Goal: Task Accomplishment & Management: Manage account settings

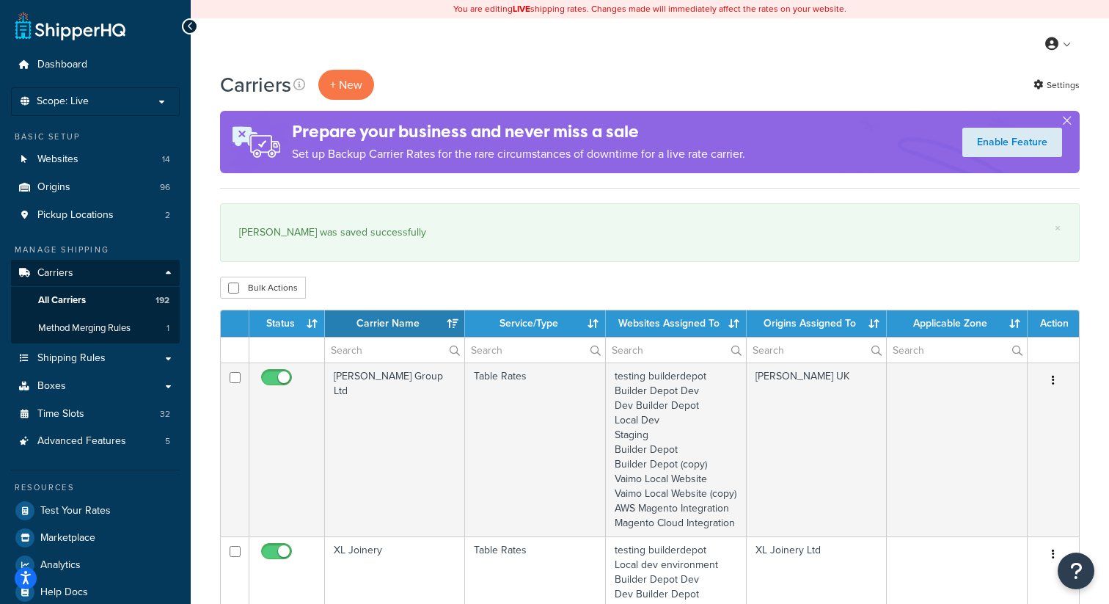
select select "15"
click at [143, 102] on p "Scope: Live" at bounding box center [96, 101] width 156 height 12
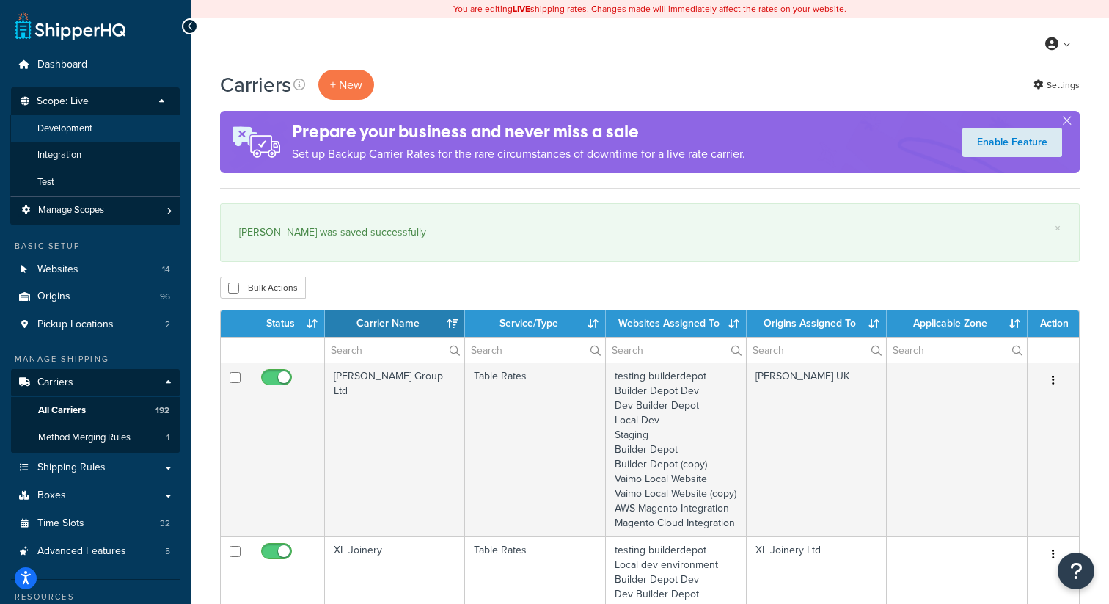
click at [102, 132] on li "Development" at bounding box center [95, 128] width 170 height 27
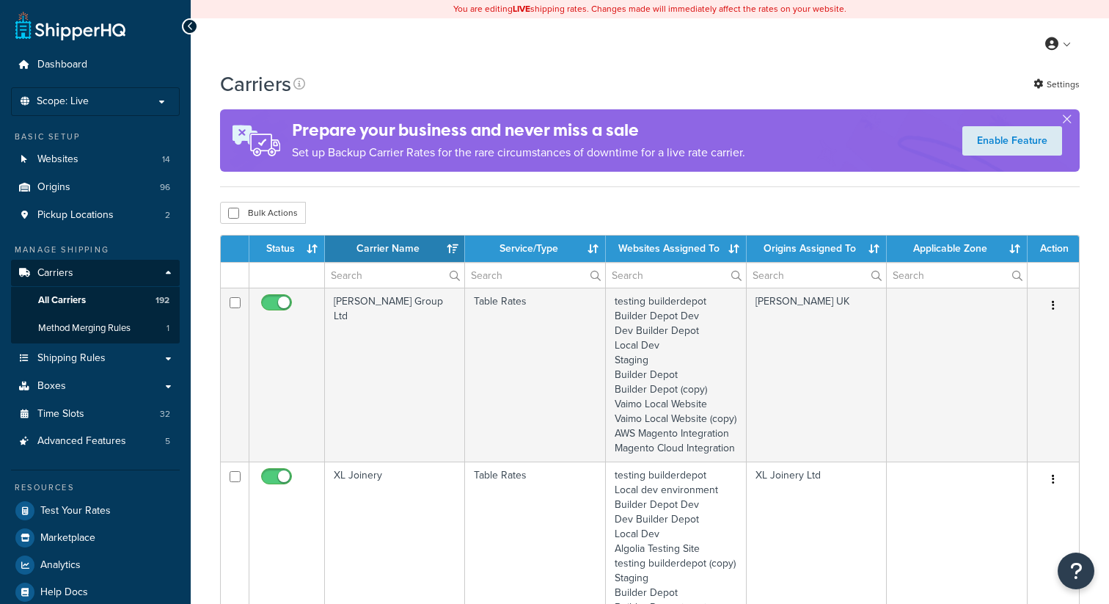
select select "15"
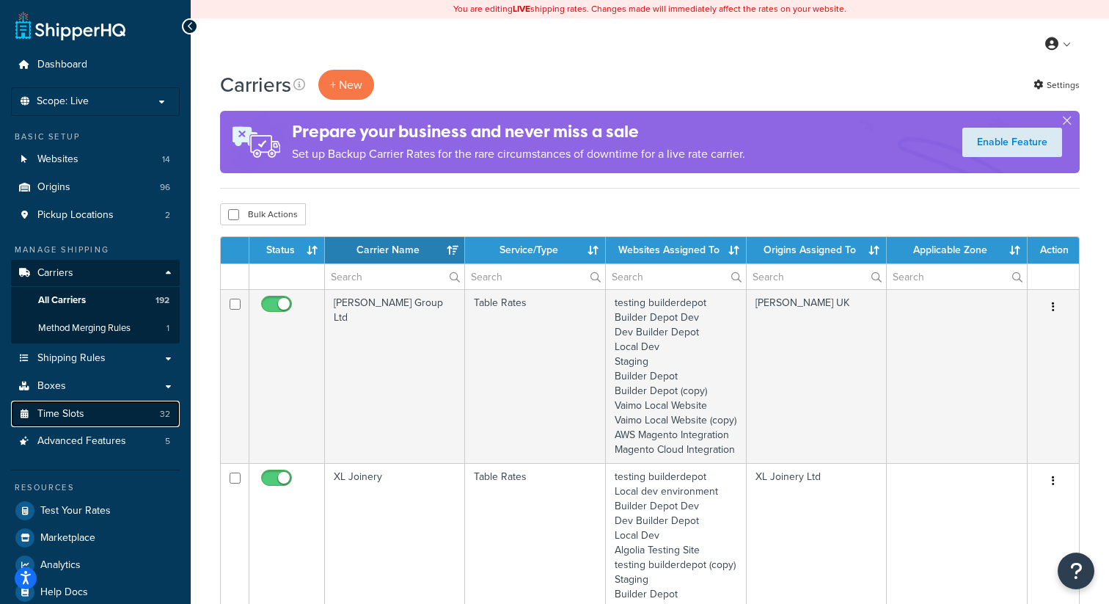
click at [120, 410] on link "Time Slots 32" at bounding box center [95, 414] width 169 height 27
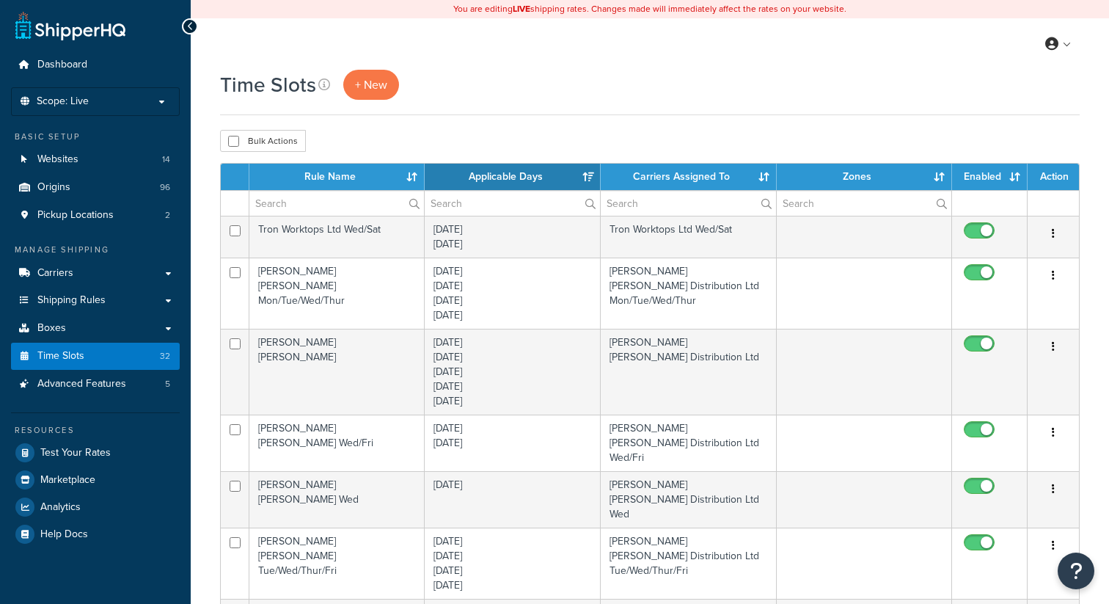
select select "15"
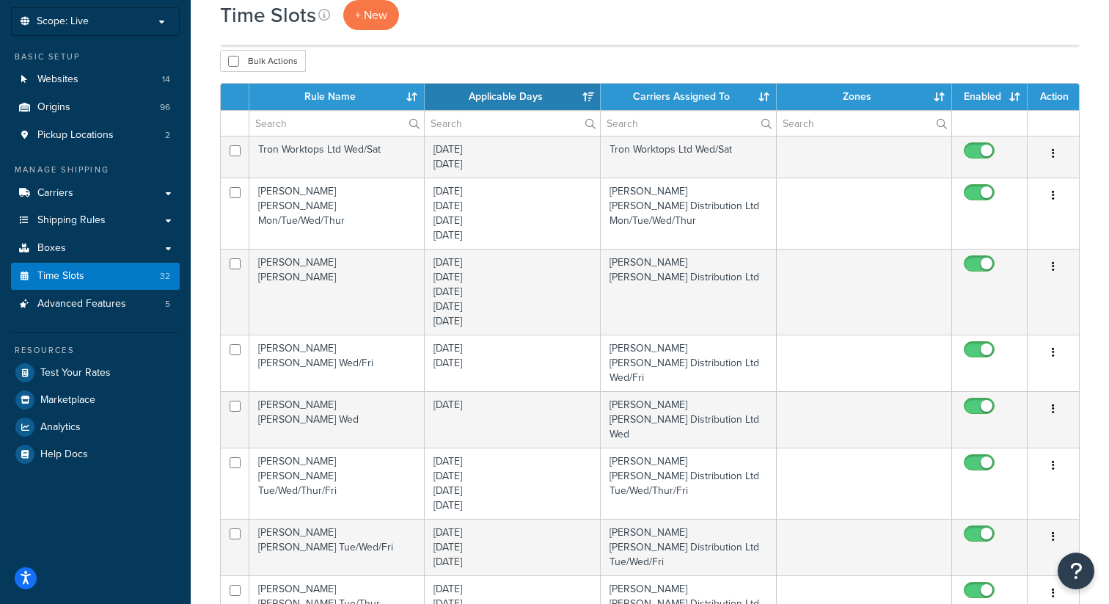
scroll to position [79, 0]
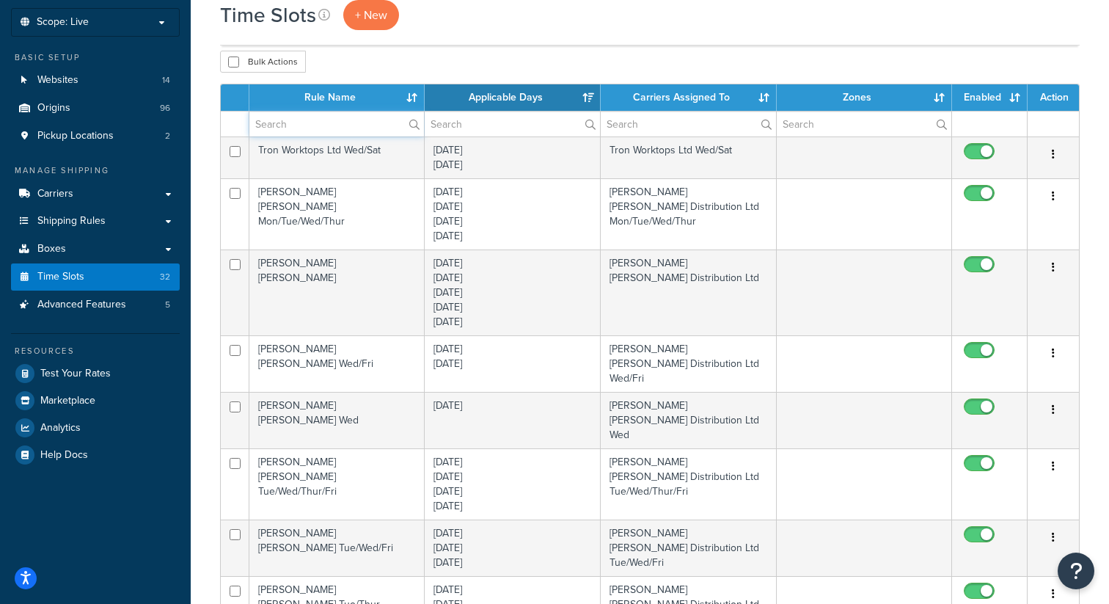
click at [292, 131] on input "text" at bounding box center [336, 124] width 175 height 25
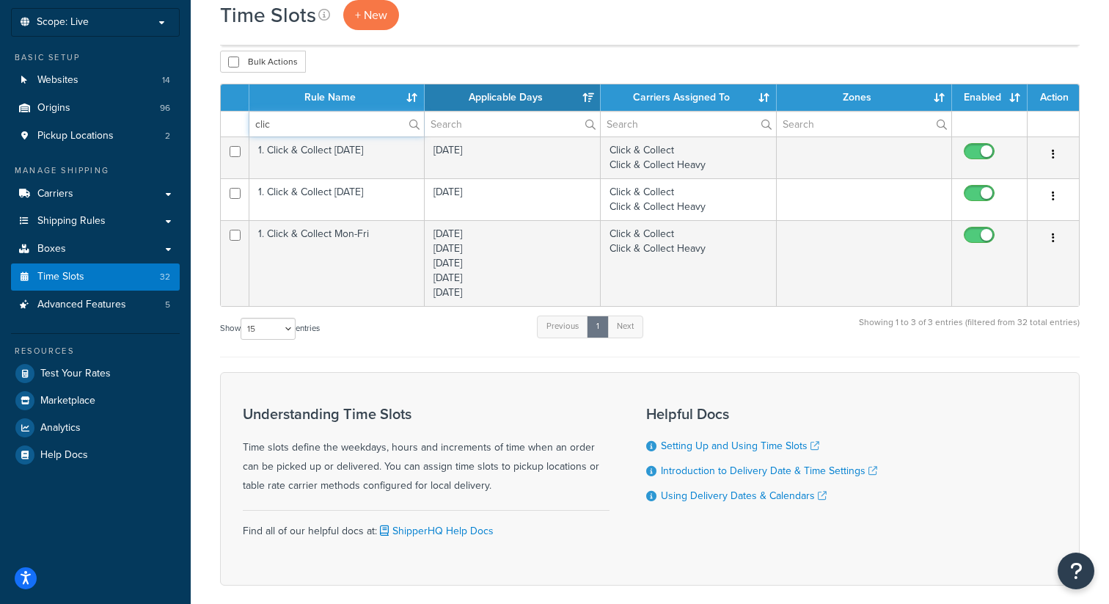
type input "clic"
click at [529, 58] on div "Bulk Actions Duplicate Delete" at bounding box center [650, 62] width 860 height 22
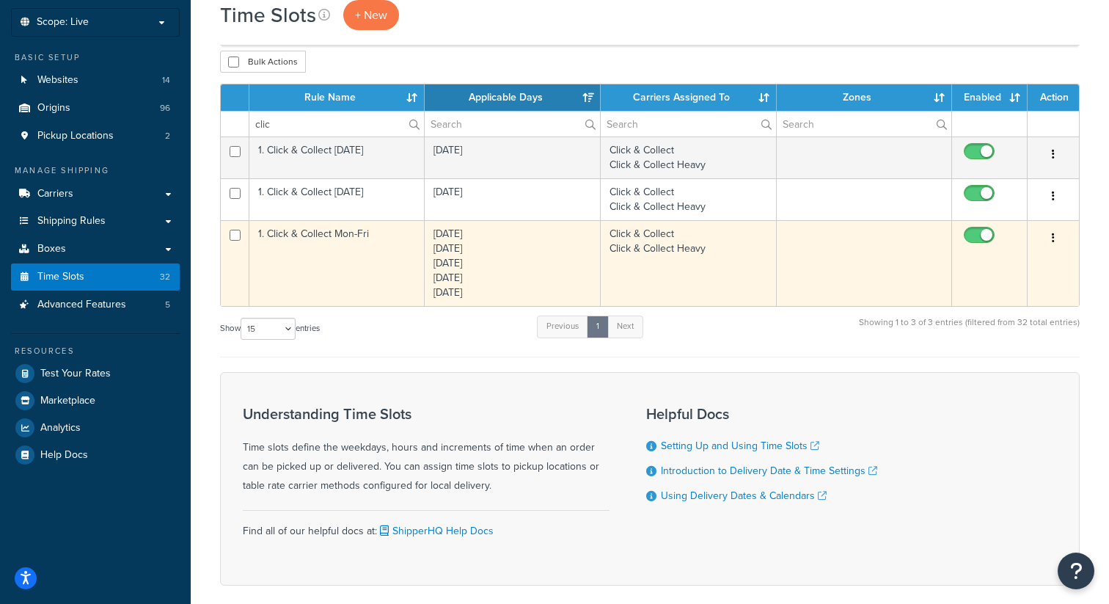
click at [1057, 241] on button "button" at bounding box center [1053, 238] width 21 height 23
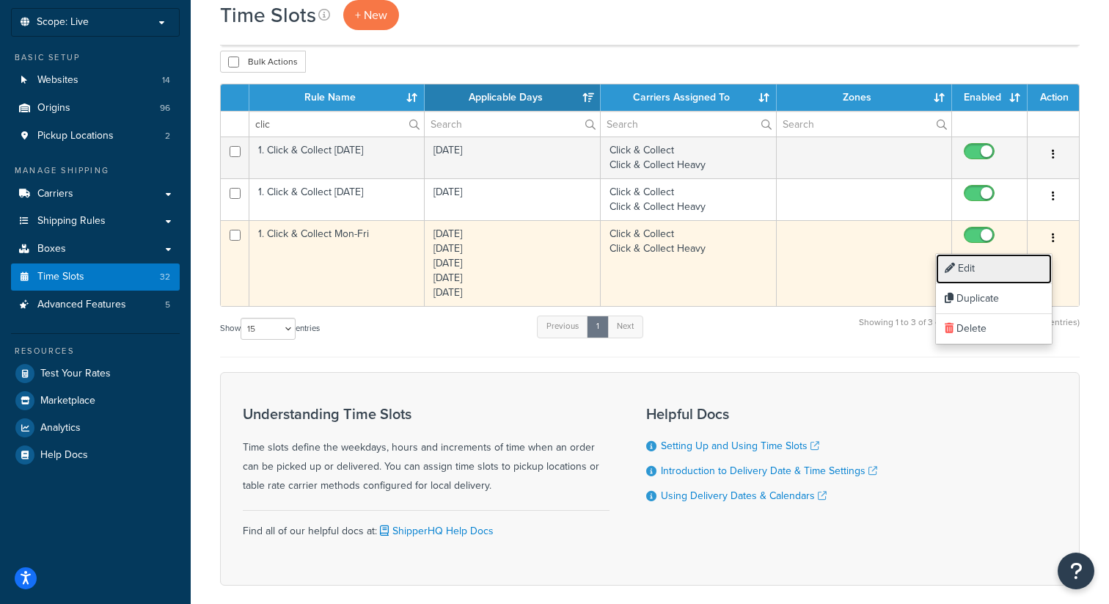
click at [996, 264] on link "Edit" at bounding box center [994, 269] width 116 height 30
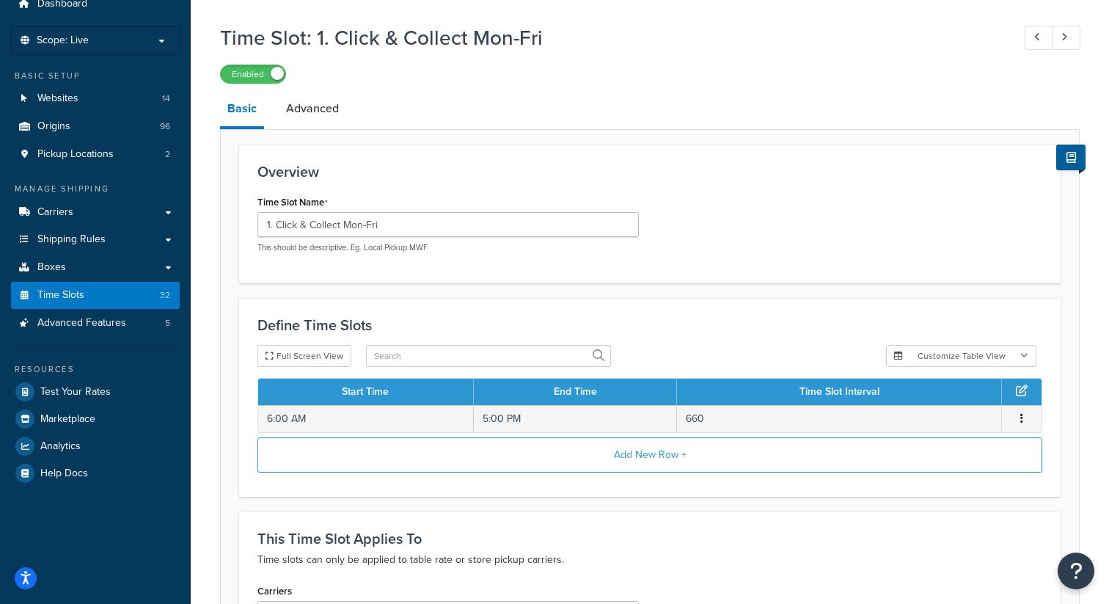
scroll to position [51, 0]
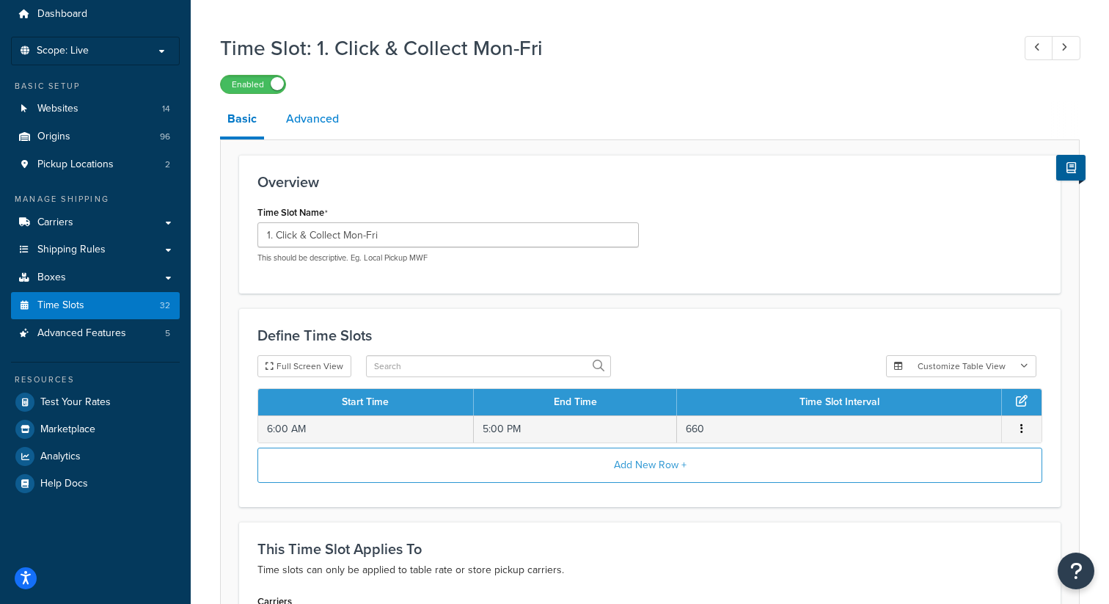
click at [325, 125] on link "Advanced" at bounding box center [313, 118] width 68 height 35
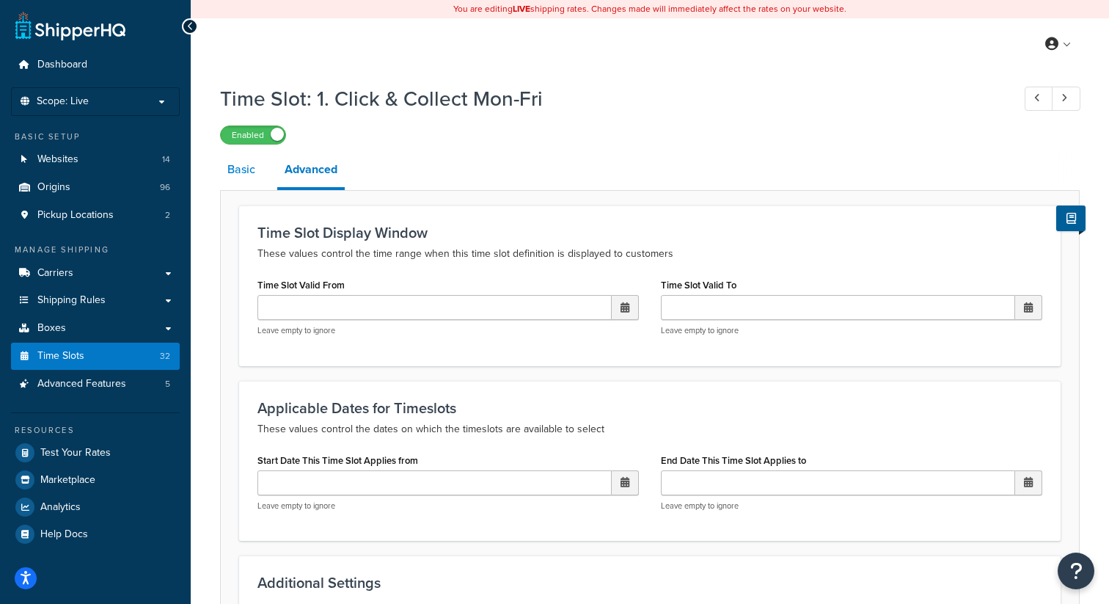
click at [244, 175] on link "Basic" at bounding box center [241, 169] width 43 height 35
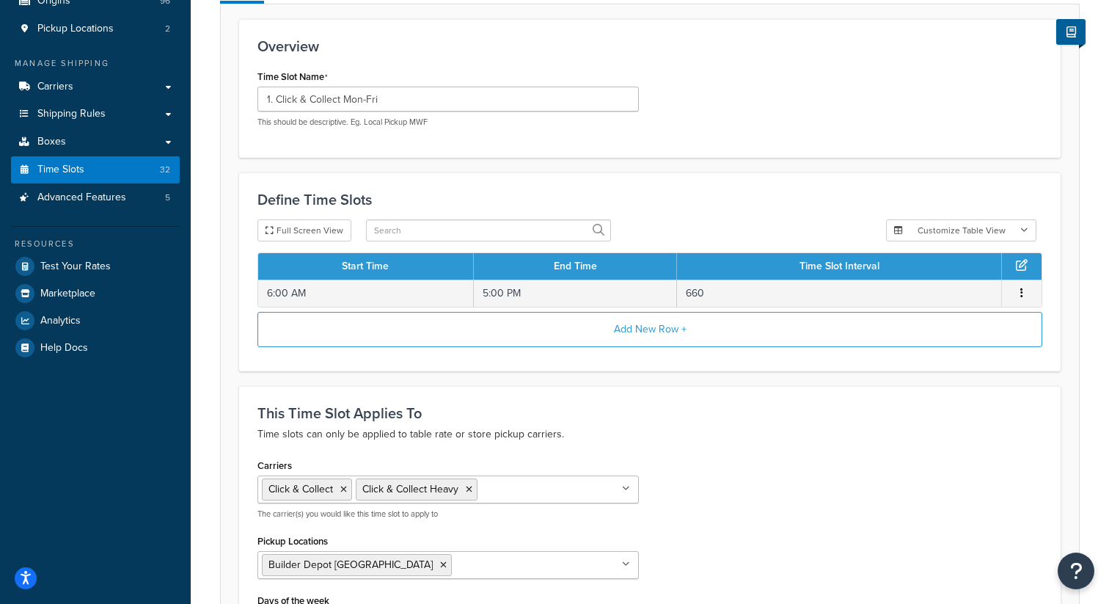
scroll to position [192, 0]
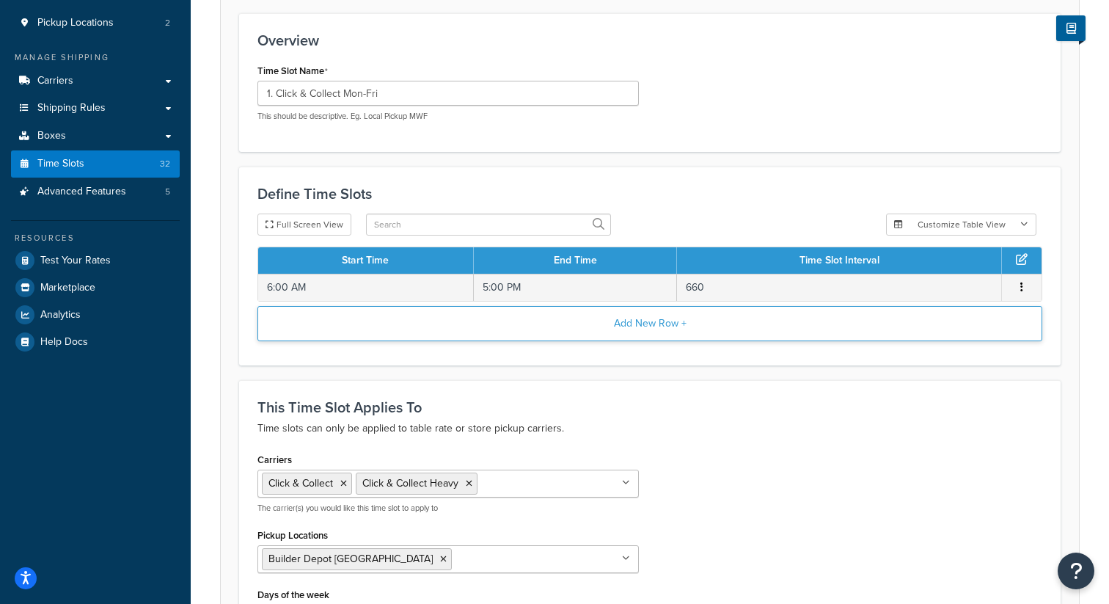
click at [655, 328] on button "Add New Row +" at bounding box center [650, 323] width 785 height 35
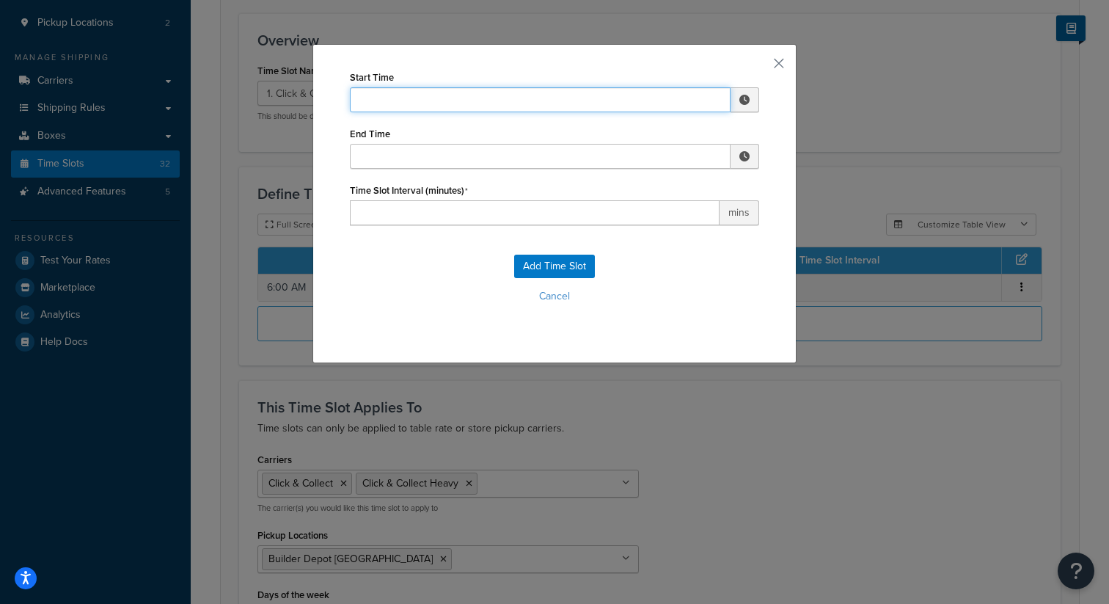
click at [555, 96] on input "Start Time" at bounding box center [540, 99] width 381 height 25
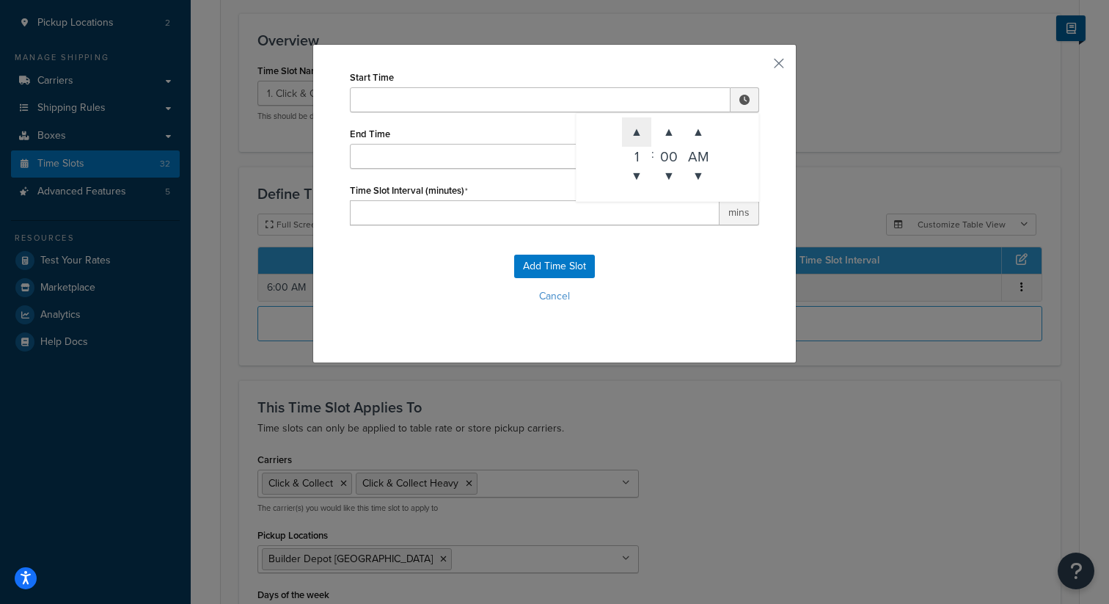
click at [639, 128] on span "▲" at bounding box center [636, 131] width 29 height 29
click at [666, 134] on span "▲" at bounding box center [668, 131] width 29 height 29
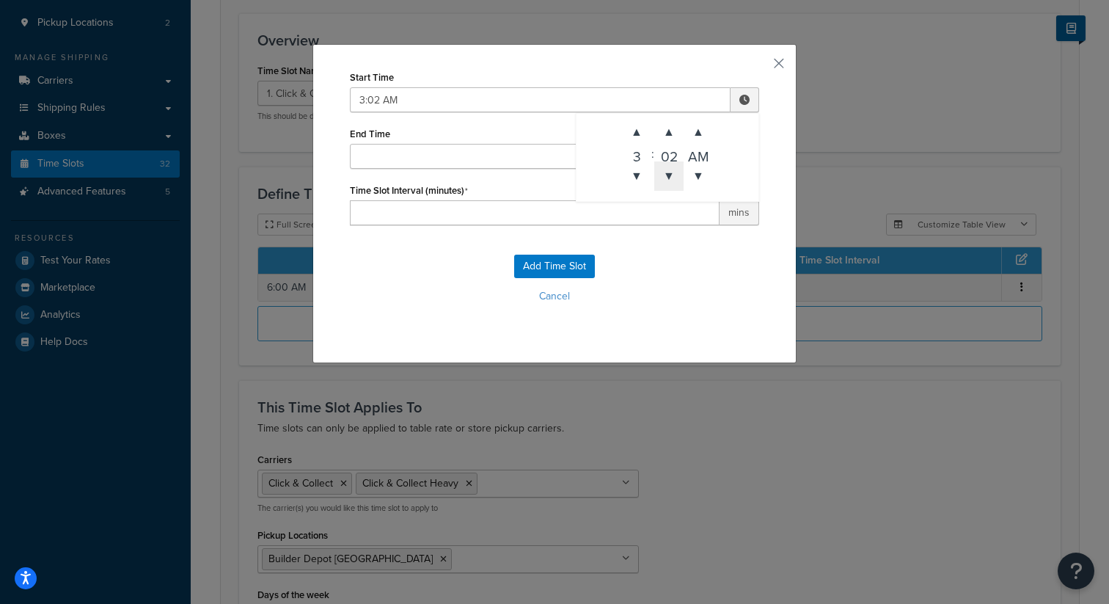
click at [669, 184] on span "▼" at bounding box center [668, 175] width 29 height 29
click at [666, 134] on span "▲" at bounding box center [668, 131] width 29 height 29
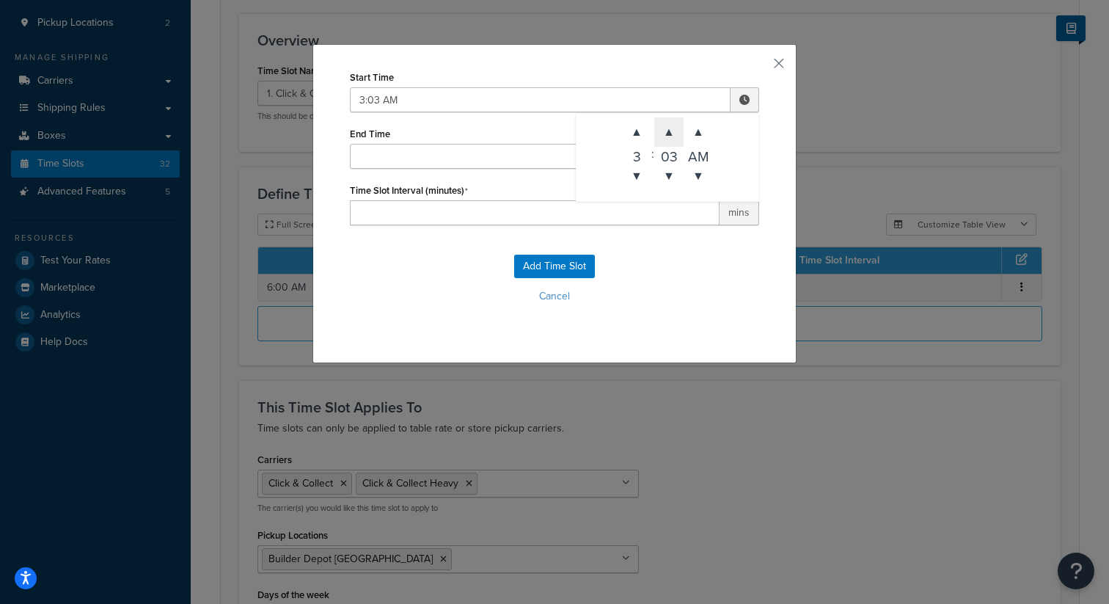
click at [666, 134] on span "▲" at bounding box center [668, 131] width 29 height 29
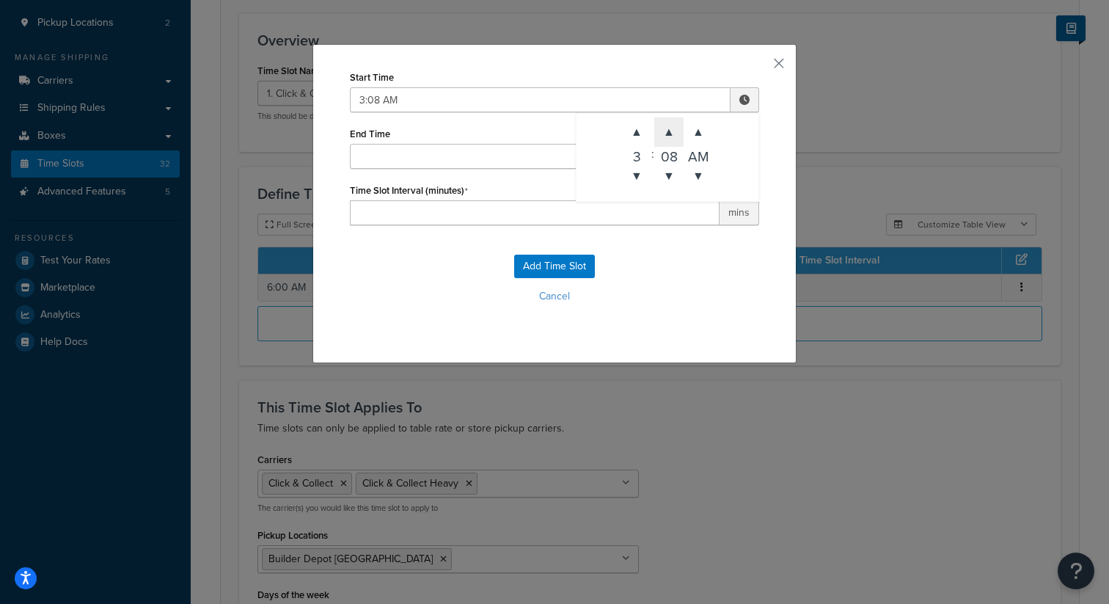
click at [666, 134] on span "▲" at bounding box center [668, 131] width 29 height 29
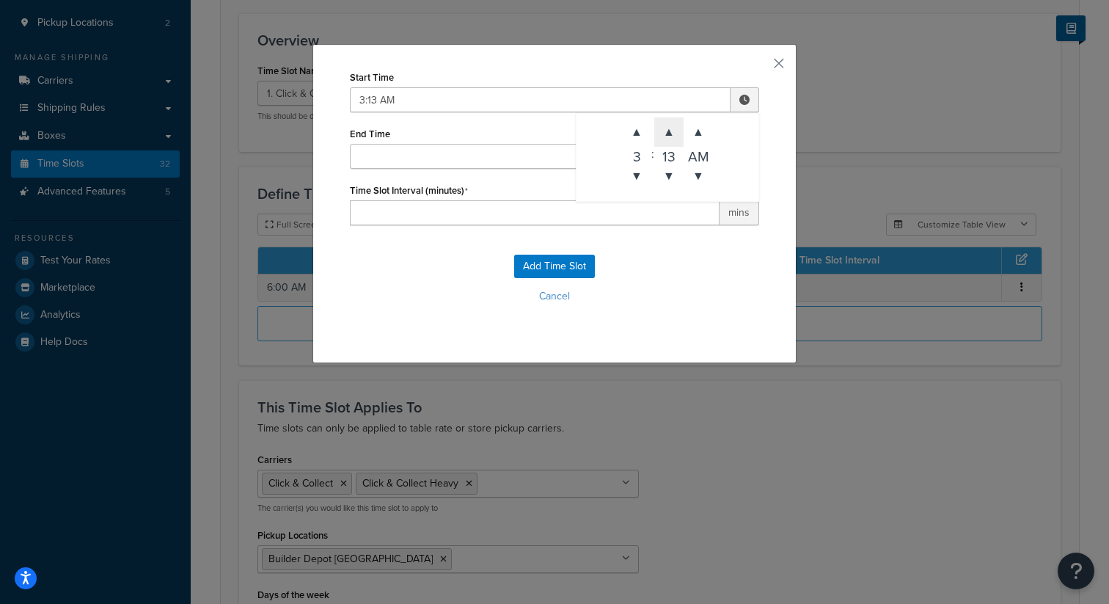
click at [666, 134] on span "▲" at bounding box center [668, 131] width 29 height 29
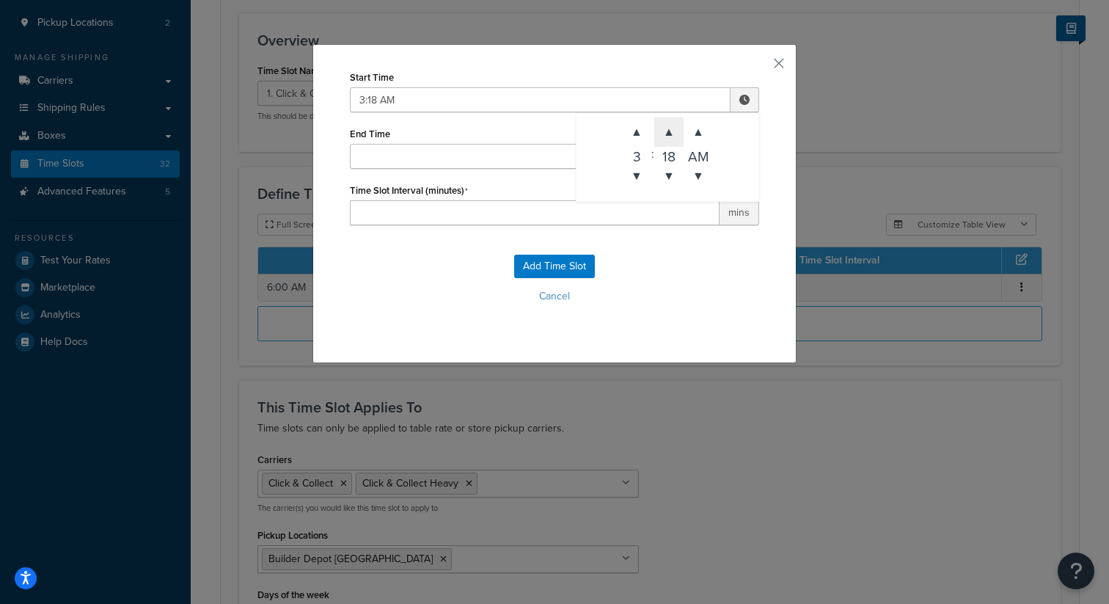
click at [666, 134] on span "▲" at bounding box center [668, 131] width 29 height 29
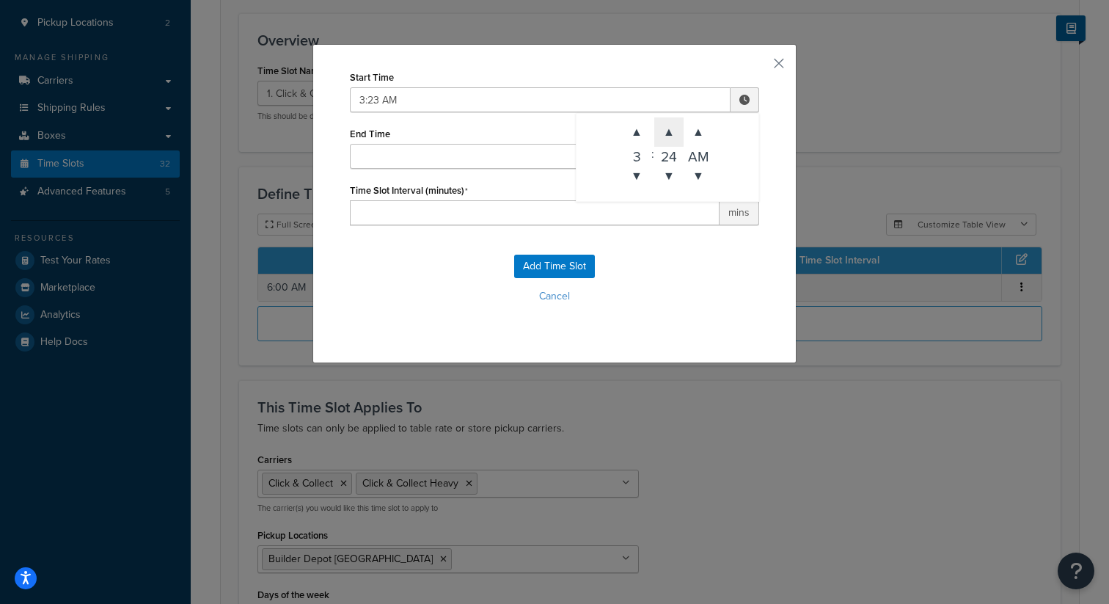
click at [666, 134] on span "▲" at bounding box center [668, 131] width 29 height 29
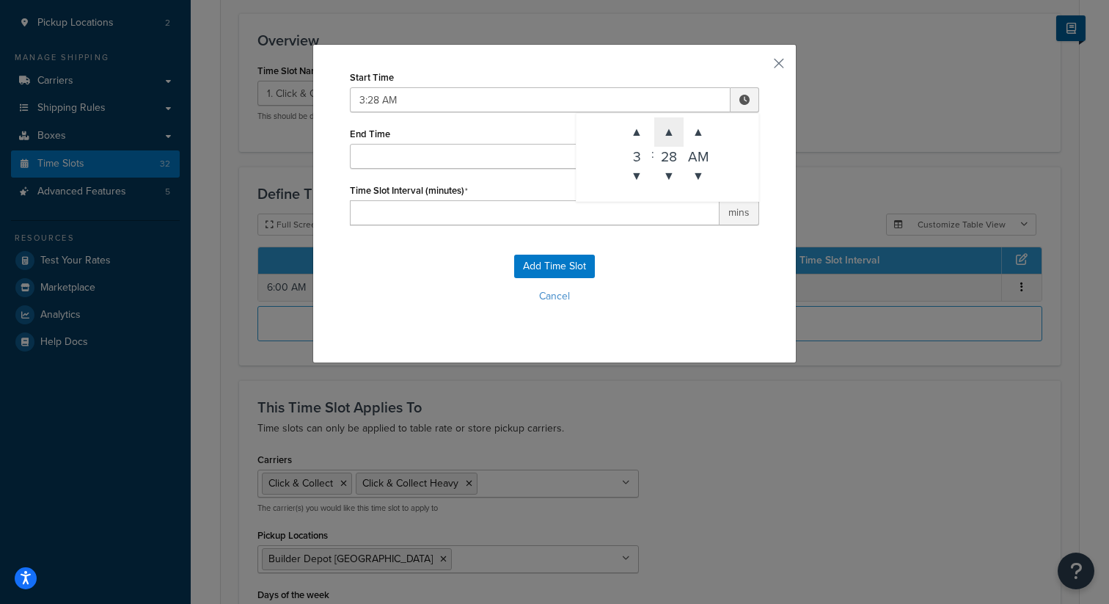
click at [666, 134] on span "▲" at bounding box center [668, 131] width 29 height 29
click at [700, 134] on span "▲" at bounding box center [698, 131] width 29 height 29
type input "3:30 PM"
click at [704, 250] on div "Add Time Slot Cancel" at bounding box center [554, 284] width 409 height 97
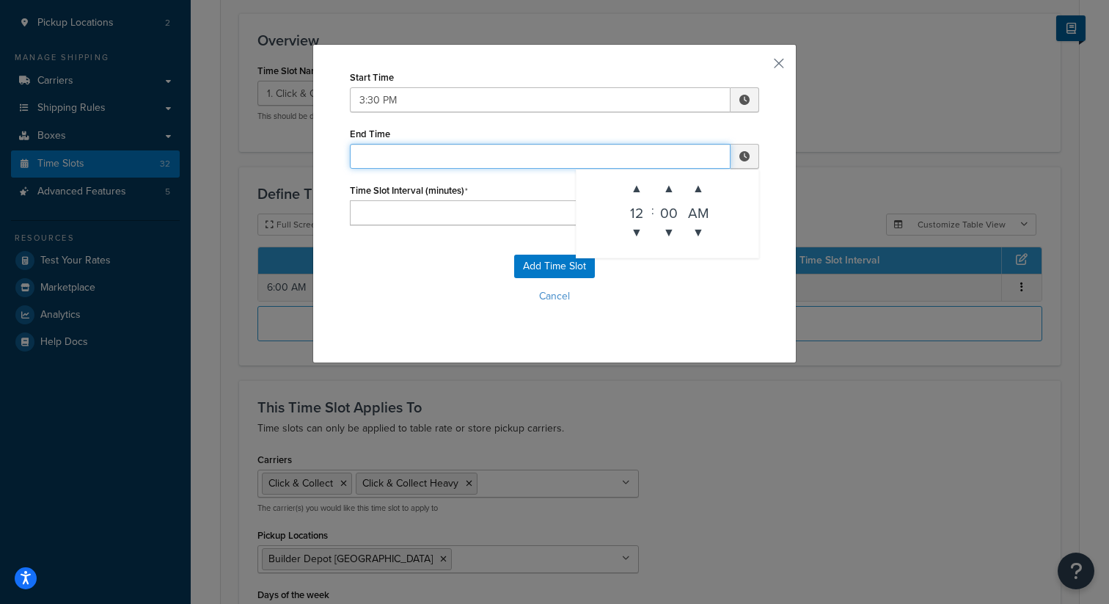
click at [624, 158] on input "End Time" at bounding box center [540, 156] width 381 height 25
click at [631, 195] on span "▲" at bounding box center [636, 188] width 29 height 29
click at [638, 192] on span "▲" at bounding box center [636, 188] width 29 height 29
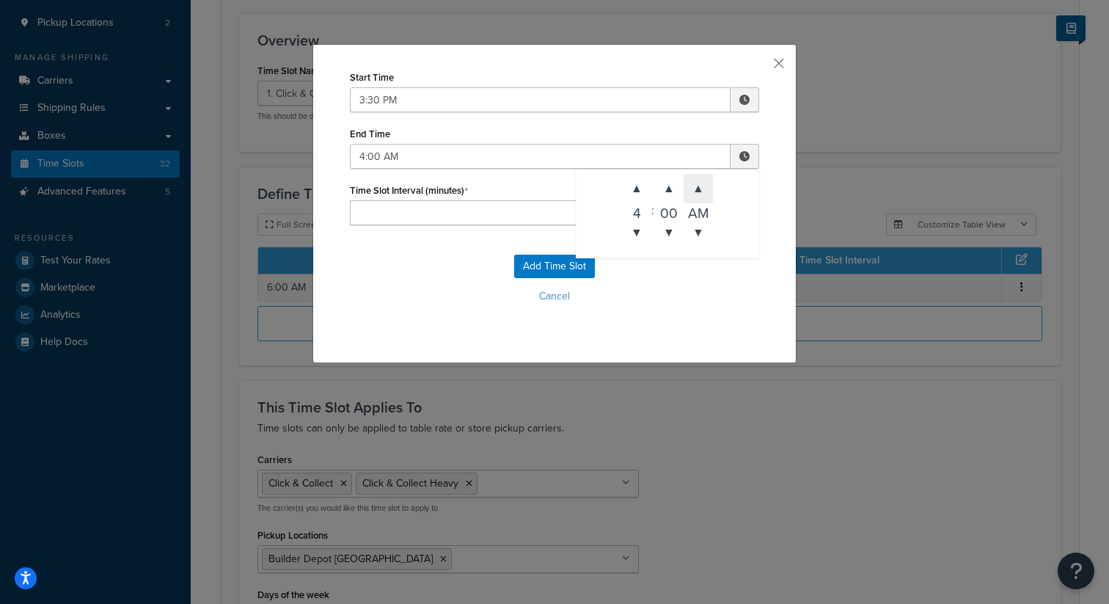
click at [688, 192] on span "▲" at bounding box center [698, 188] width 29 height 29
type input "4:00 PM"
click at [541, 267] on button "Add Time Slot" at bounding box center [554, 266] width 81 height 23
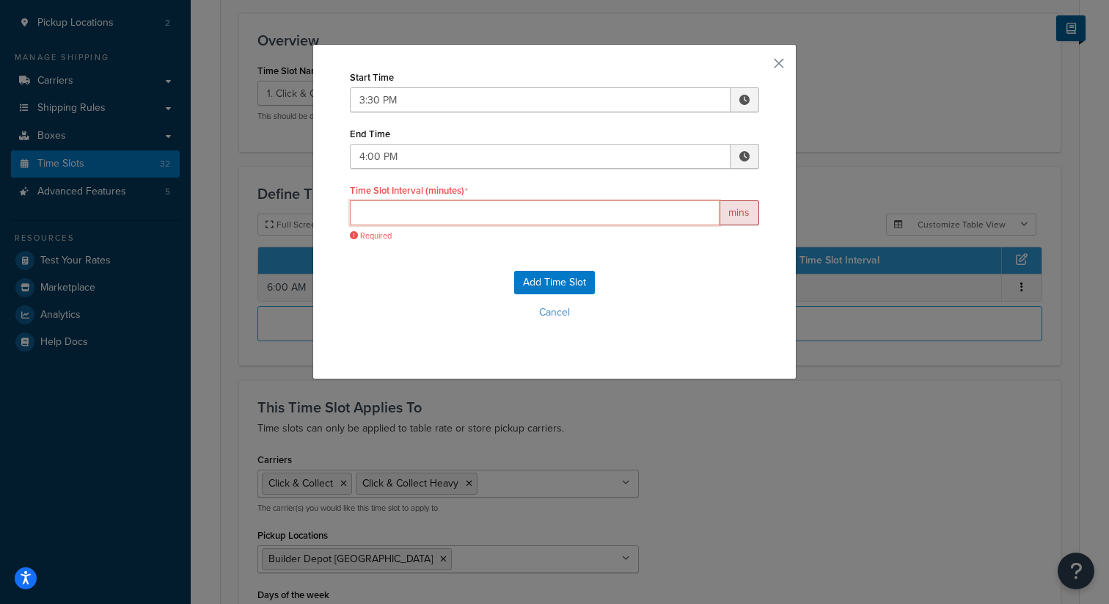
click at [589, 212] on input "Time Slot Interval (minutes)" at bounding box center [535, 212] width 370 height 25
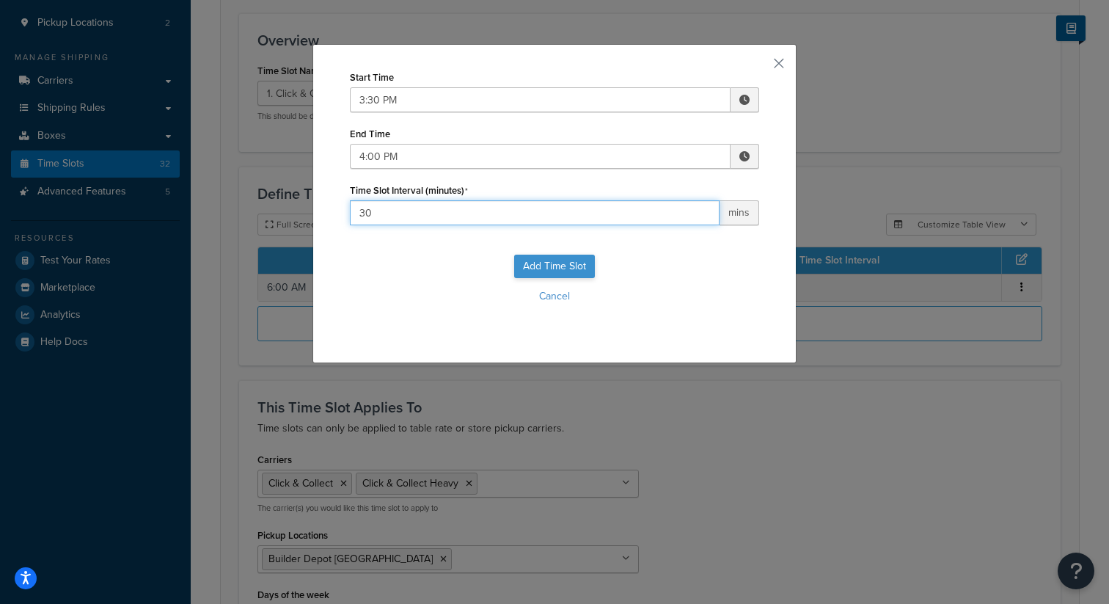
type input "30"
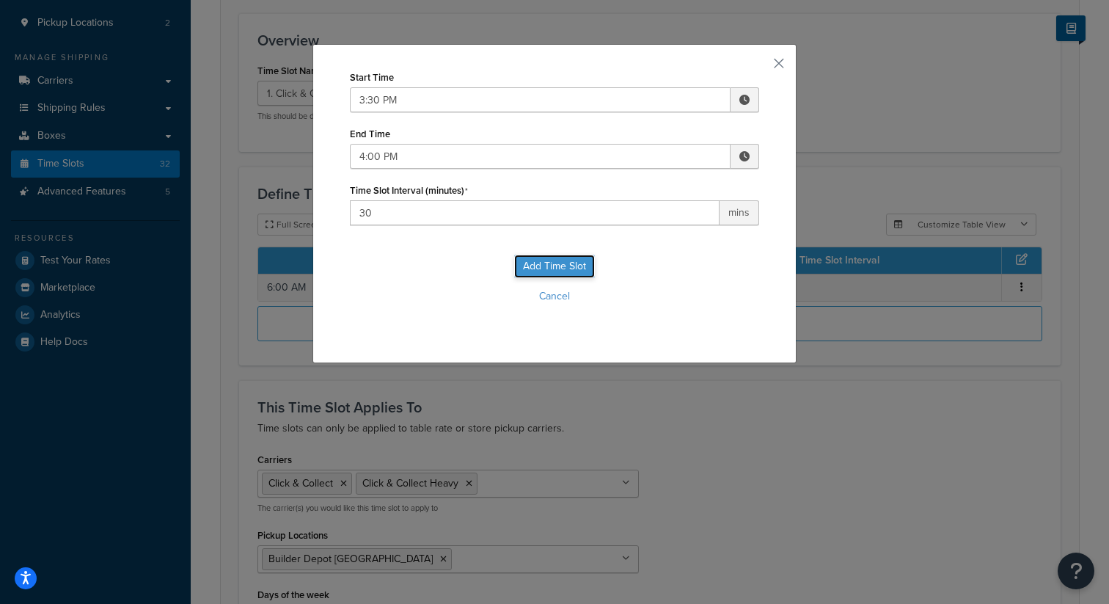
click at [590, 266] on button "Add Time Slot" at bounding box center [554, 266] width 81 height 23
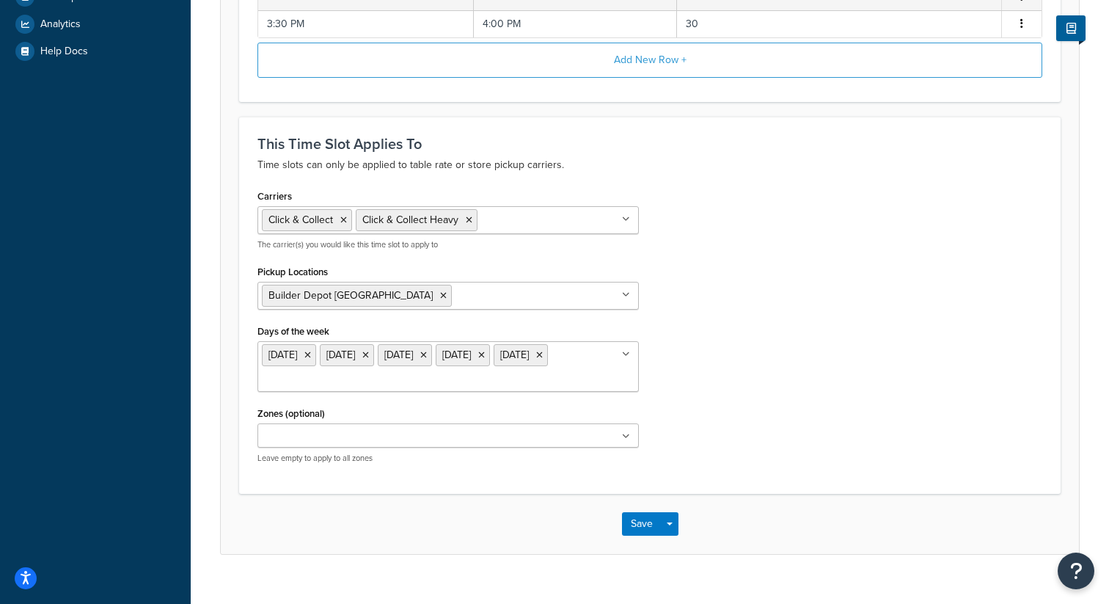
scroll to position [509, 0]
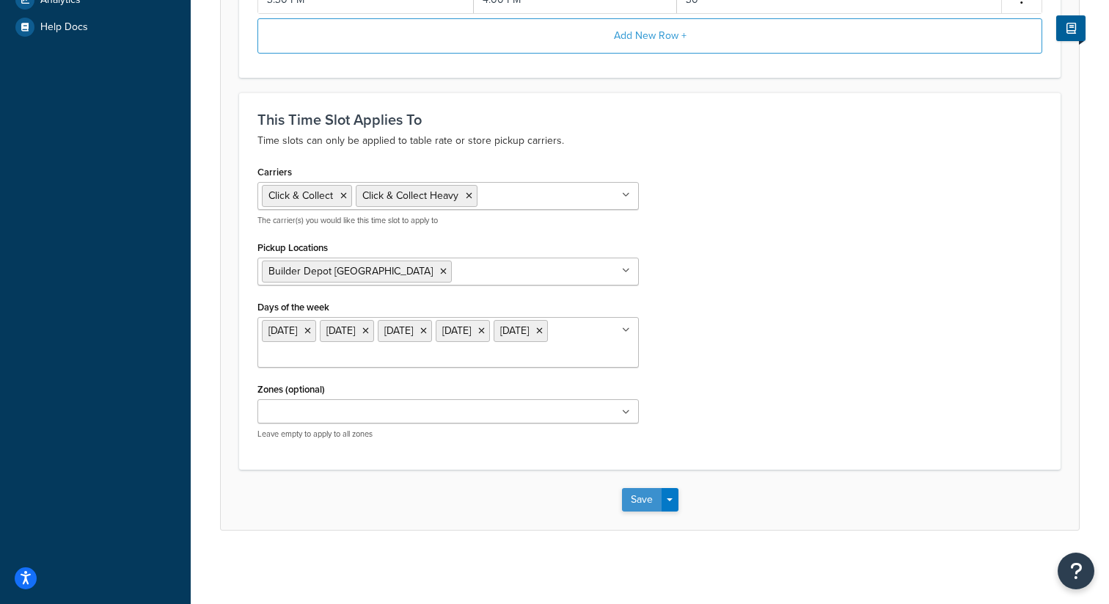
click at [643, 503] on button "Save" at bounding box center [642, 499] width 40 height 23
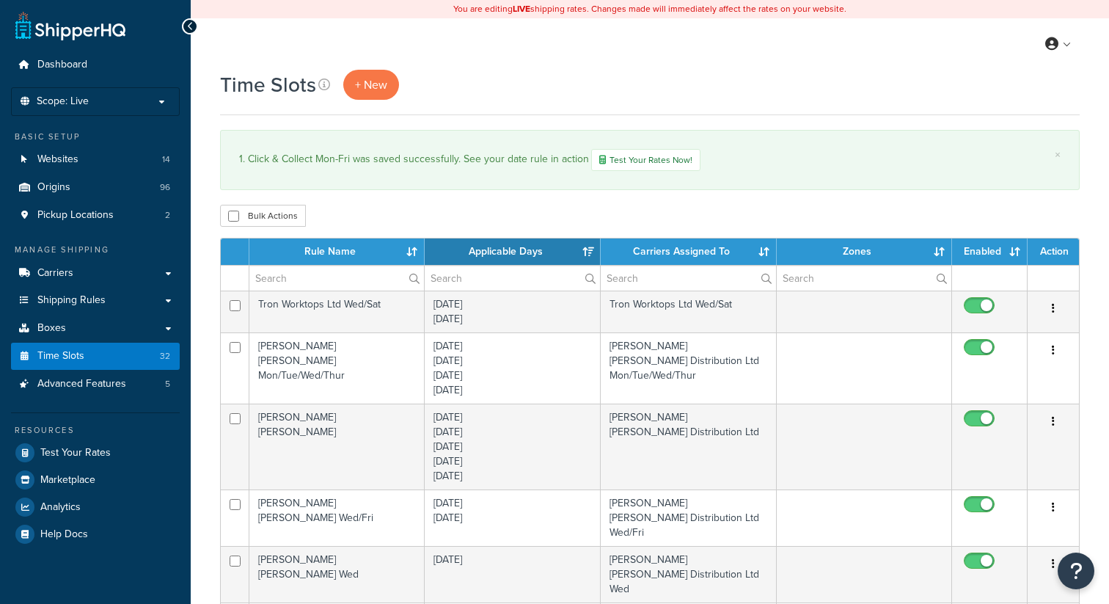
select select "15"
click at [285, 280] on input "text" at bounding box center [336, 278] width 175 height 25
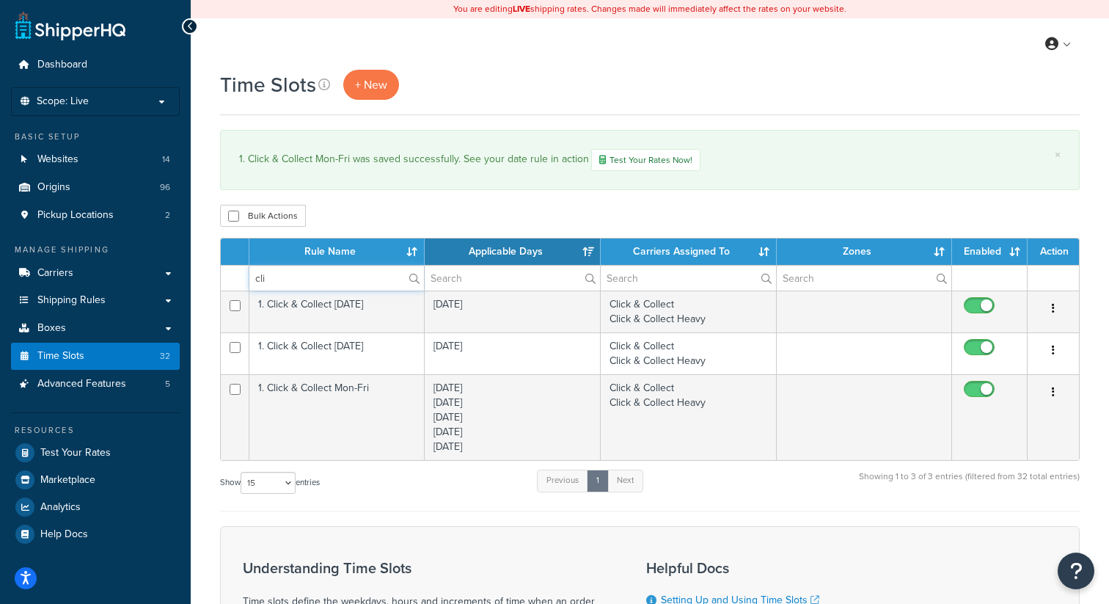
type input "cli"
click at [720, 226] on div "Bulk Actions Duplicate [GEOGRAPHIC_DATA]" at bounding box center [650, 216] width 860 height 22
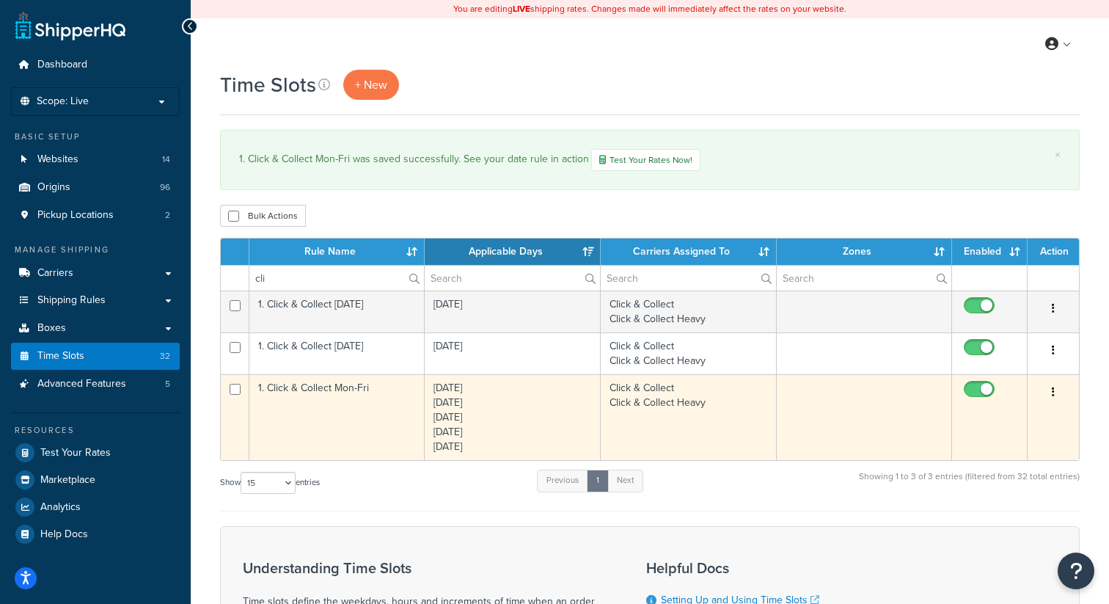
click at [1057, 393] on button "button" at bounding box center [1053, 392] width 21 height 23
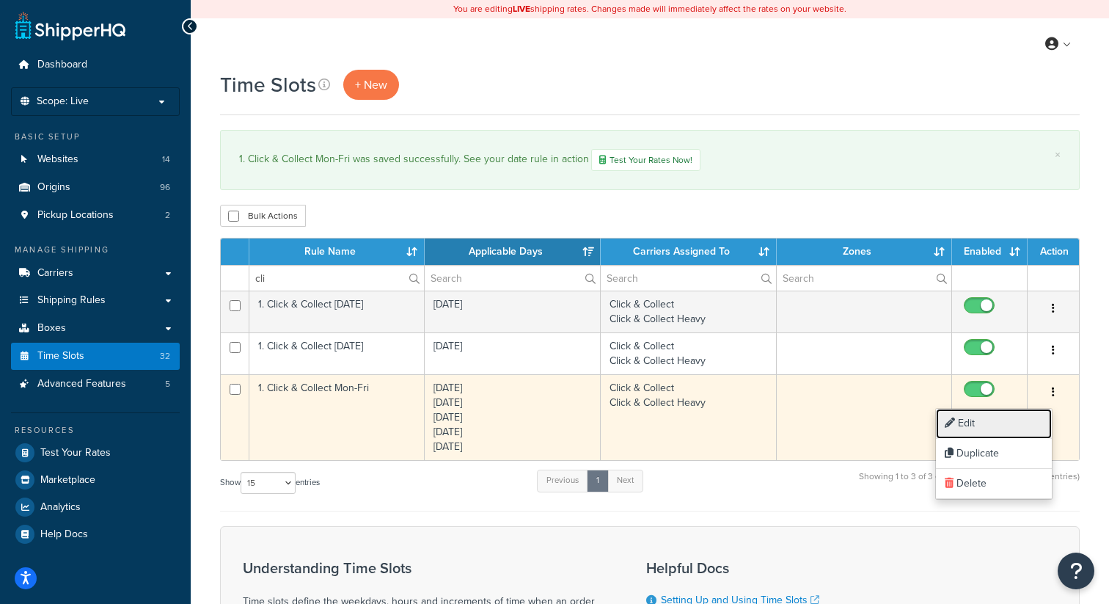
click at [982, 418] on link "Edit" at bounding box center [994, 424] width 116 height 30
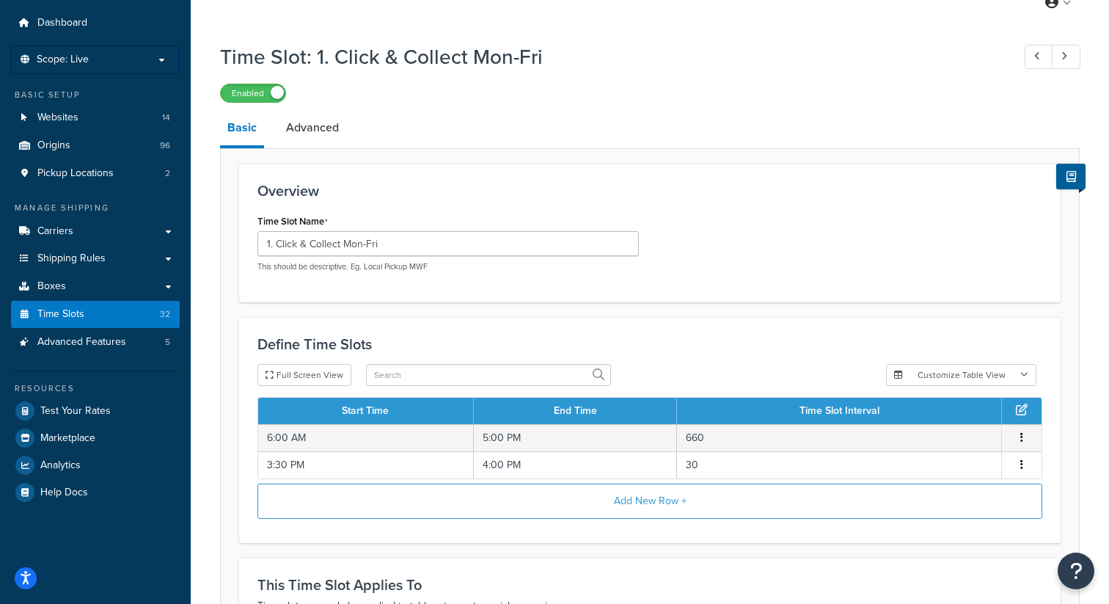
scroll to position [46, 0]
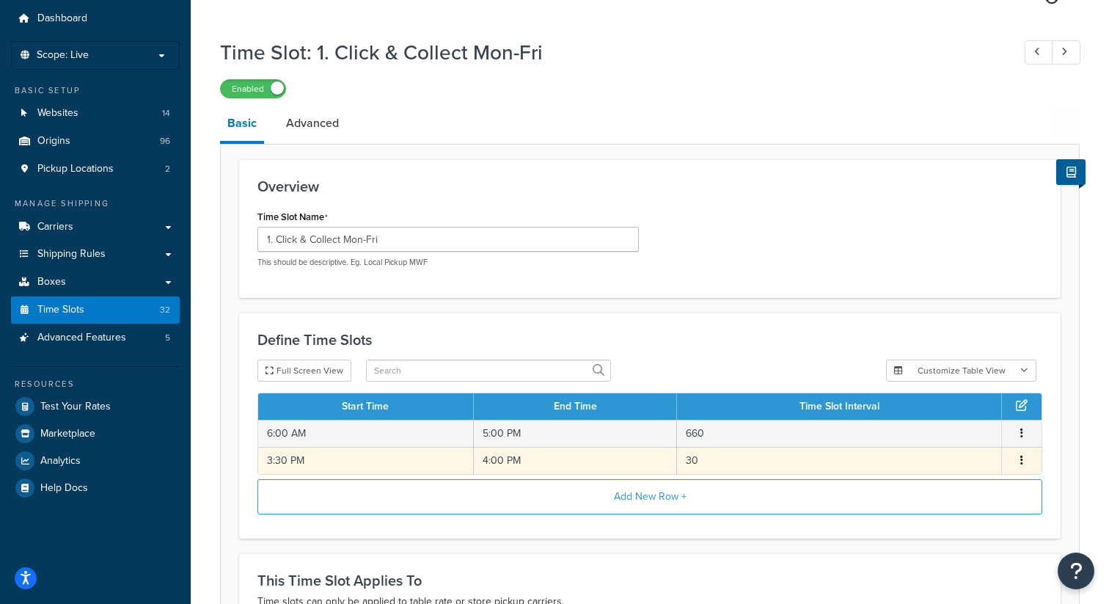
click at [1018, 463] on button "button" at bounding box center [1022, 461] width 12 height 16
click at [938, 473] on div "Delete" at bounding box center [948, 478] width 104 height 30
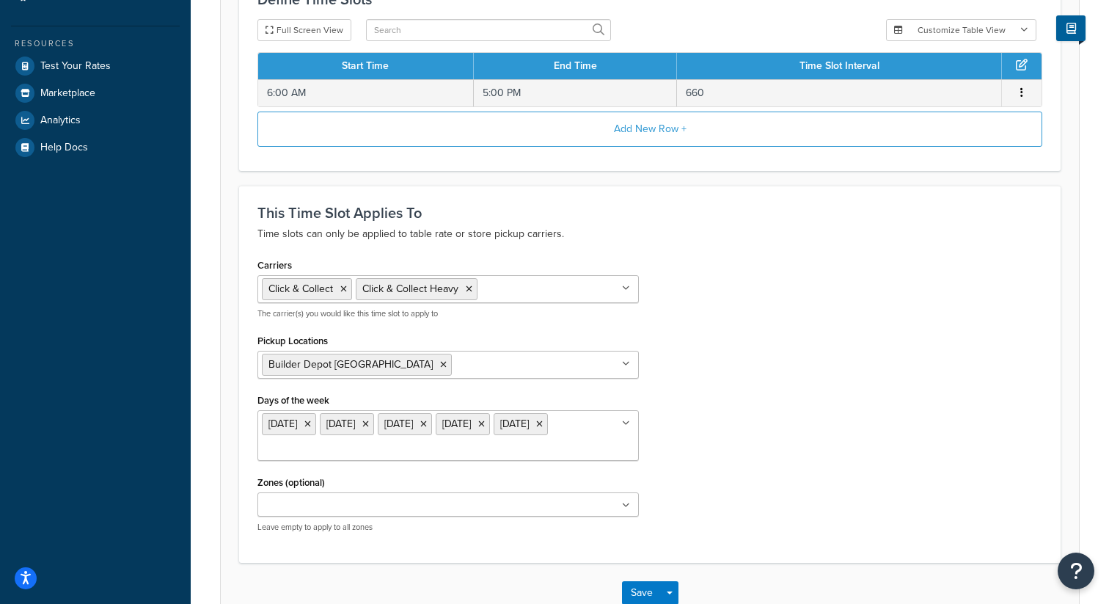
scroll to position [482, 0]
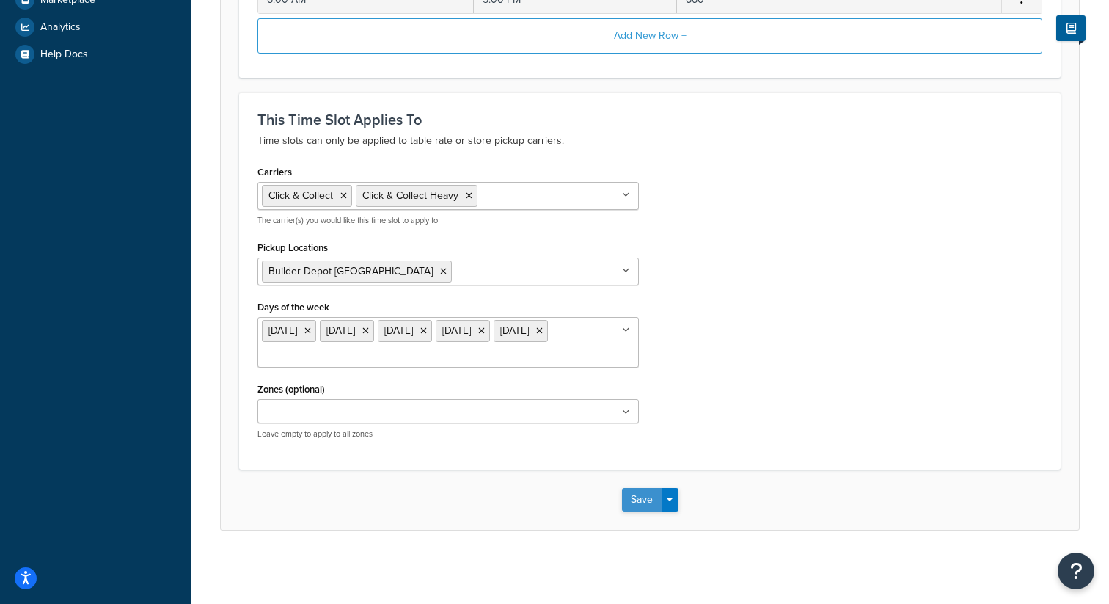
click at [642, 502] on button "Save" at bounding box center [642, 499] width 40 height 23
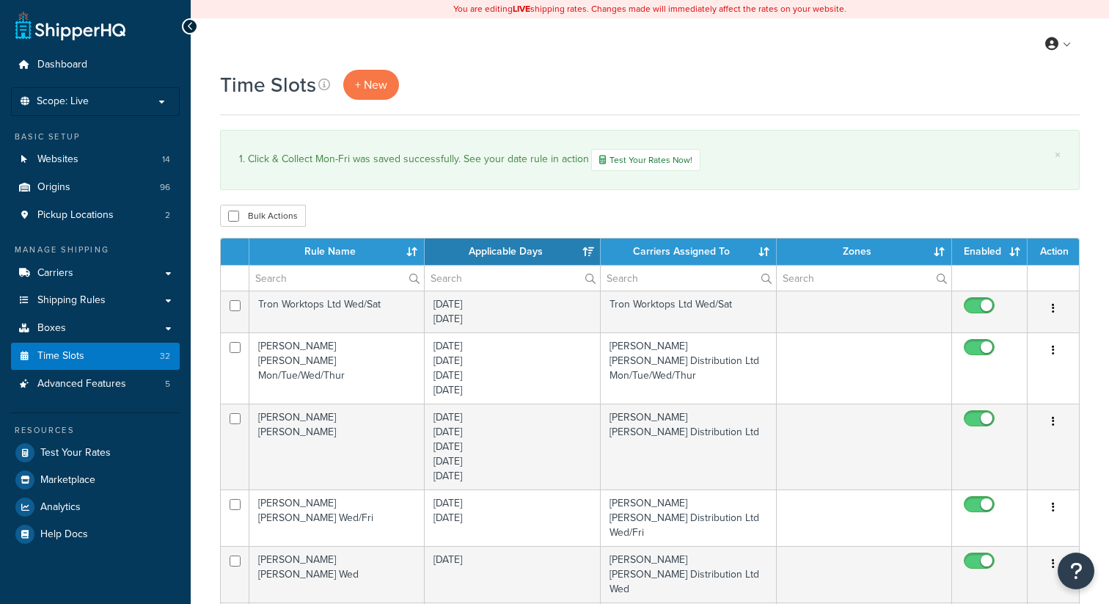
select select "15"
click at [134, 98] on p "Scope: Live" at bounding box center [96, 101] width 156 height 12
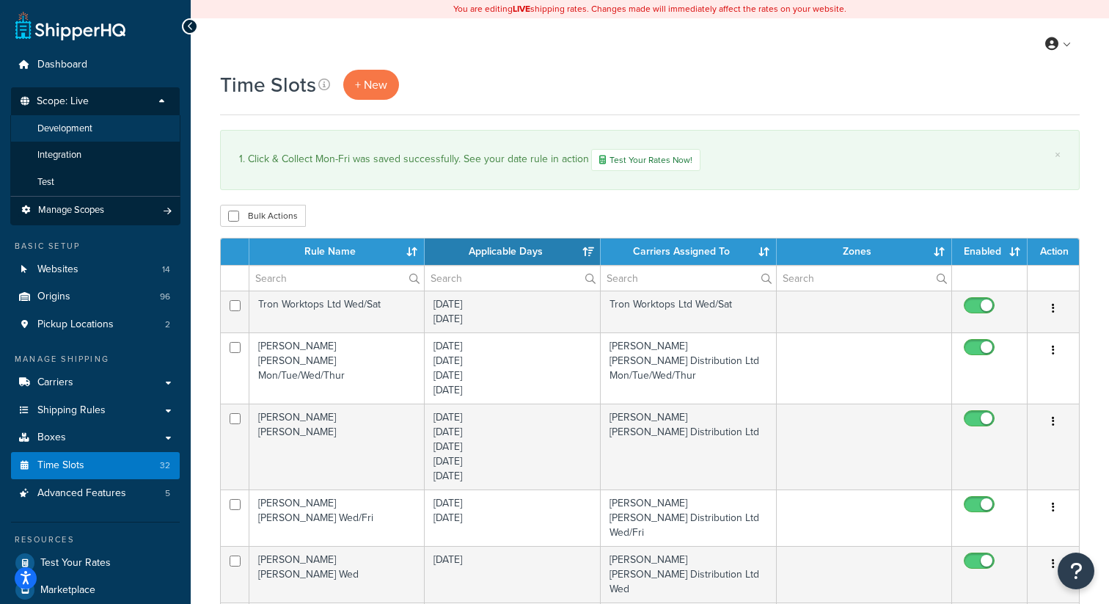
click at [111, 122] on li "Development" at bounding box center [95, 128] width 170 height 27
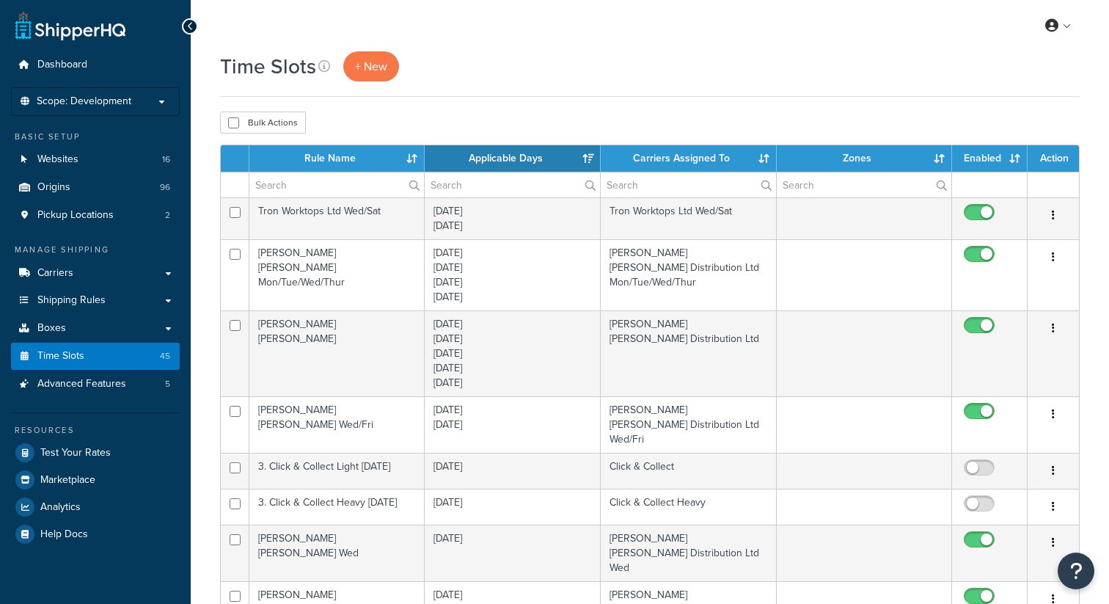
select select "15"
click at [341, 181] on input "text" at bounding box center [336, 184] width 175 height 25
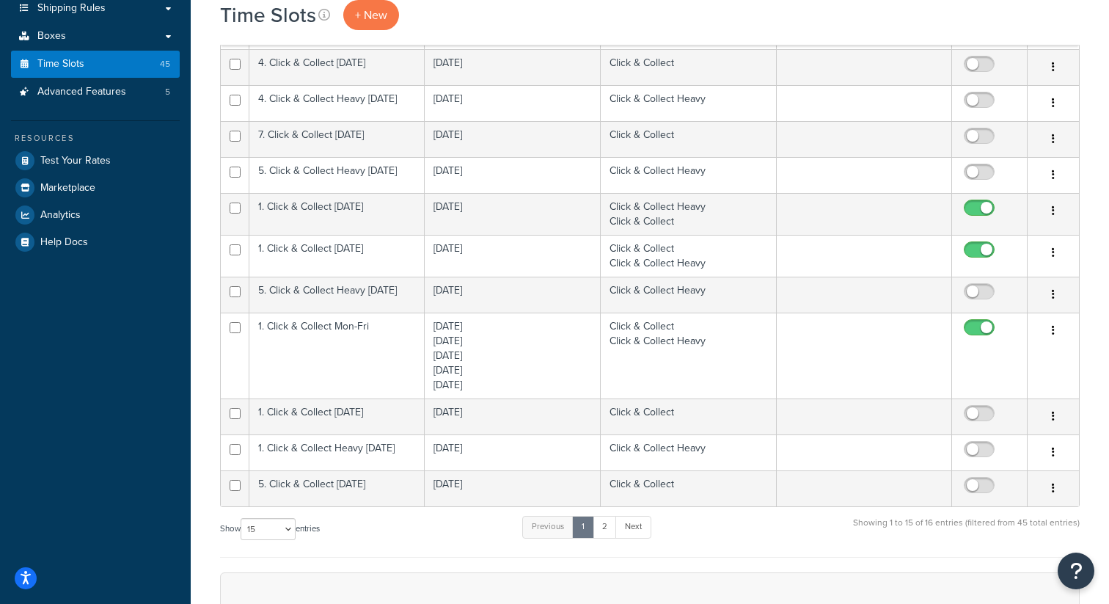
scroll to position [311, 0]
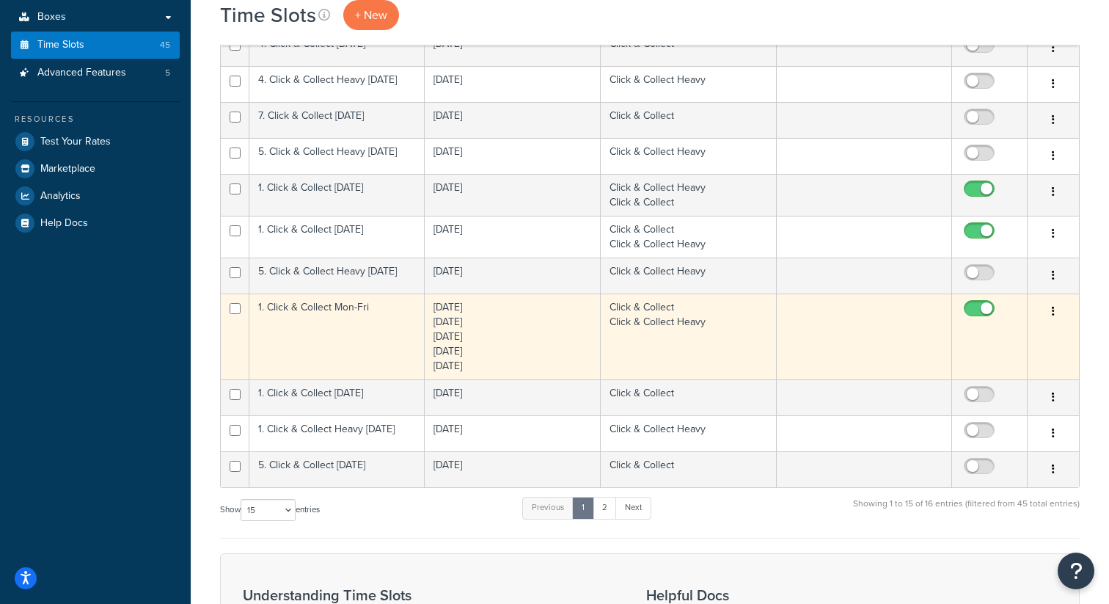
type input "click"
click at [1054, 315] on icon "button" at bounding box center [1053, 311] width 3 height 10
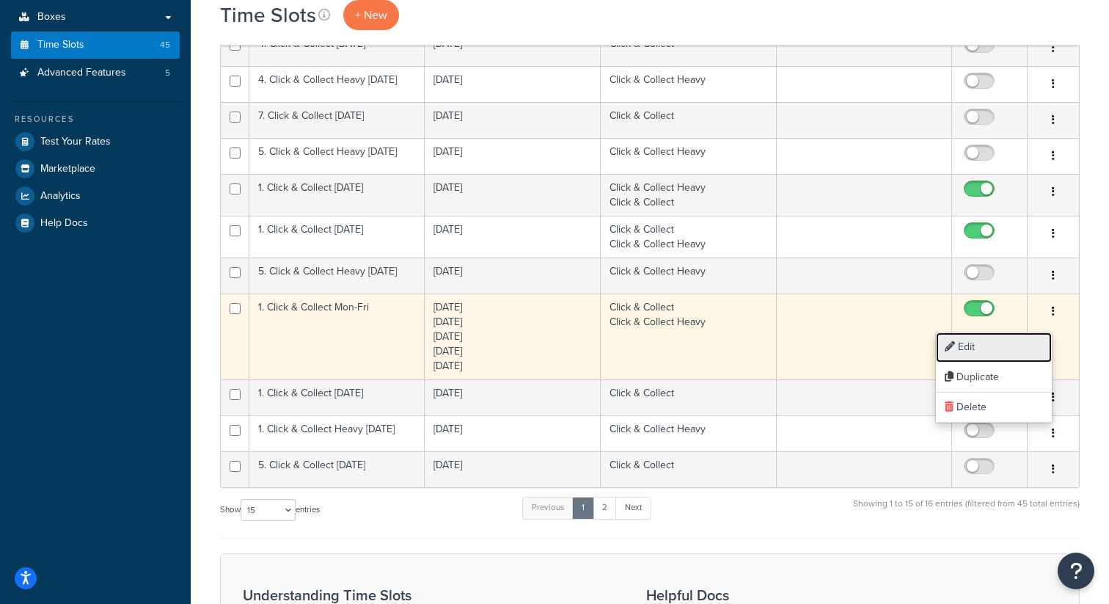
click at [992, 345] on link "Edit" at bounding box center [994, 347] width 116 height 30
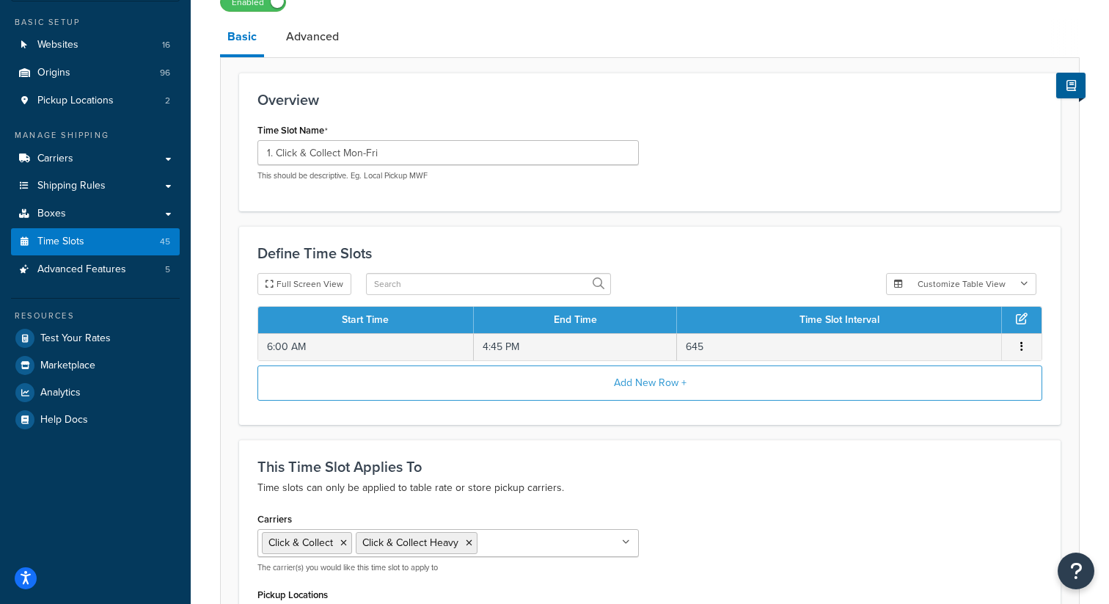
scroll to position [146, 0]
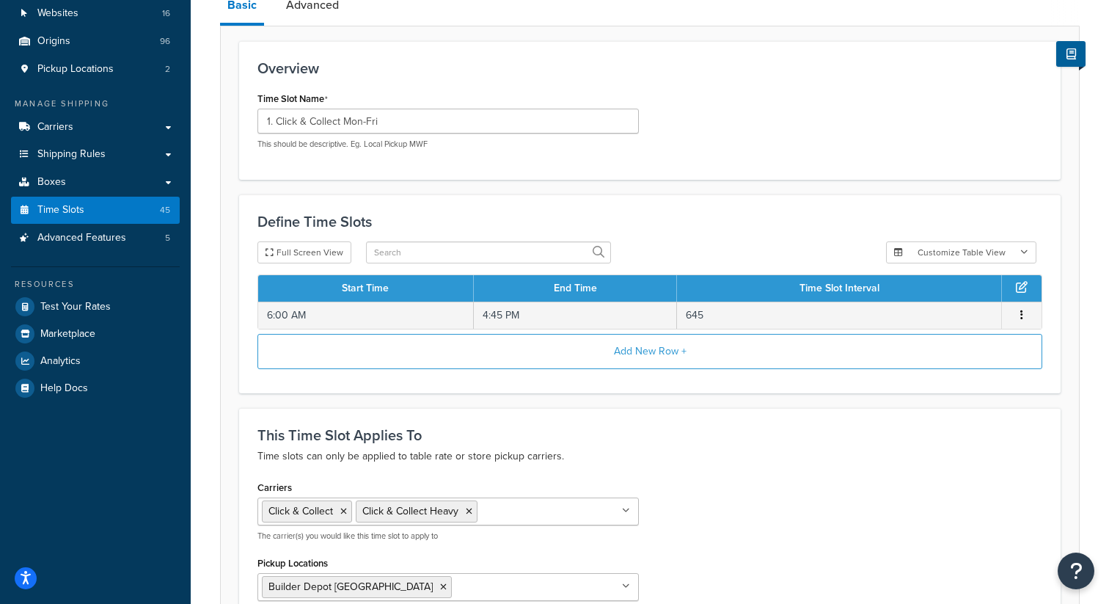
click at [1021, 291] on icon at bounding box center [1022, 287] width 12 height 12
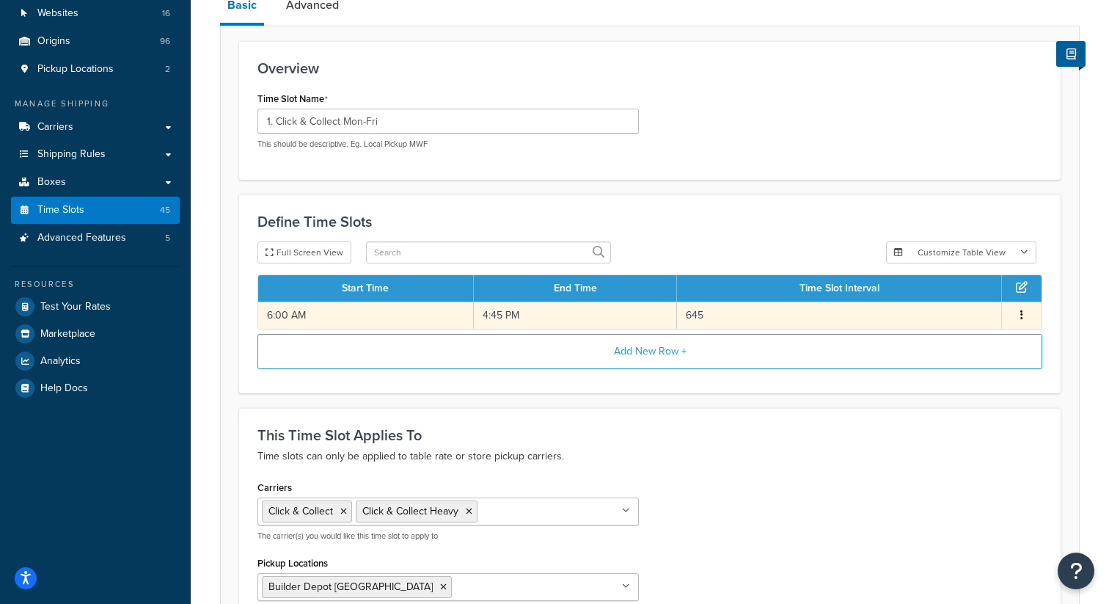
click at [1023, 308] on td "Edit Delete" at bounding box center [1022, 315] width 40 height 27
click at [1025, 320] on button "button" at bounding box center [1022, 315] width 12 height 16
click at [956, 304] on div "Edit" at bounding box center [948, 303] width 104 height 30
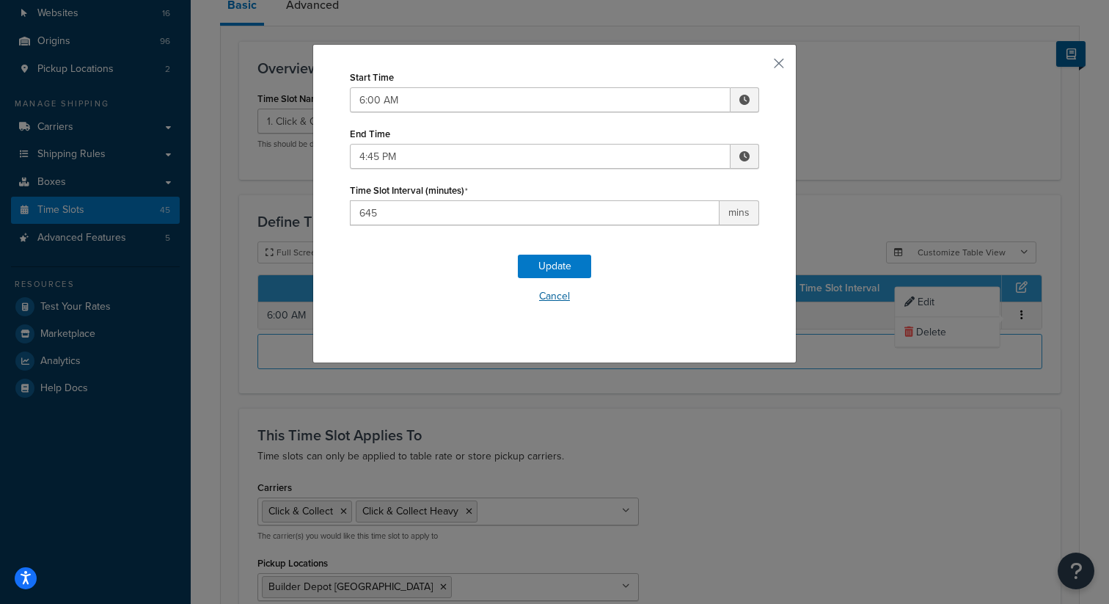
click at [563, 292] on button "Cancel" at bounding box center [554, 296] width 409 height 22
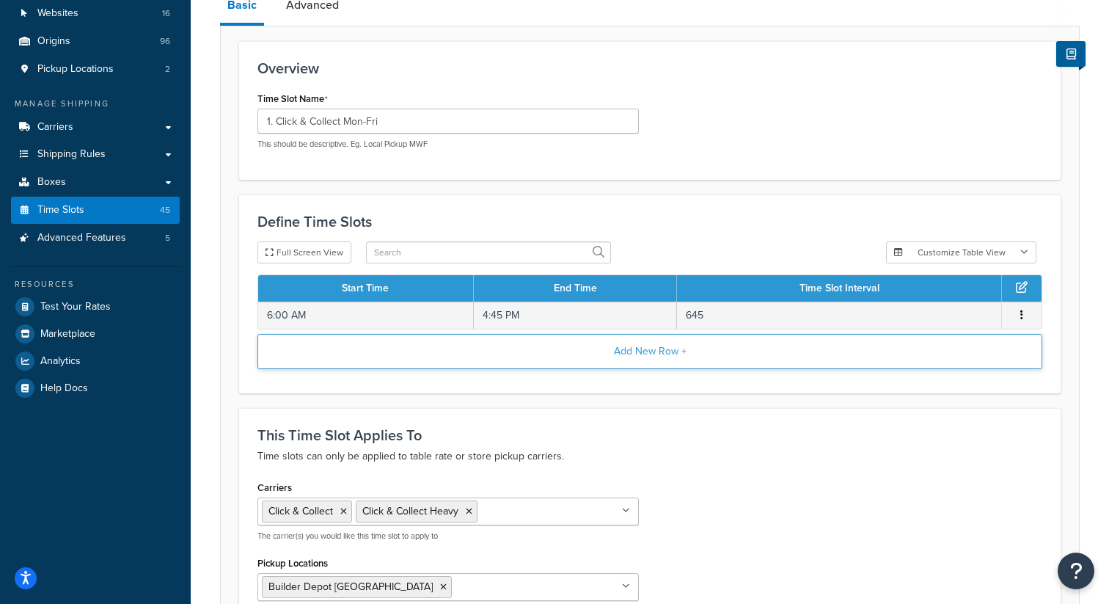
click at [672, 357] on button "Add New Row +" at bounding box center [650, 351] width 785 height 35
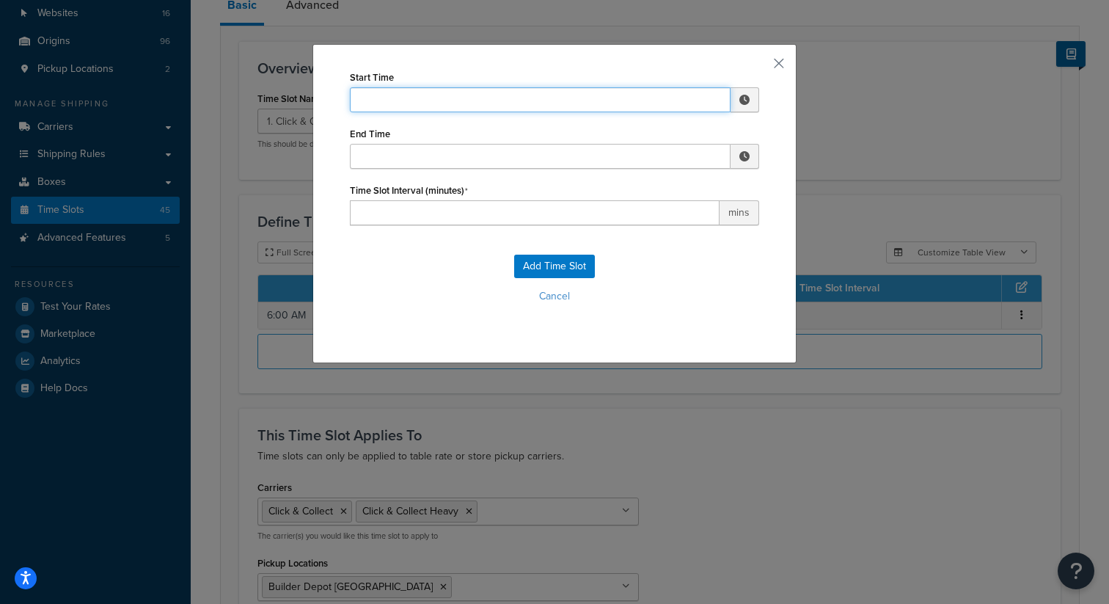
click at [514, 106] on input "Start Time" at bounding box center [540, 99] width 381 height 25
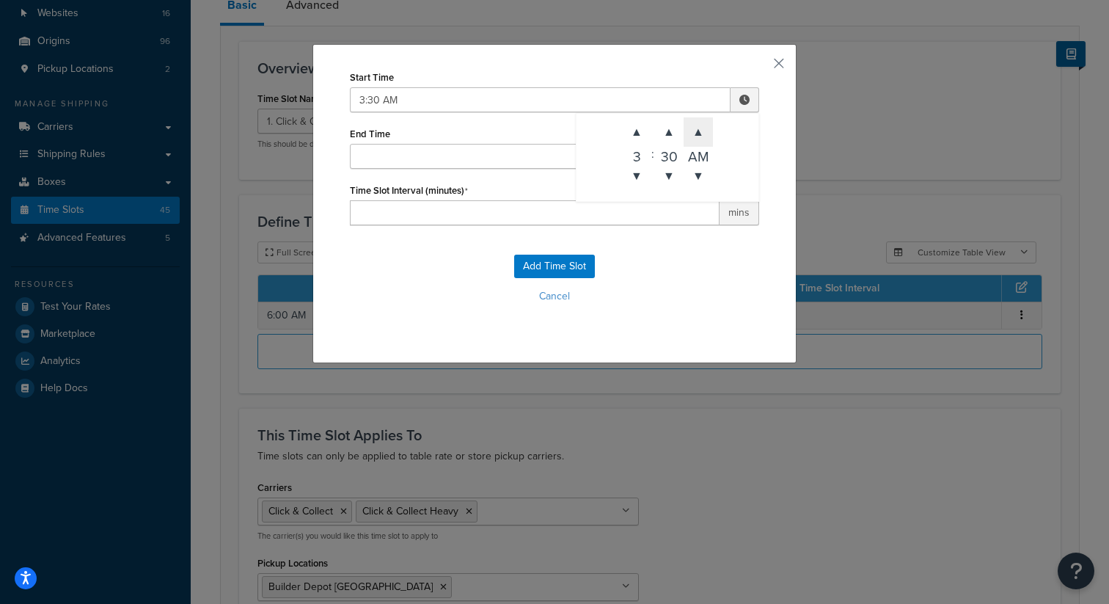
click at [699, 136] on span "▲" at bounding box center [698, 131] width 29 height 29
type input "3:30 PM"
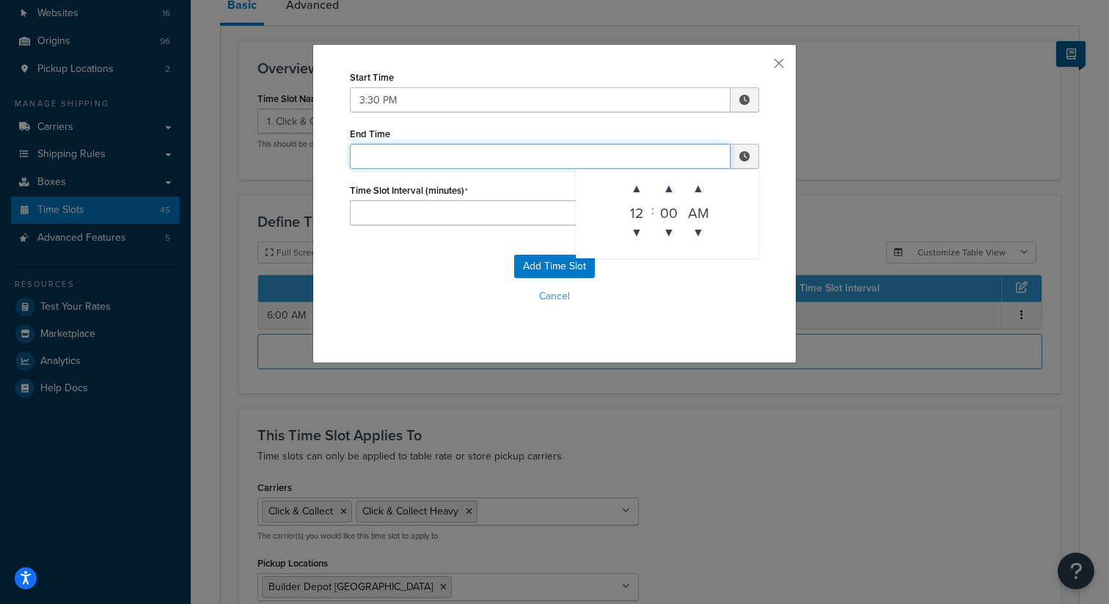
click at [475, 157] on input "End Time" at bounding box center [540, 156] width 381 height 25
click at [648, 232] on span "▼" at bounding box center [636, 232] width 29 height 29
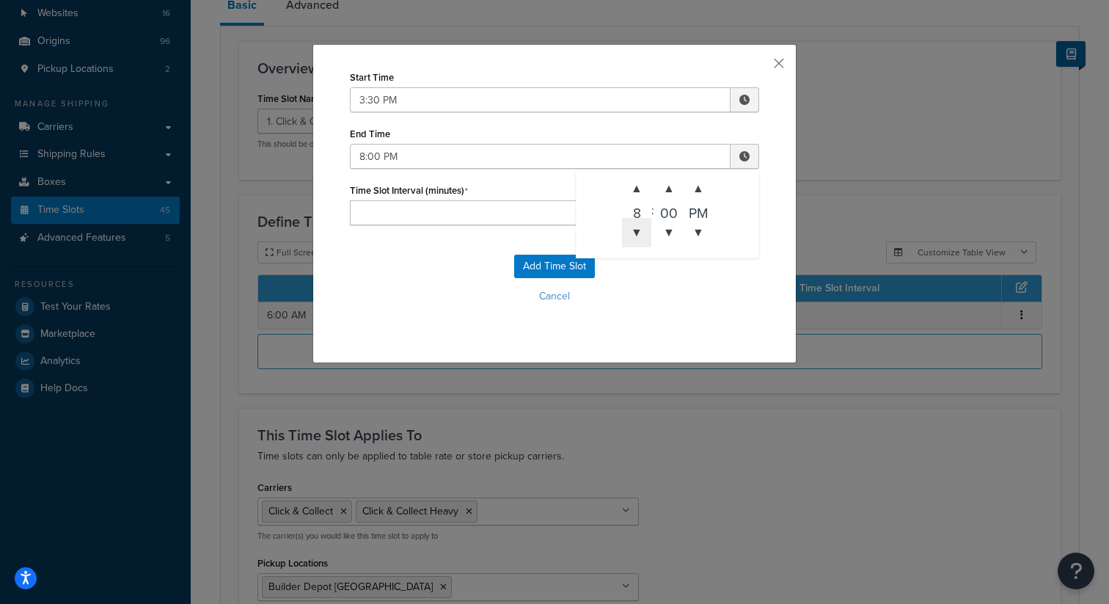
click at [648, 232] on span "▼" at bounding box center [636, 232] width 29 height 29
type input "4:00 PM"
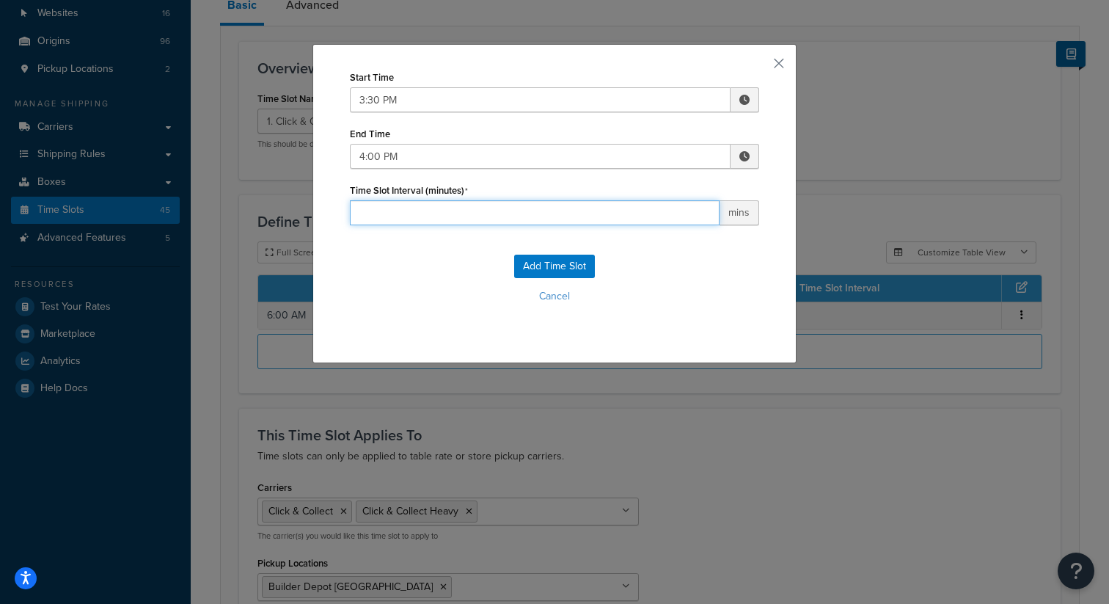
click at [533, 211] on input "Time Slot Interval (minutes)" at bounding box center [535, 212] width 370 height 25
type input "30"
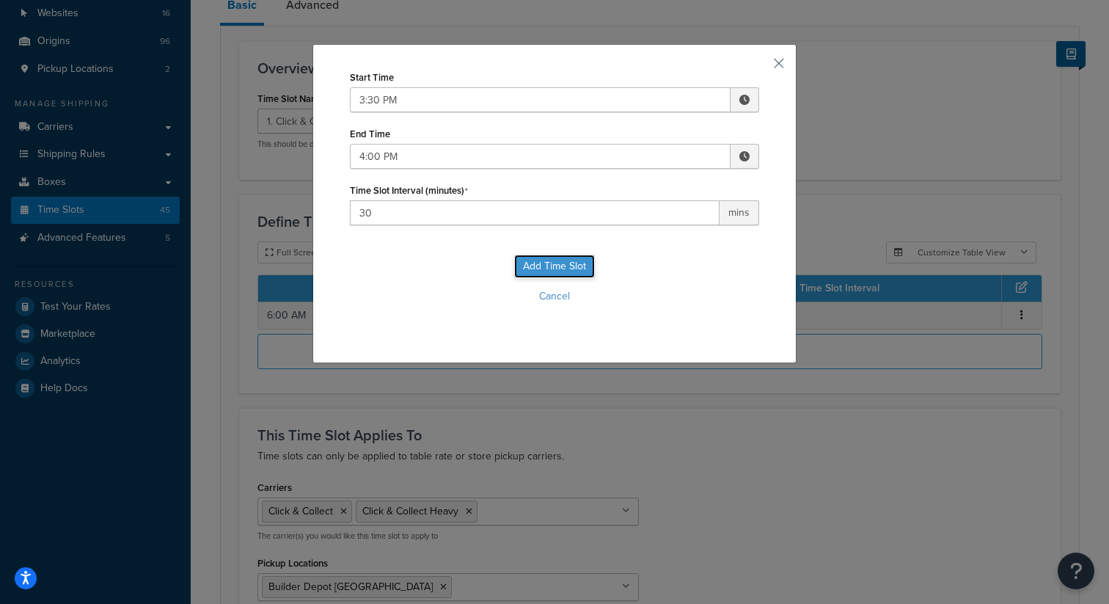
click at [558, 271] on button "Add Time Slot" at bounding box center [554, 266] width 81 height 23
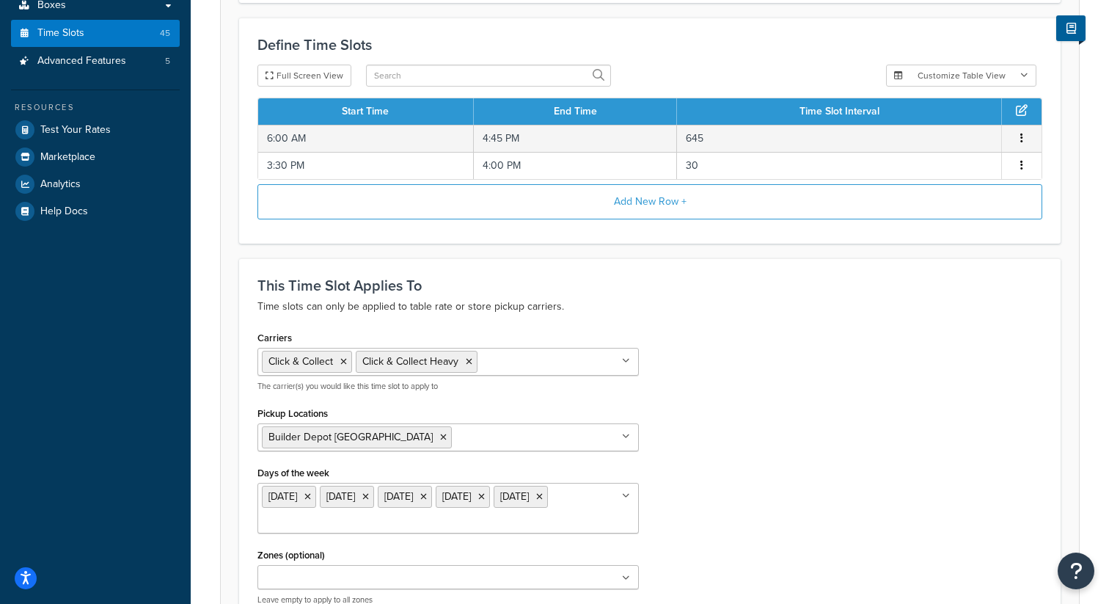
scroll to position [490, 0]
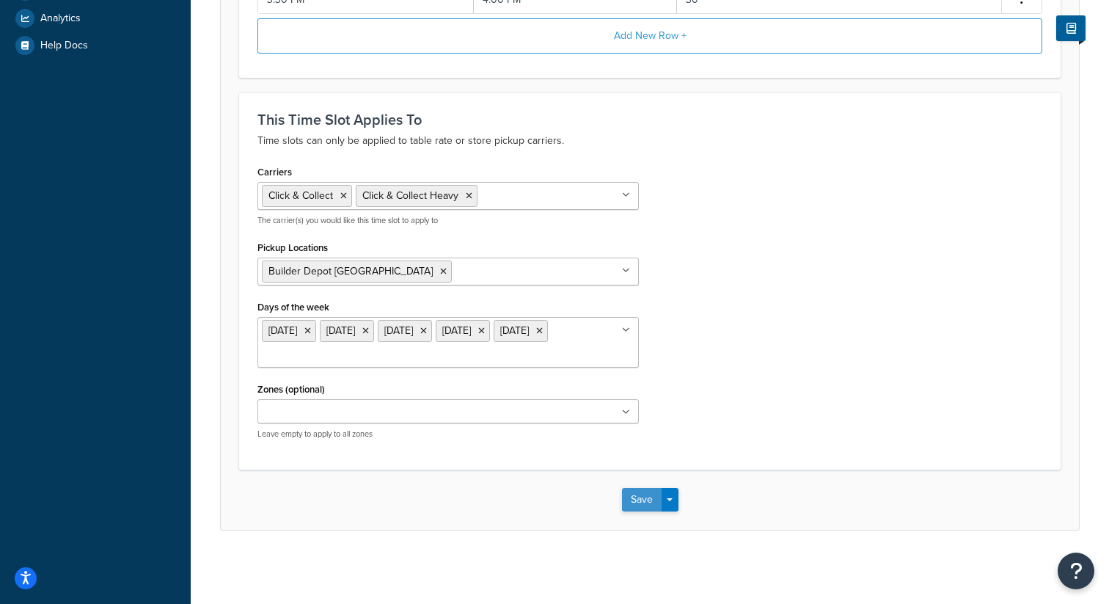
click at [646, 495] on button "Save" at bounding box center [642, 499] width 40 height 23
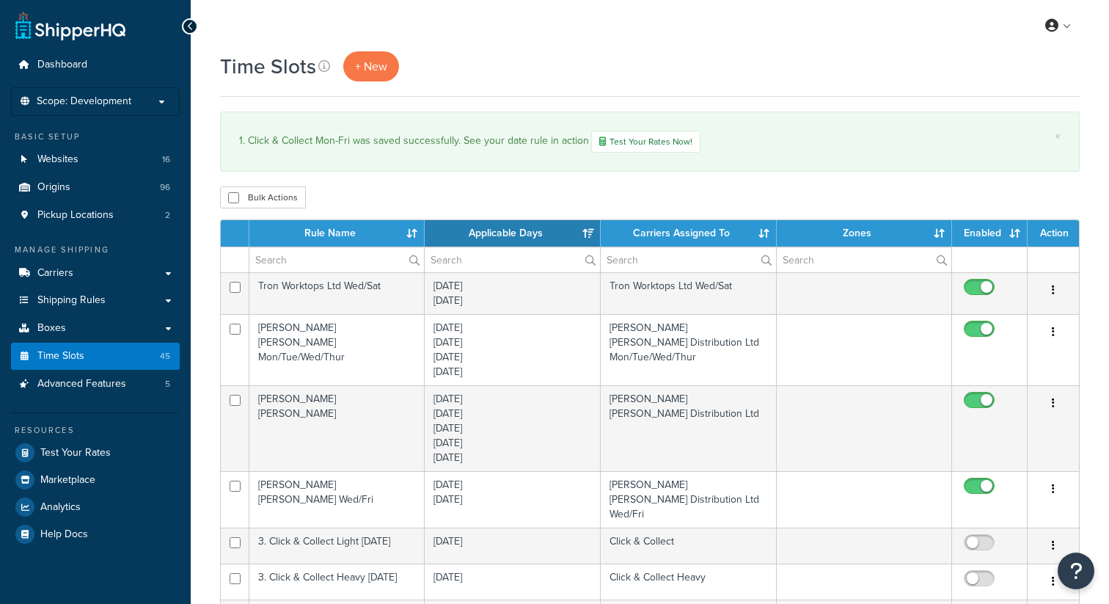
select select "15"
click at [334, 258] on input "text" at bounding box center [336, 259] width 175 height 25
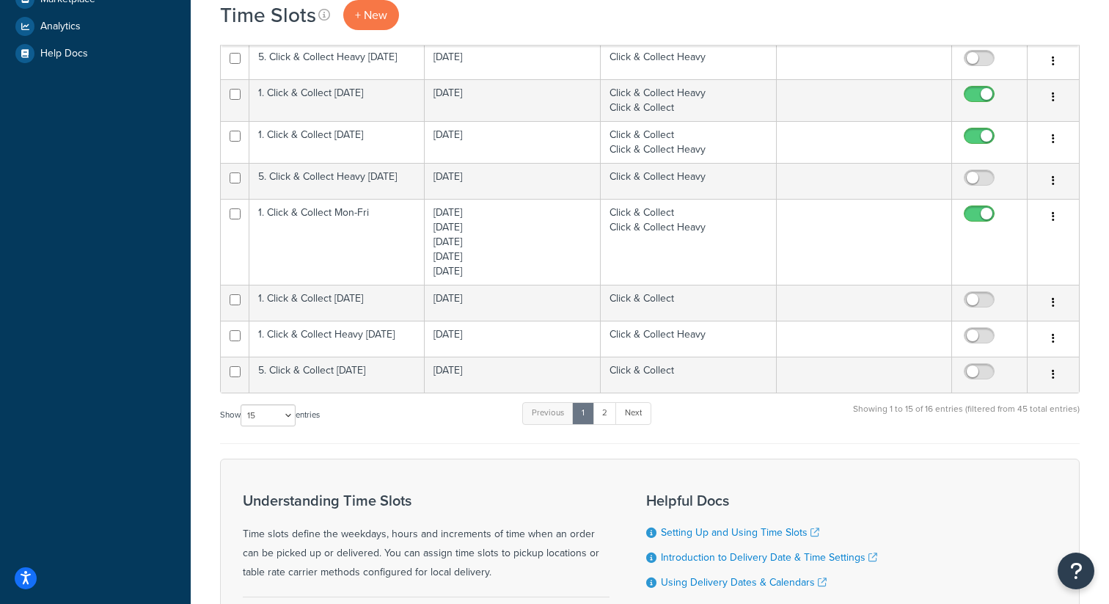
scroll to position [481, 0]
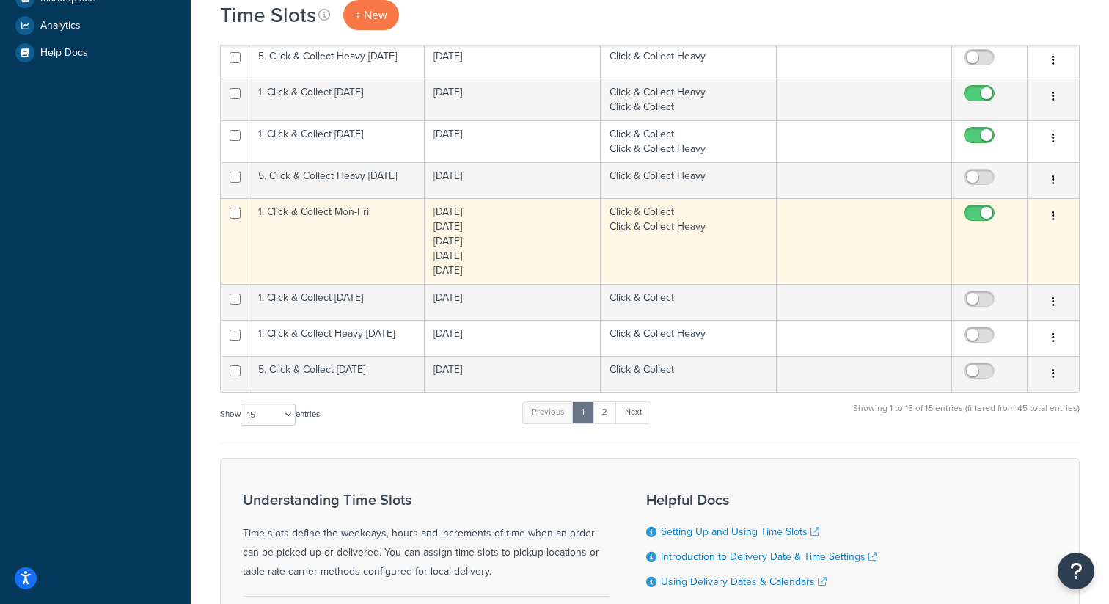
type input "click"
click at [1054, 227] on button "button" at bounding box center [1053, 216] width 21 height 23
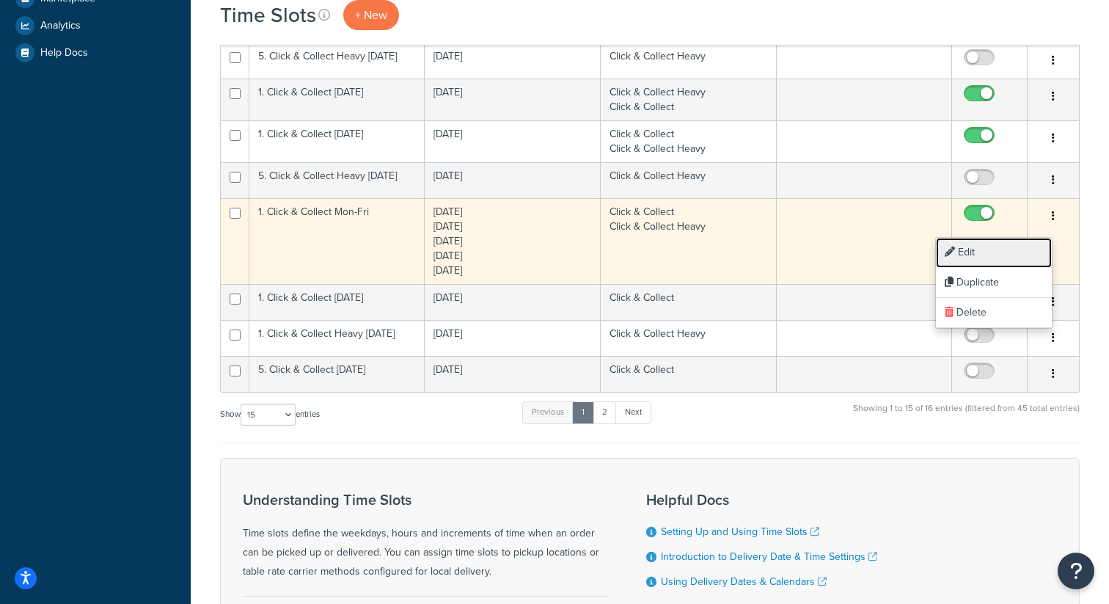
click at [1013, 247] on link "Edit" at bounding box center [994, 253] width 116 height 30
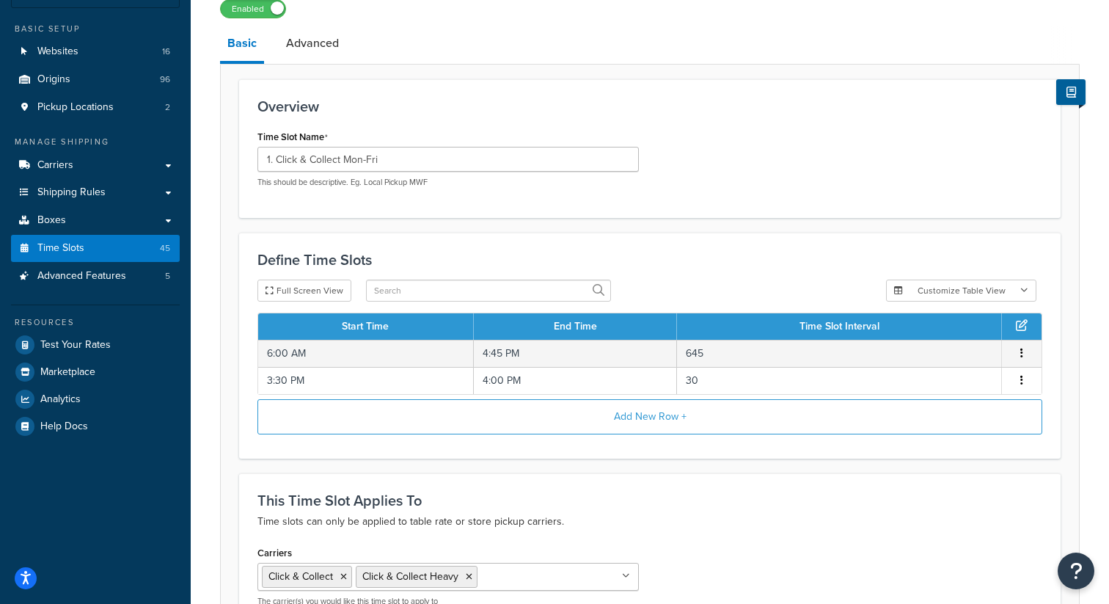
scroll to position [114, 0]
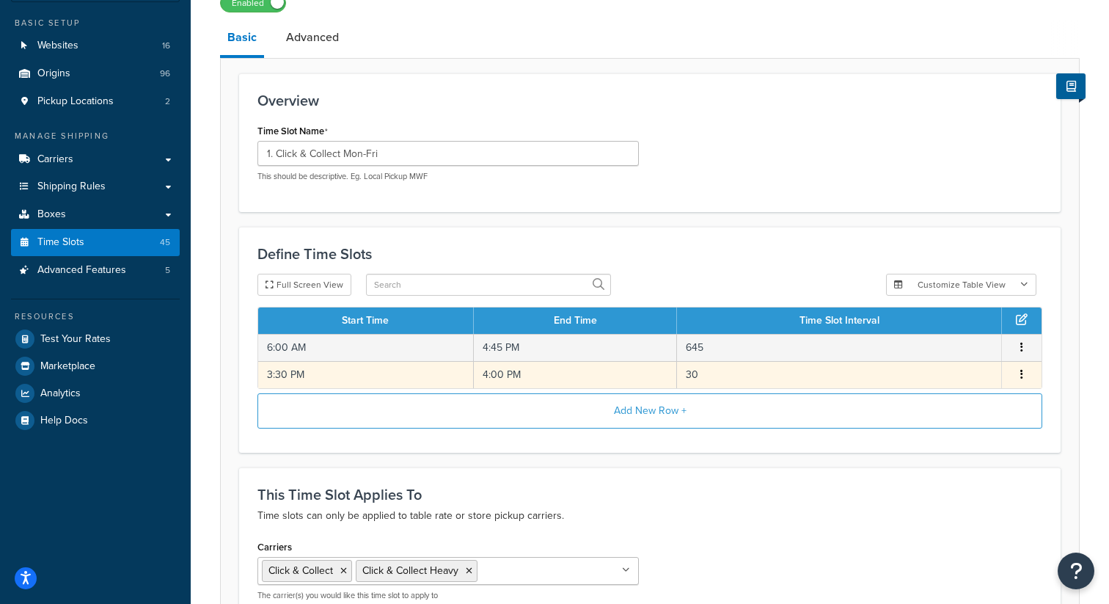
click at [1023, 379] on icon "button" at bounding box center [1022, 374] width 3 height 10
click at [929, 360] on div "Edit" at bounding box center [948, 362] width 104 height 30
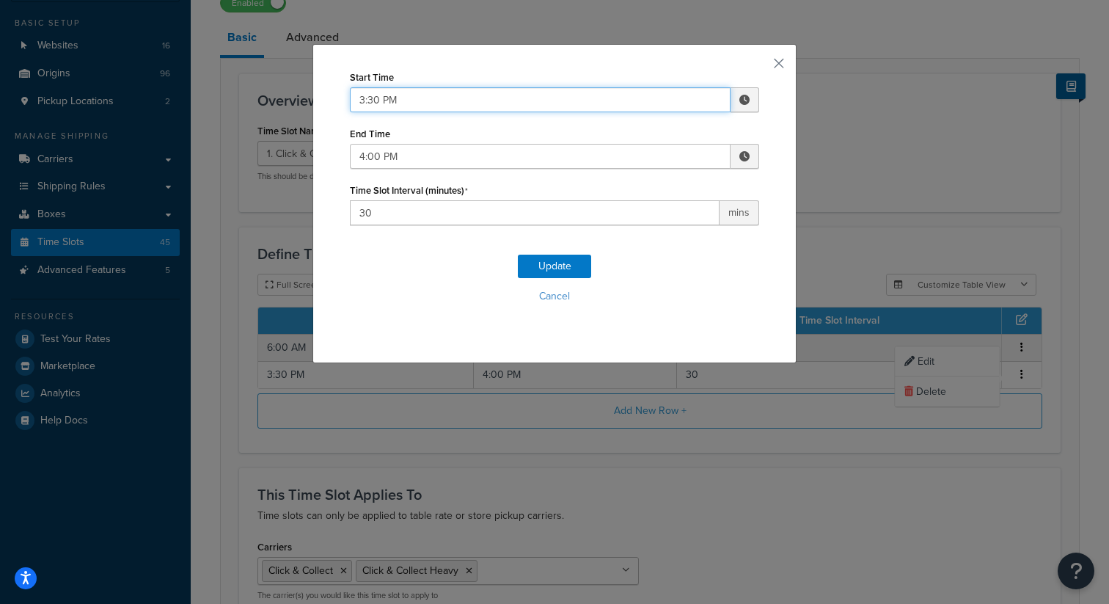
click at [412, 107] on input "3:30 PM" at bounding box center [540, 99] width 381 height 25
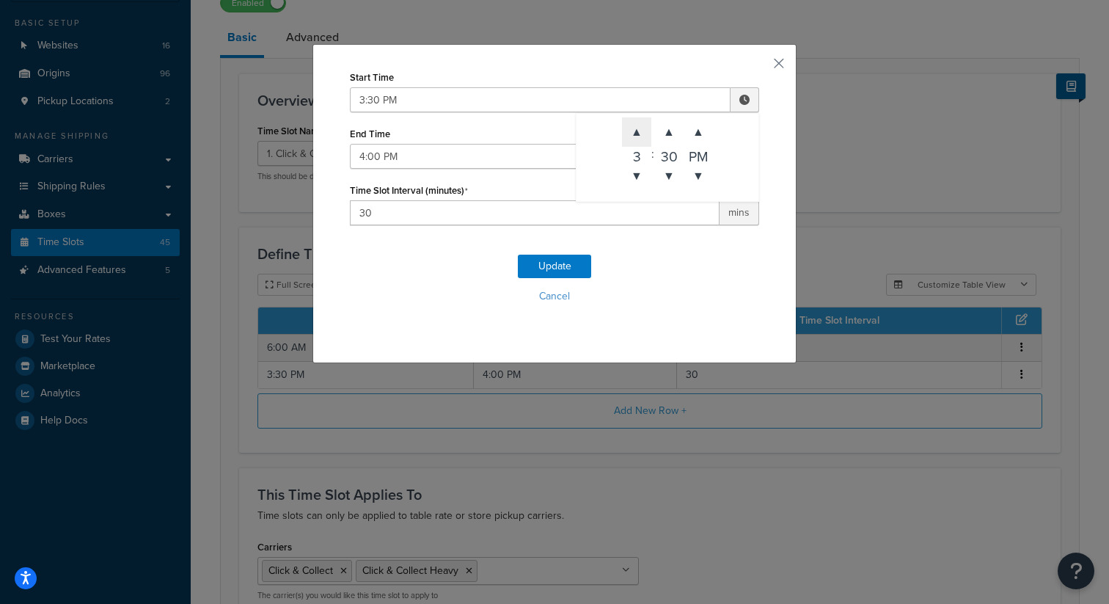
click at [635, 139] on span "▲" at bounding box center [636, 131] width 29 height 29
click at [665, 136] on span "▲" at bounding box center [668, 131] width 29 height 29
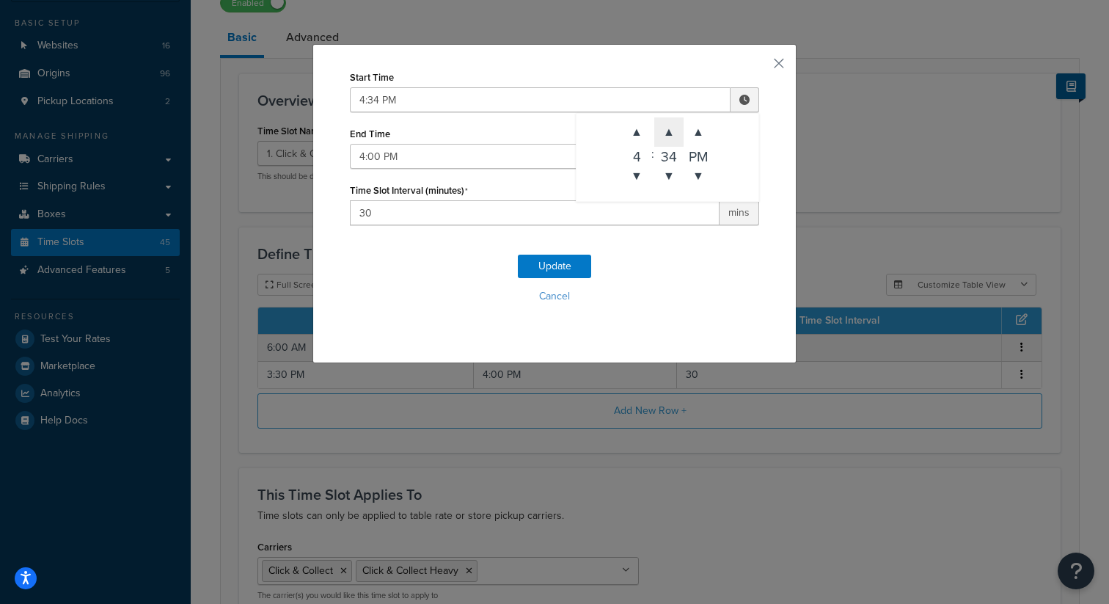
click at [665, 136] on span "▲" at bounding box center [668, 131] width 29 height 29
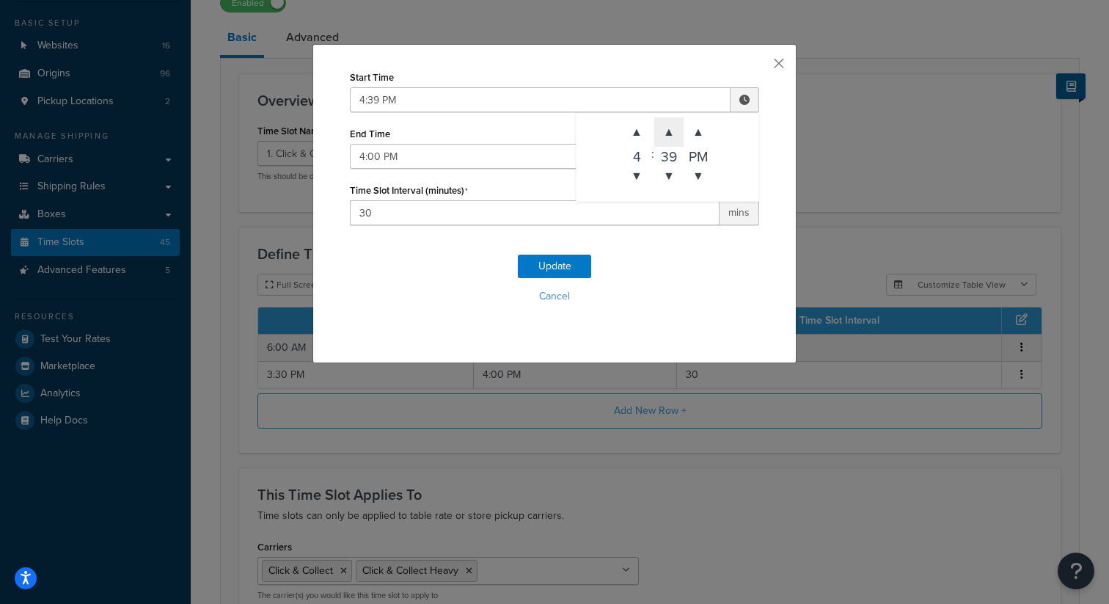
click at [665, 136] on span "▲" at bounding box center [668, 131] width 29 height 29
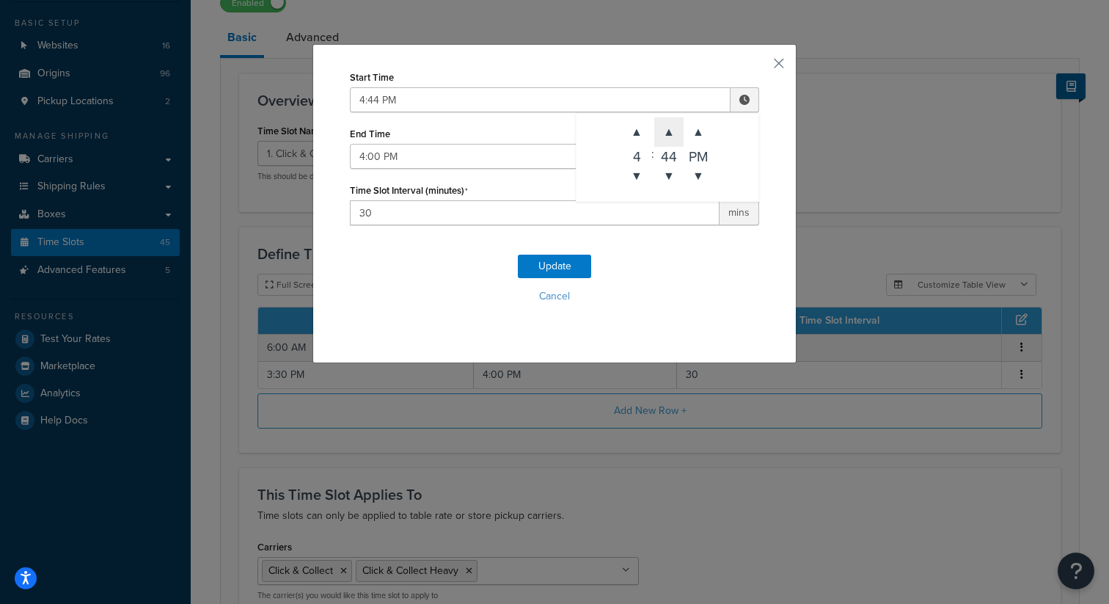
click at [665, 136] on span "▲" at bounding box center [668, 131] width 29 height 29
click at [672, 169] on span "▼" at bounding box center [668, 175] width 29 height 29
type input "4:45 PM"
click at [471, 156] on input "4:00 PM" at bounding box center [540, 156] width 381 height 25
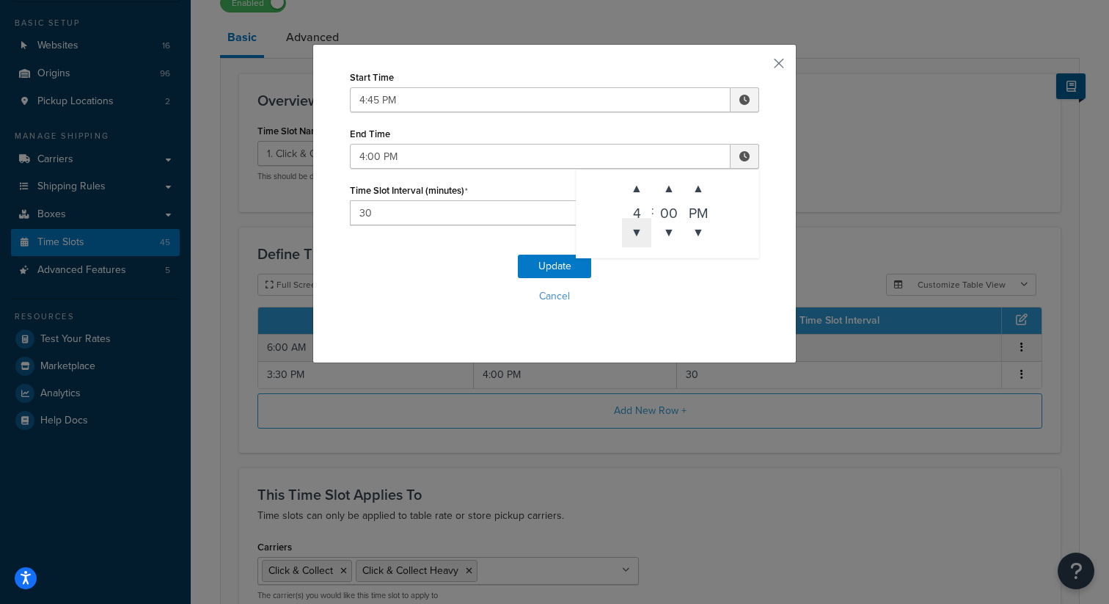
click at [633, 225] on span "▼" at bounding box center [636, 232] width 29 height 29
click at [635, 191] on span "▲" at bounding box center [636, 188] width 29 height 29
type input "5:00 PM"
click at [506, 216] on input "30" at bounding box center [535, 212] width 370 height 25
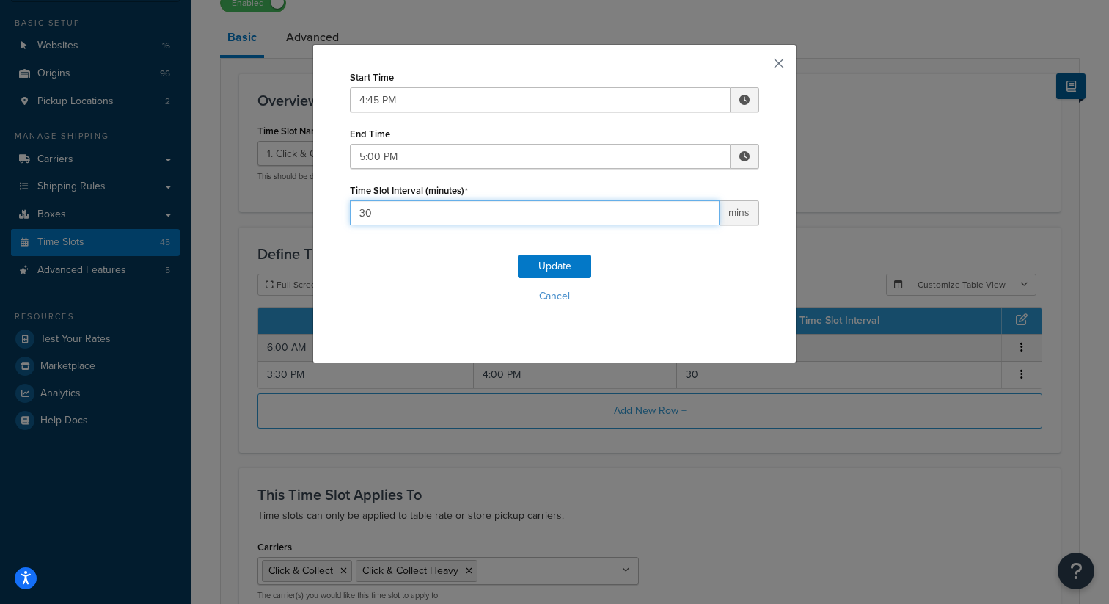
type input "3"
type input "15"
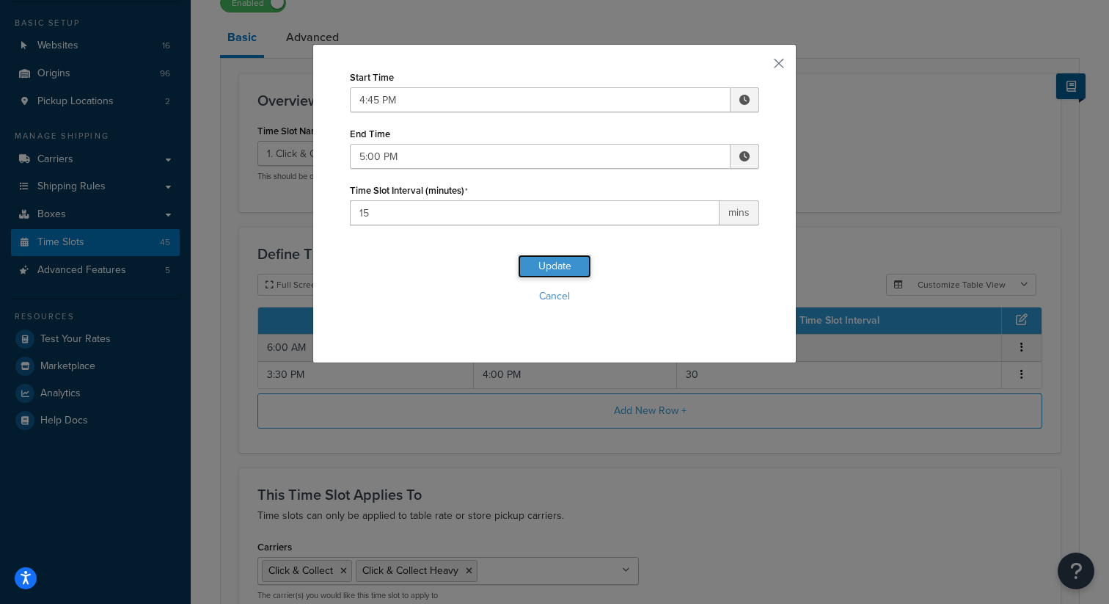
click at [560, 258] on button "Update" at bounding box center [554, 266] width 73 height 23
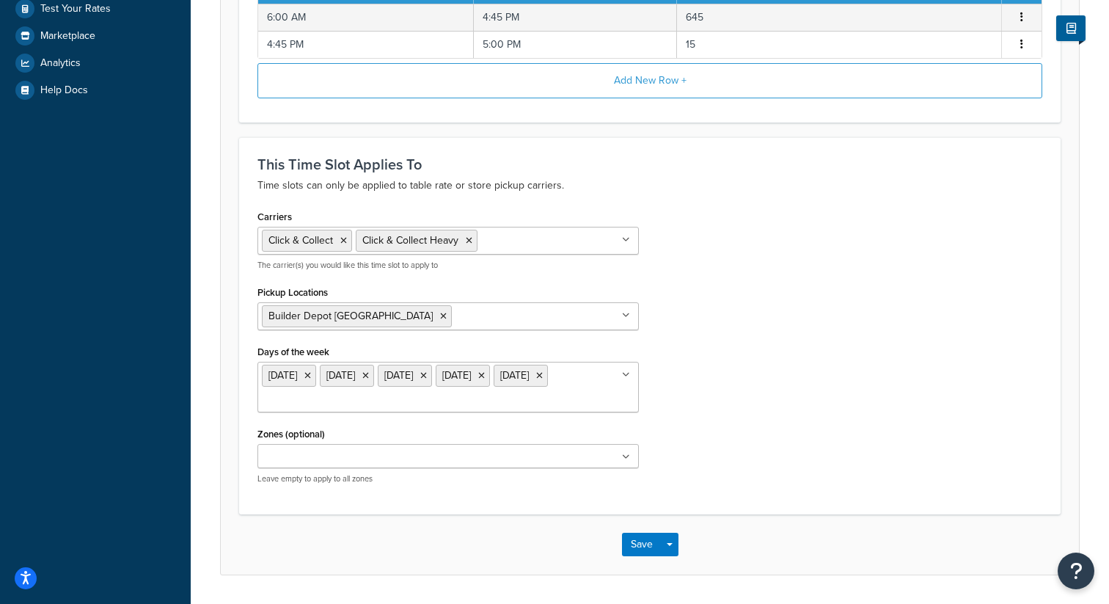
scroll to position [445, 0]
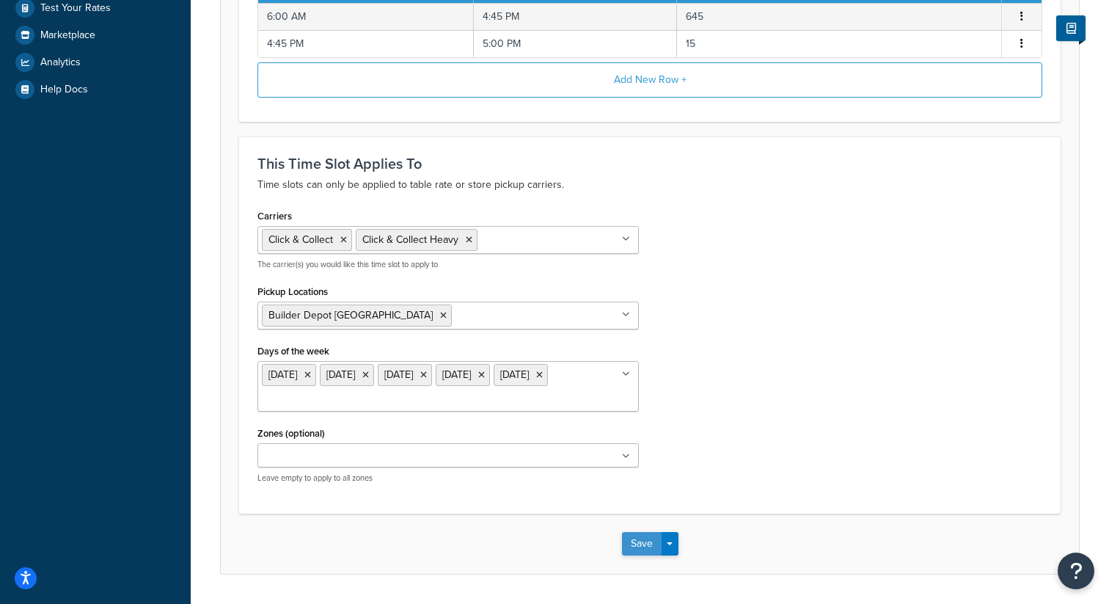
click at [632, 544] on button "Save" at bounding box center [642, 543] width 40 height 23
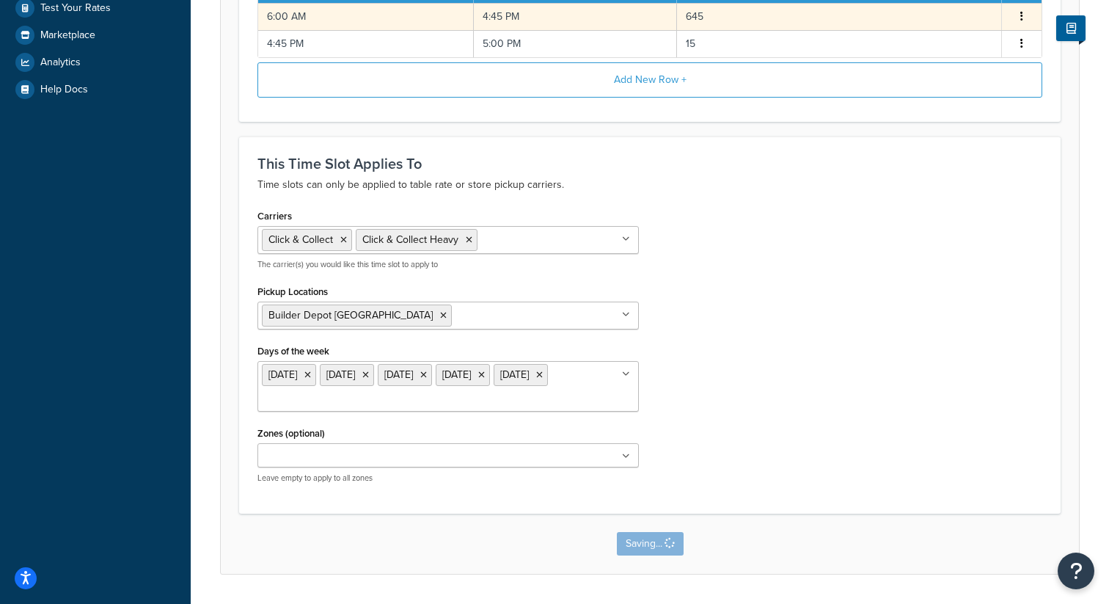
scroll to position [0, 0]
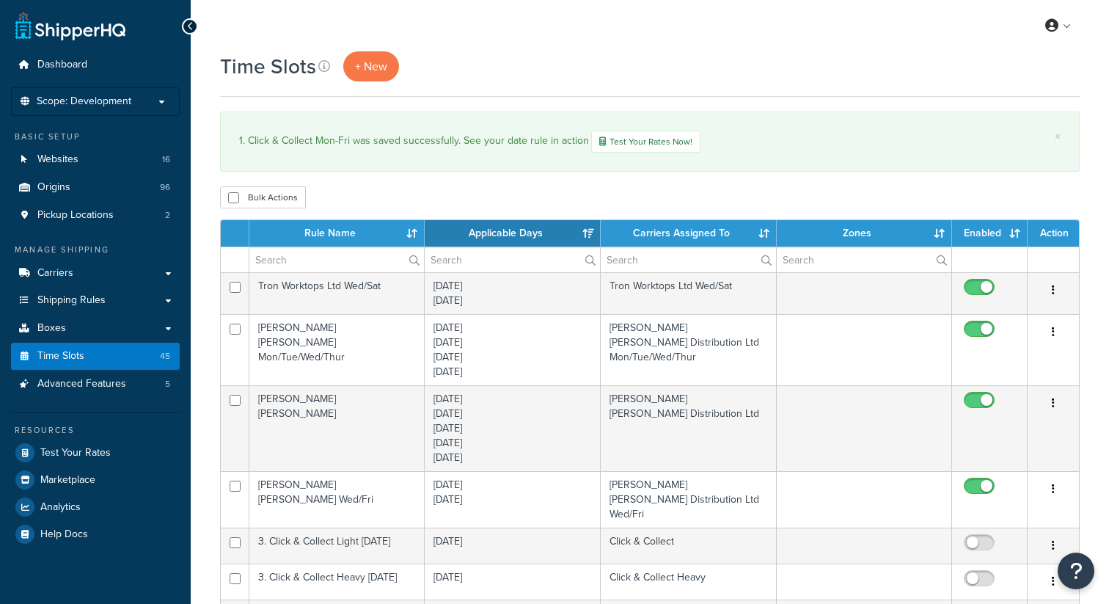
select select "15"
click at [87, 216] on span "Pickup Locations" at bounding box center [75, 215] width 76 height 12
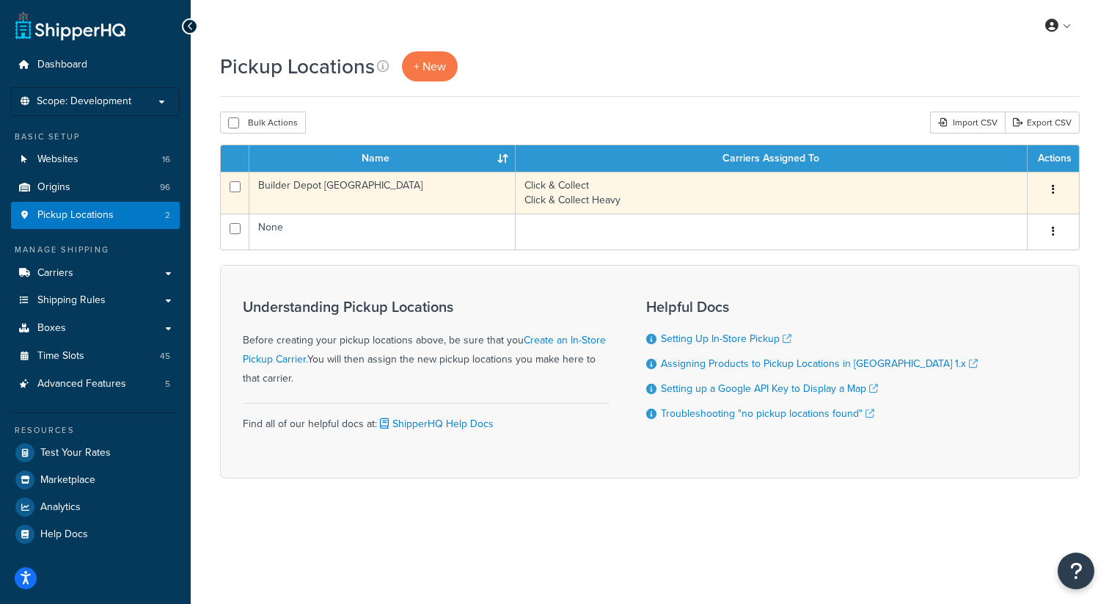
click at [1048, 187] on button "button" at bounding box center [1053, 189] width 21 height 23
click at [994, 214] on link "Edit" at bounding box center [1005, 218] width 116 height 30
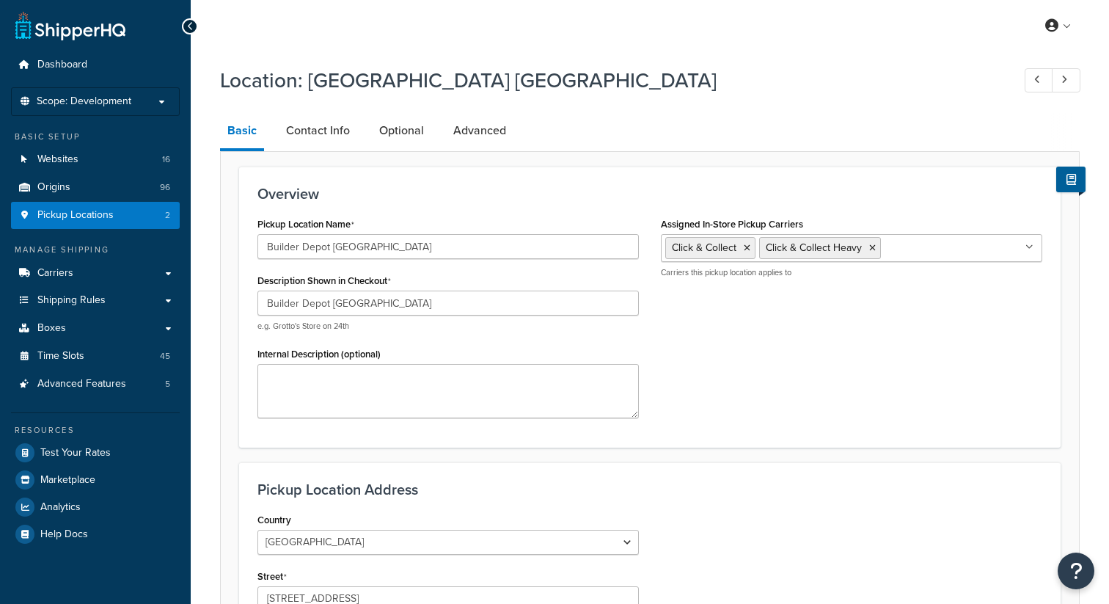
select select "1226"
click at [344, 127] on link "Contact Info" at bounding box center [318, 130] width 79 height 35
select select "order_placed"
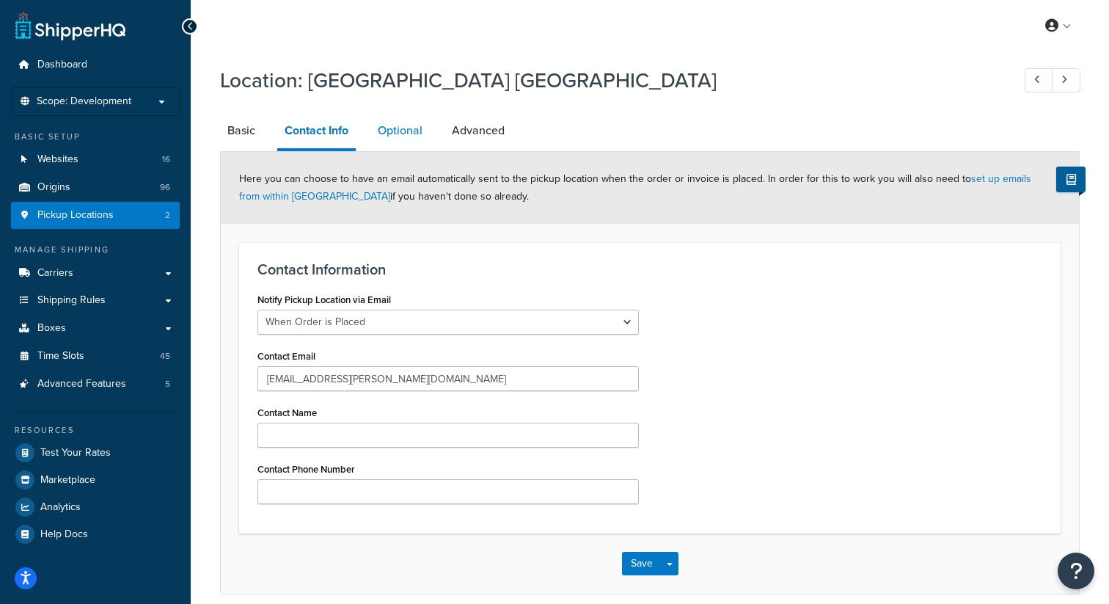
click at [408, 124] on link "Optional" at bounding box center [400, 130] width 59 height 35
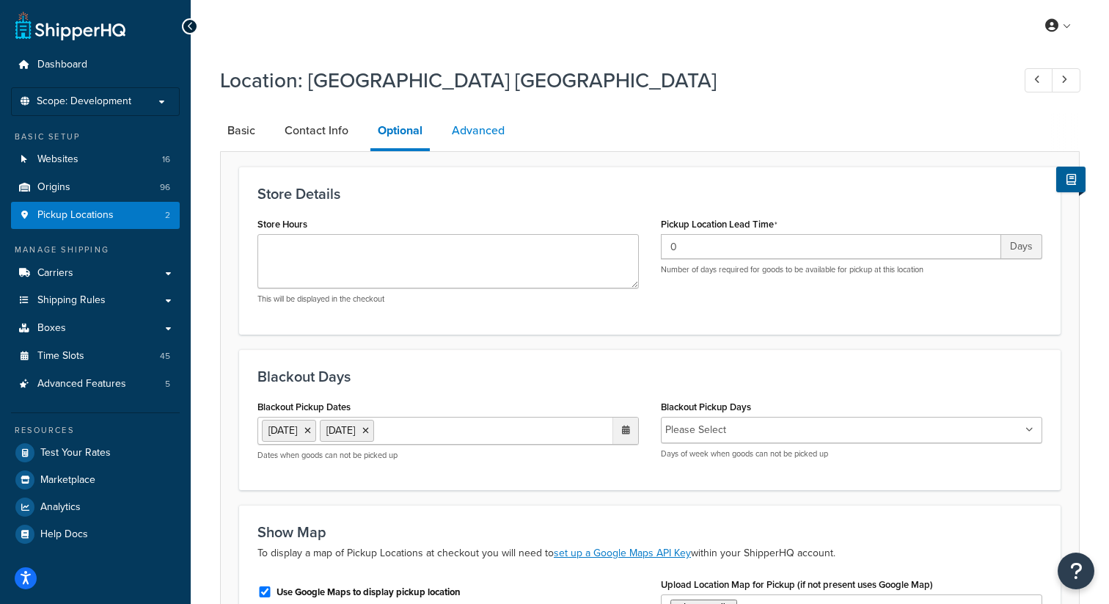
click at [481, 119] on link "Advanced" at bounding box center [479, 130] width 68 height 35
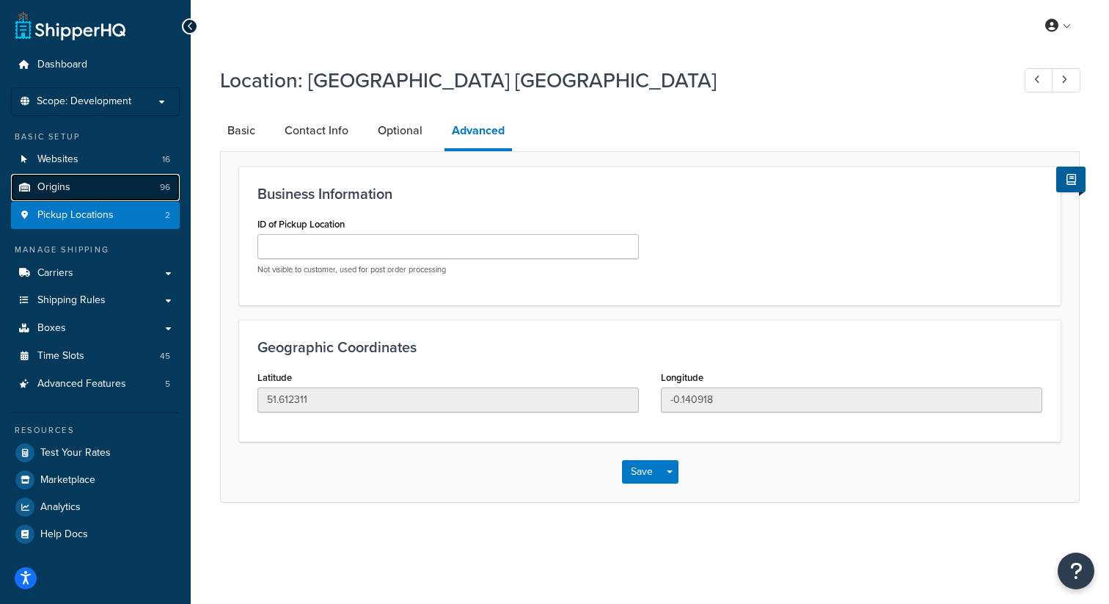
click at [80, 183] on link "Origins 96" at bounding box center [95, 187] width 169 height 27
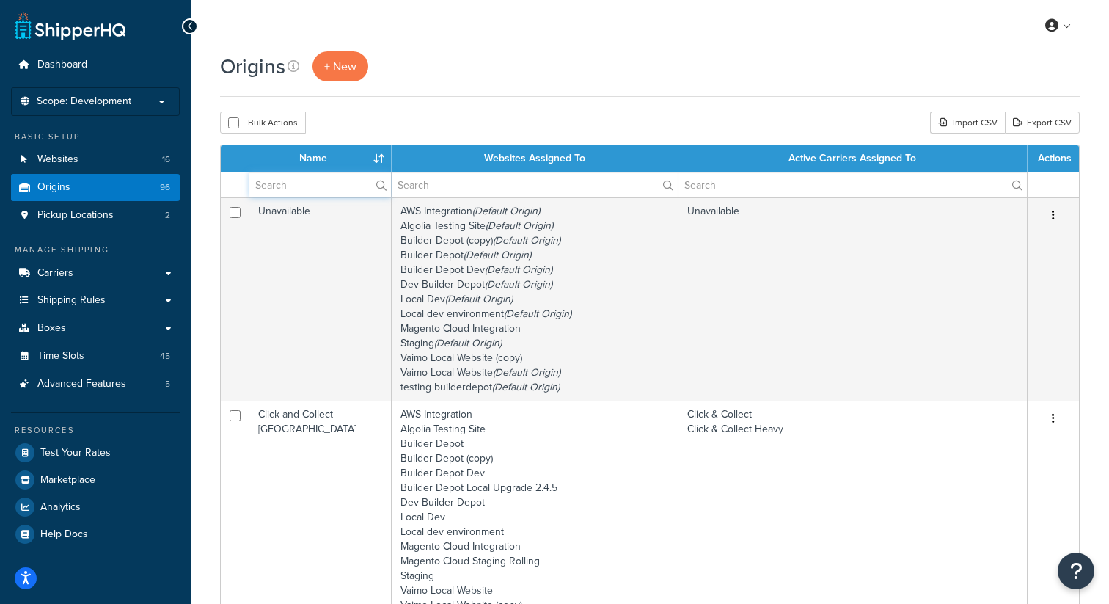
click at [318, 190] on input "text" at bounding box center [320, 184] width 142 height 25
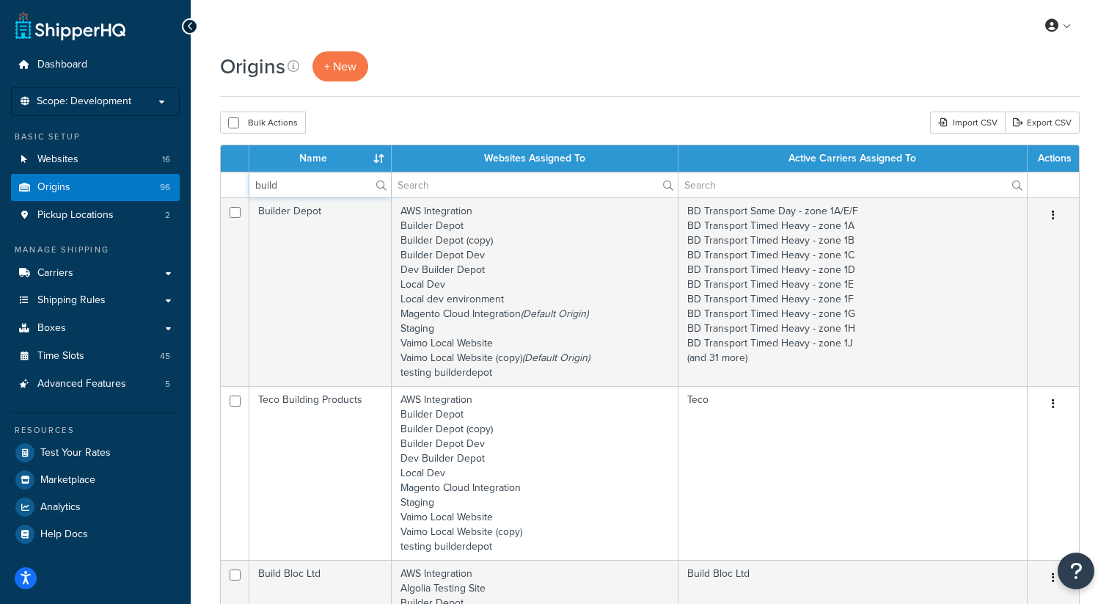
click at [298, 183] on input "build" at bounding box center [320, 184] width 142 height 25
type input "new"
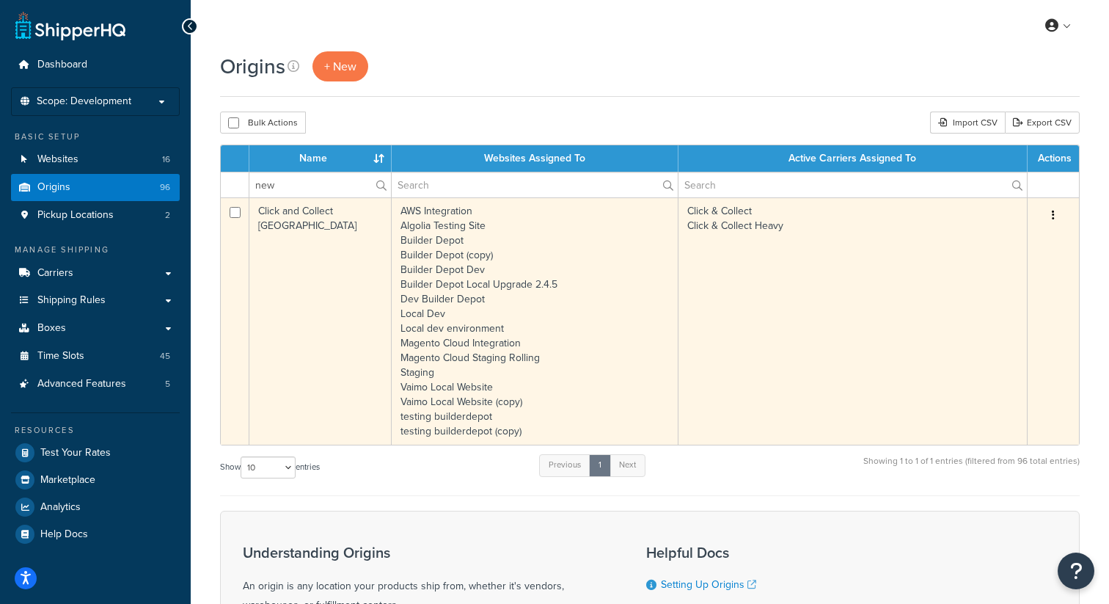
click at [1048, 216] on button "button" at bounding box center [1053, 215] width 21 height 23
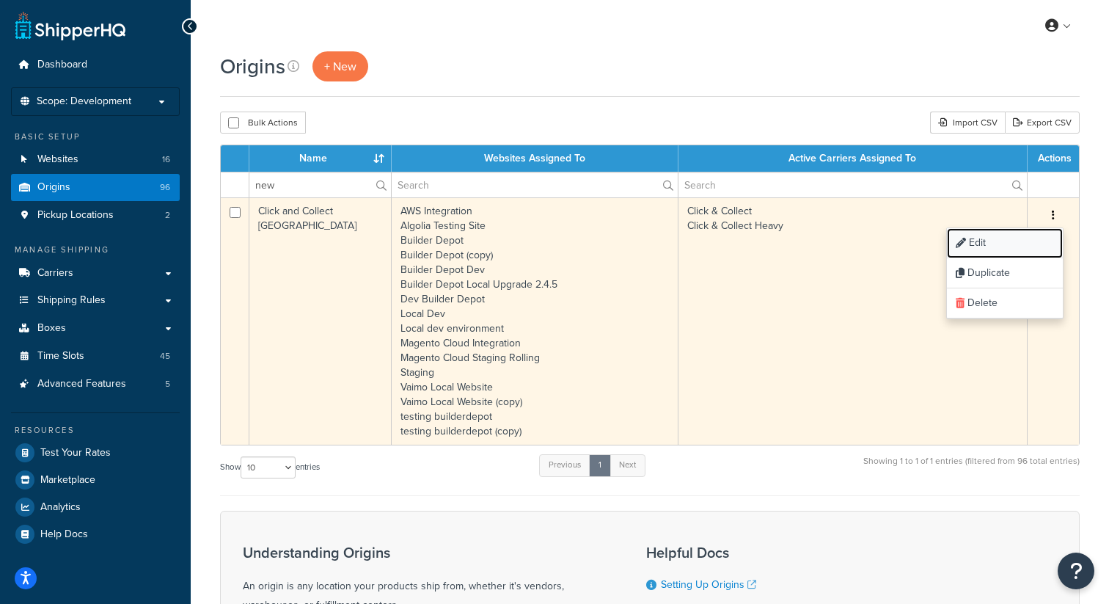
click at [990, 239] on link "Edit" at bounding box center [1005, 243] width 116 height 30
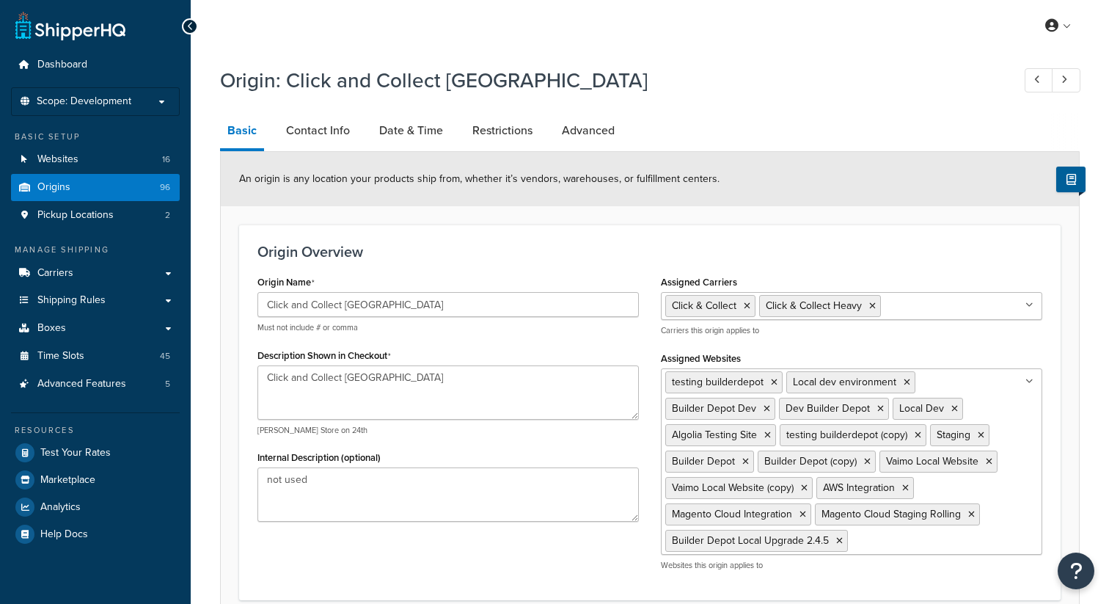
select select "1226"
click at [397, 134] on link "Date & Time" at bounding box center [411, 130] width 79 height 35
select select "PER_SHIPPING_METHOD_TYPE"
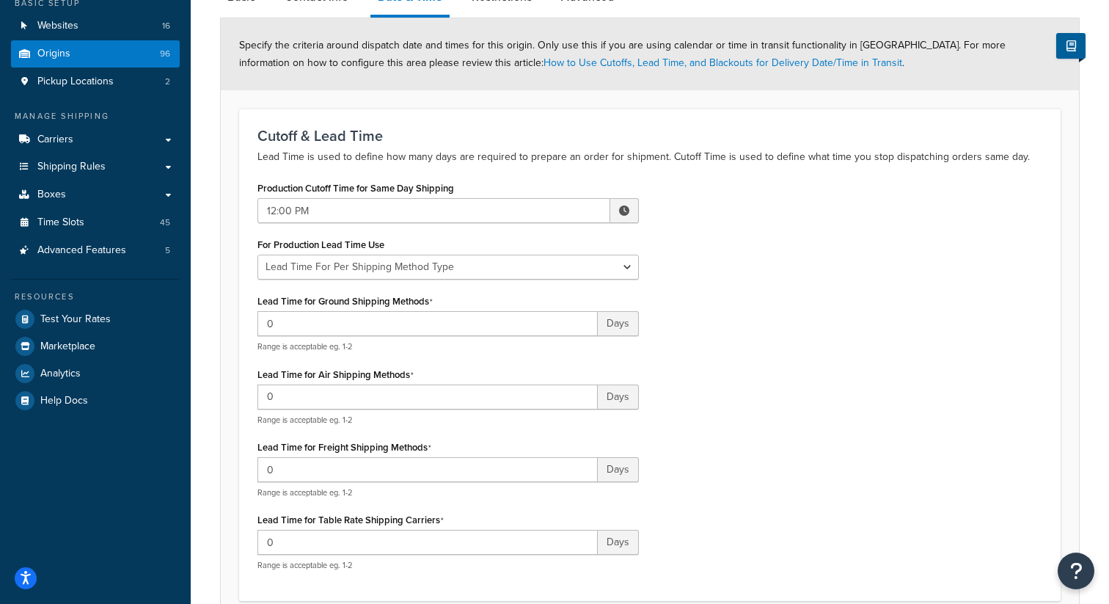
scroll to position [130, 0]
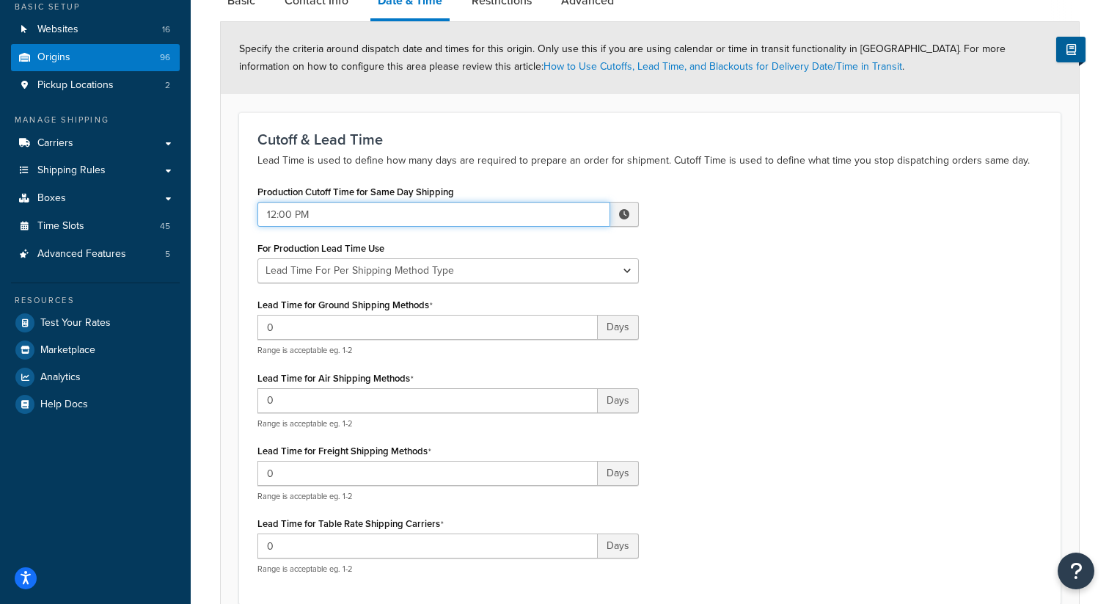
click at [313, 213] on input "12:00 PM" at bounding box center [434, 214] width 353 height 25
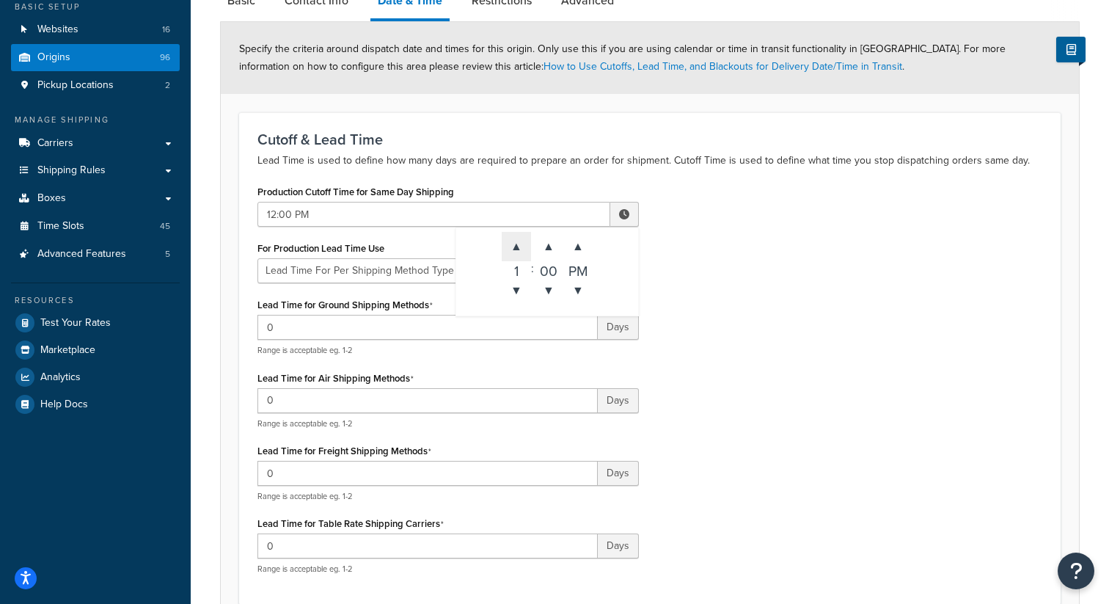
click at [521, 252] on span "▲" at bounding box center [516, 246] width 29 height 29
type input "4:00 PM"
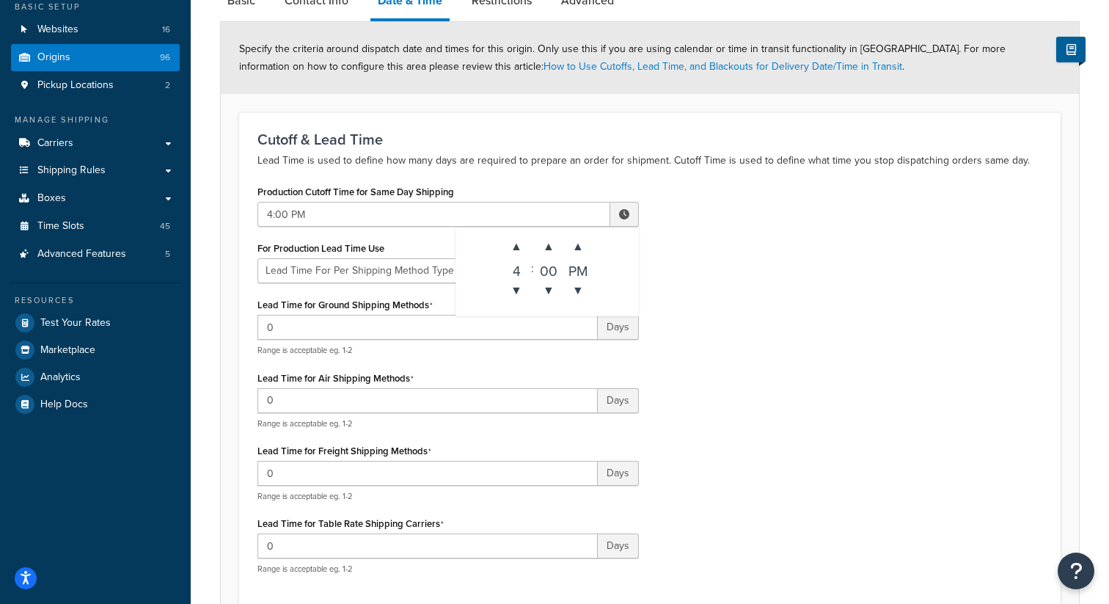
click at [829, 293] on div "Production Cutoff Time for Same Day Shipping 4:00 PM ▲ 4 ▼ : ▲ 00 ▼ ▲ PM ▼ For …" at bounding box center [650, 383] width 807 height 405
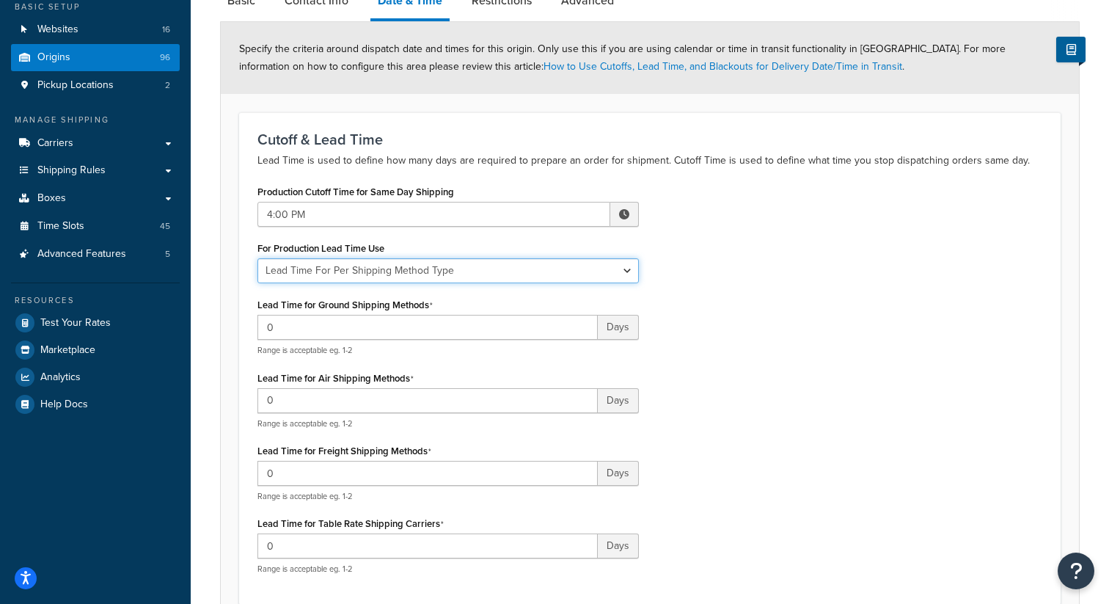
click at [561, 272] on select "Global Lead Time For This Origin Lead Time For Per Shipping Method Type" at bounding box center [449, 270] width 382 height 25
select select "ORIGIN_GLOBAL"
click at [258, 258] on select "Global Lead Time For This Origin Lead Time For Per Shipping Method Type" at bounding box center [449, 270] width 382 height 25
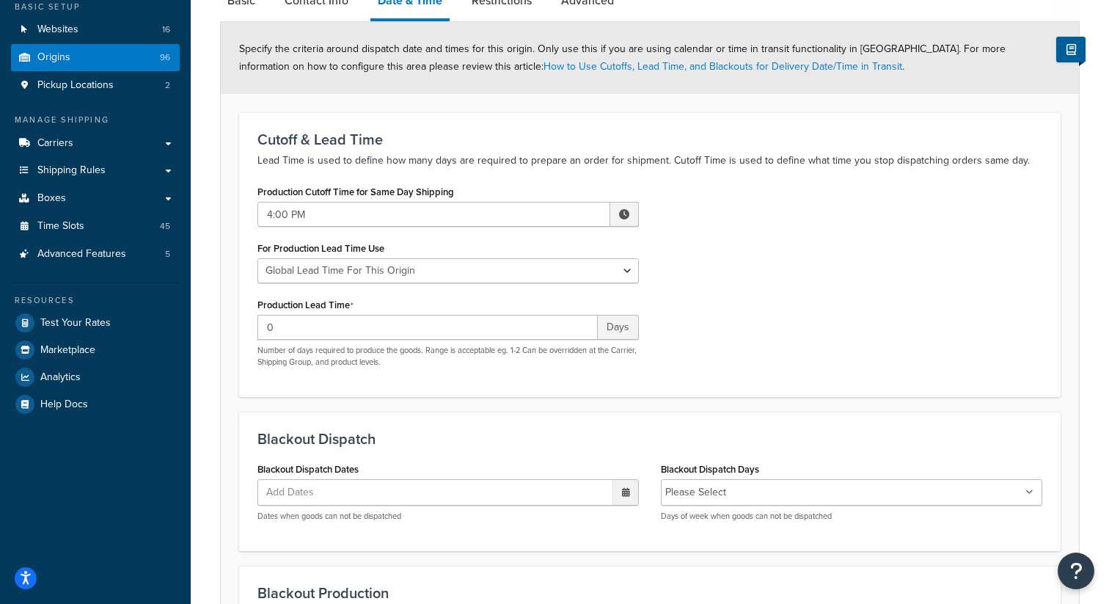
click at [737, 311] on div "Production Cutoff Time for Same Day Shipping 4:00 PM ▲ 4 ▼ : ▲ 00 ▼ ▲ PM ▼ For …" at bounding box center [650, 279] width 807 height 197
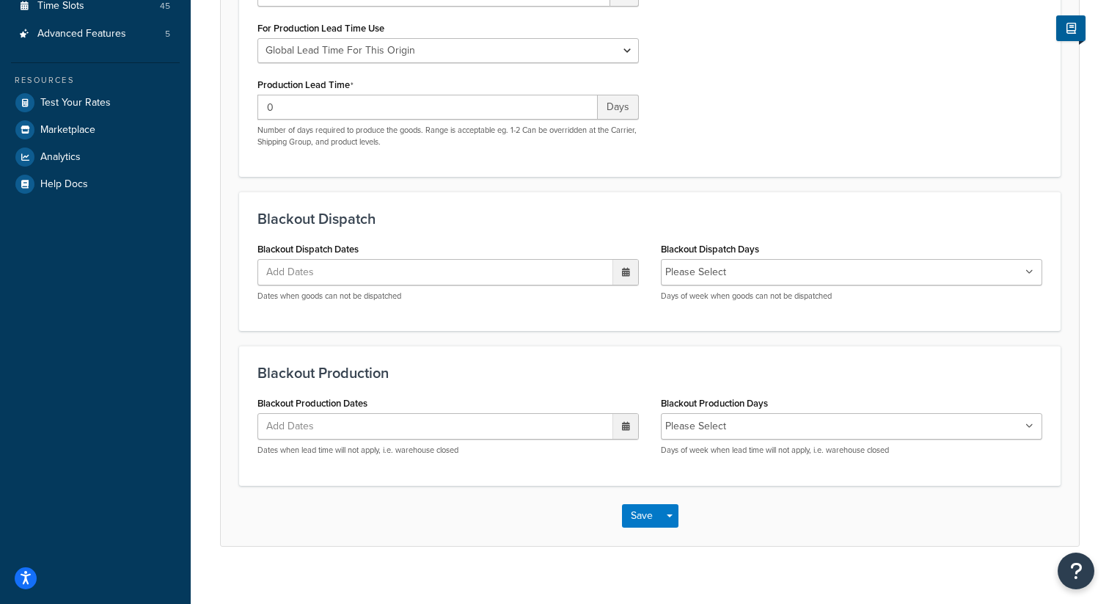
scroll to position [366, 0]
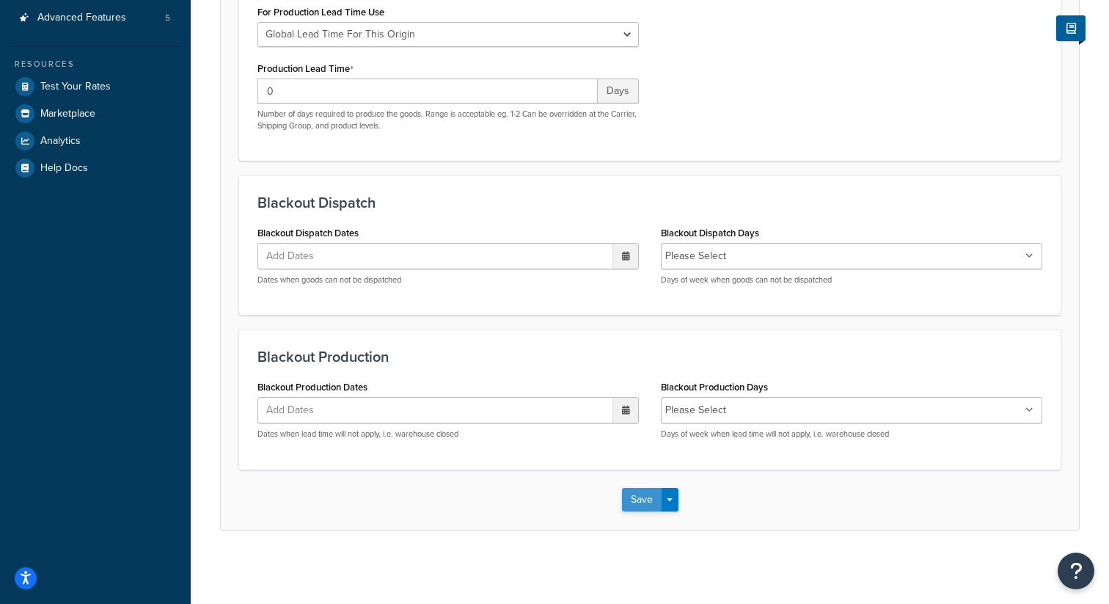
click at [637, 498] on button "Save" at bounding box center [642, 499] width 40 height 23
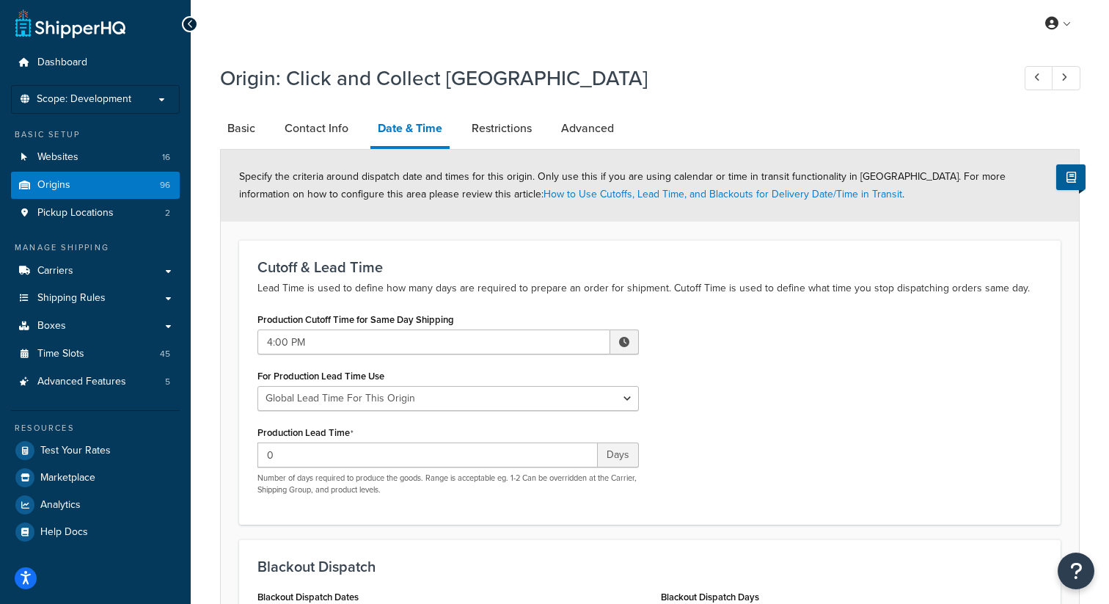
scroll to position [0, 0]
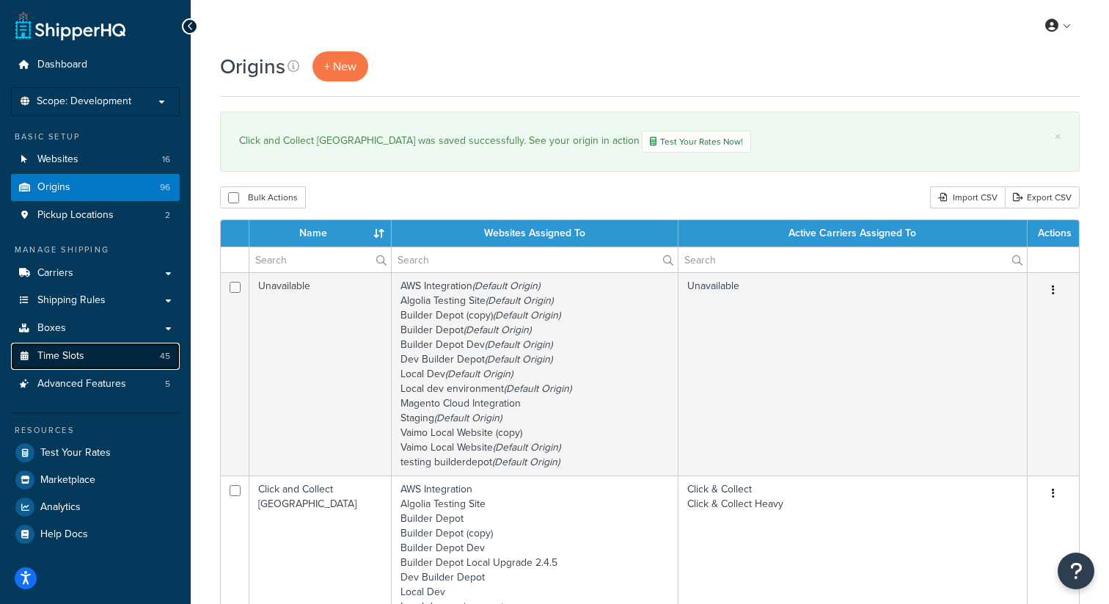
click at [95, 361] on link "Time Slots 45" at bounding box center [95, 356] width 169 height 27
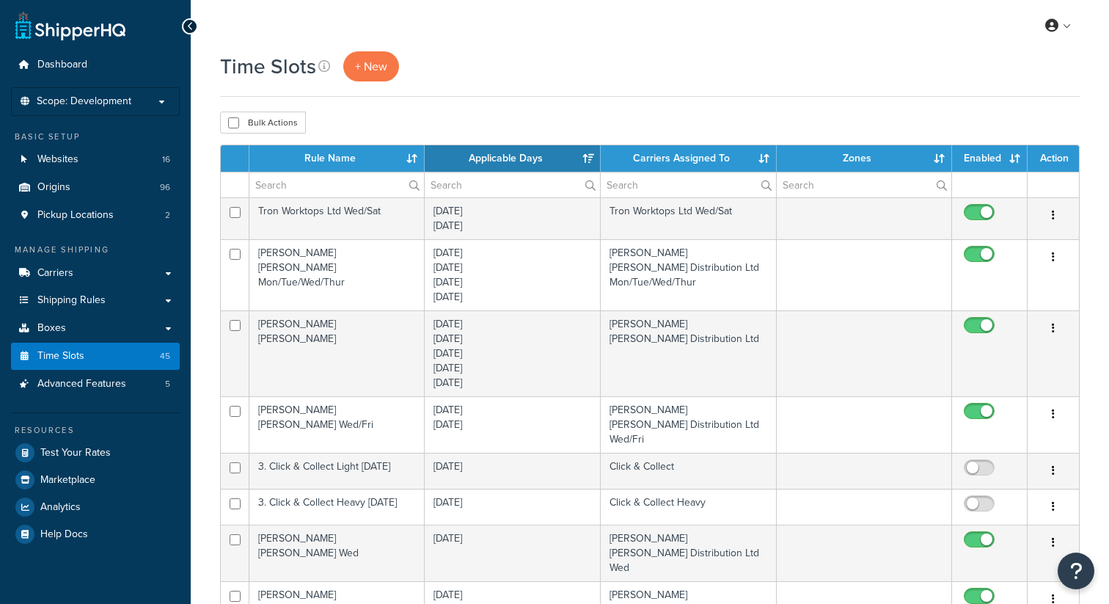
select select "15"
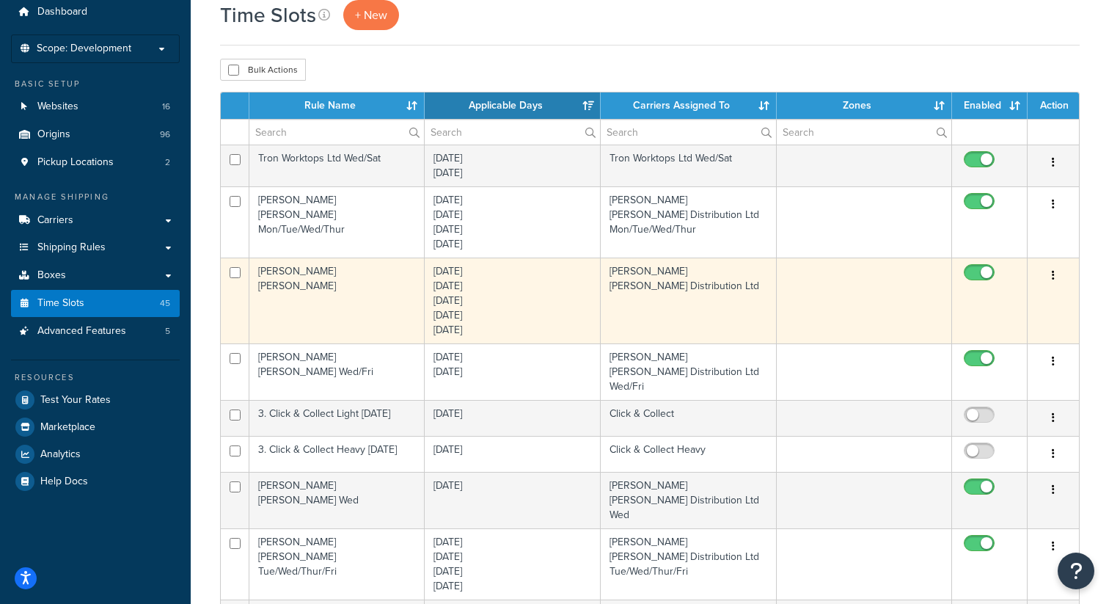
scroll to position [17, 0]
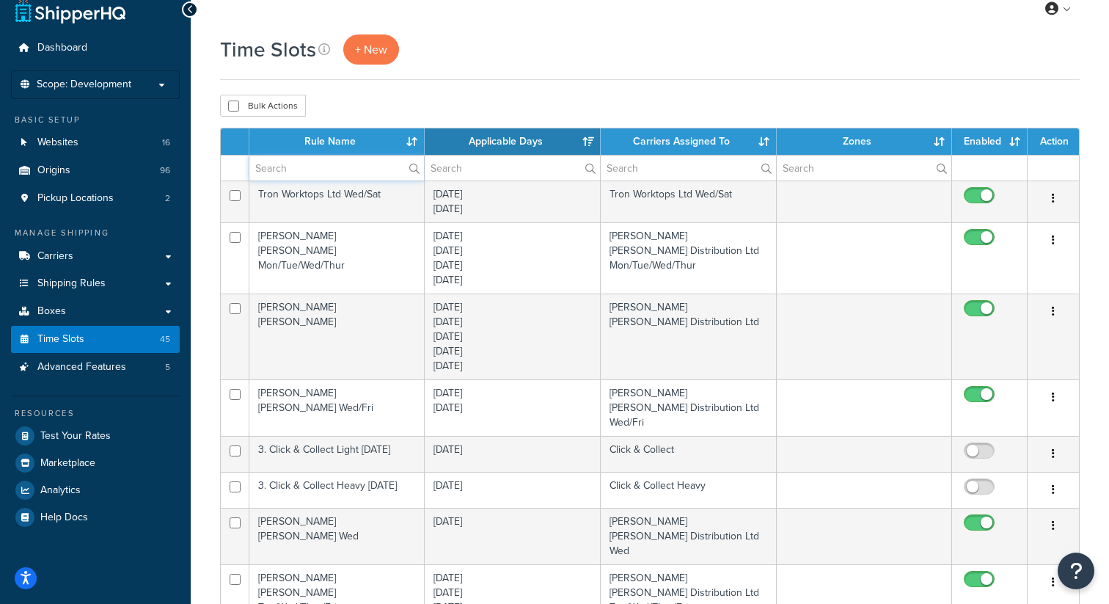
click at [281, 172] on input "text" at bounding box center [336, 168] width 175 height 25
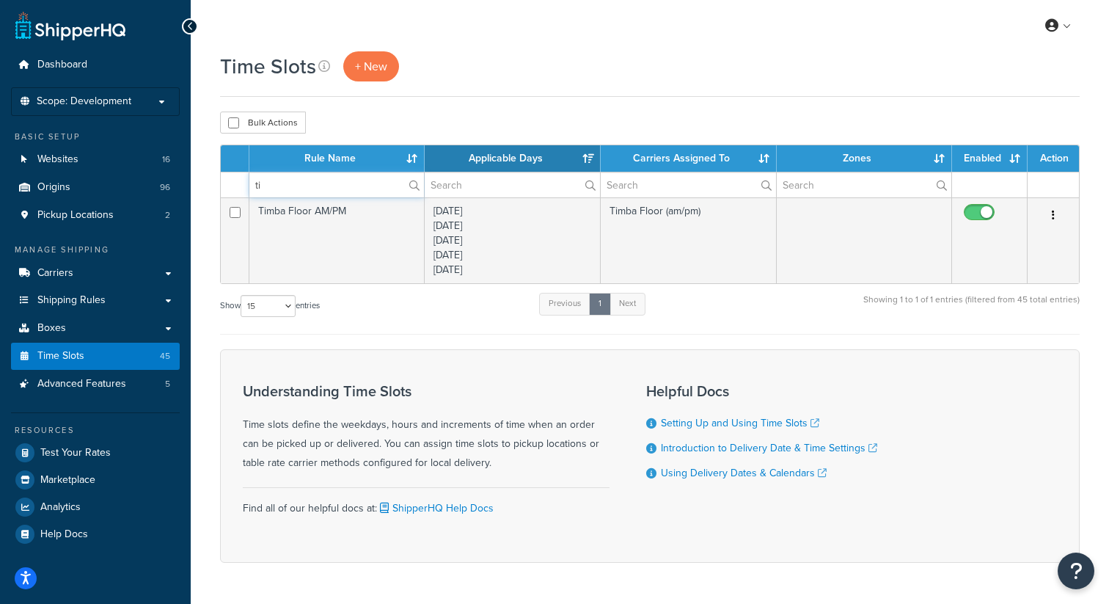
type input "t"
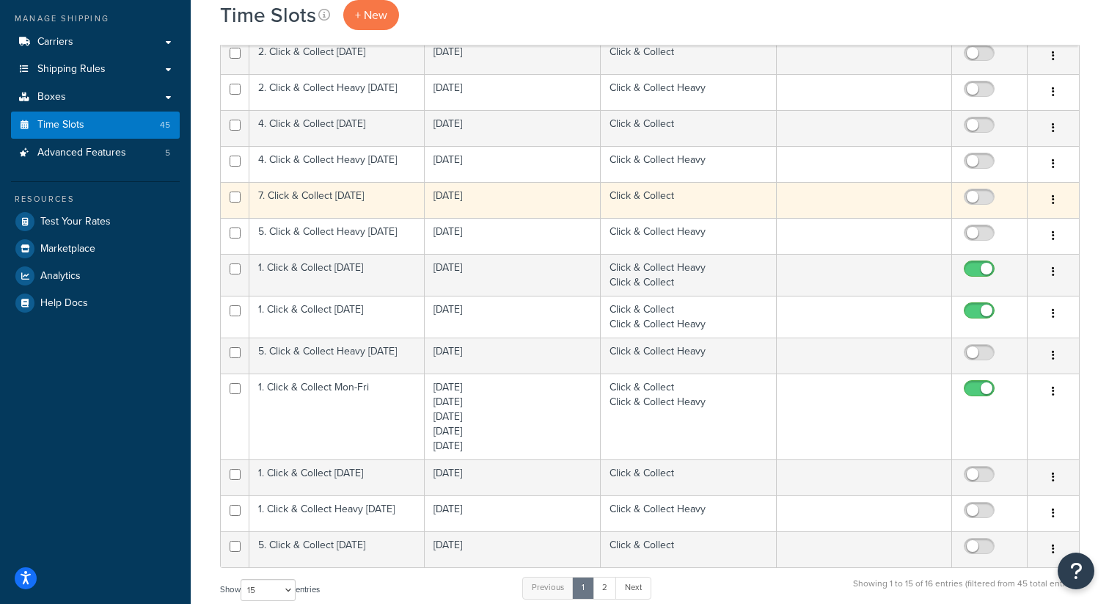
scroll to position [242, 0]
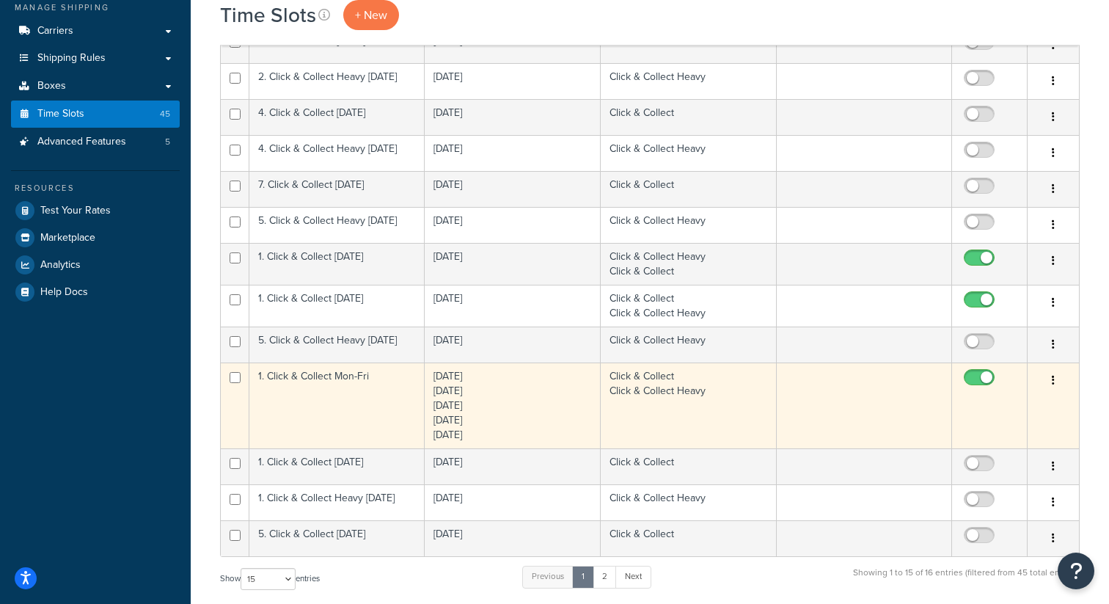
type input "click"
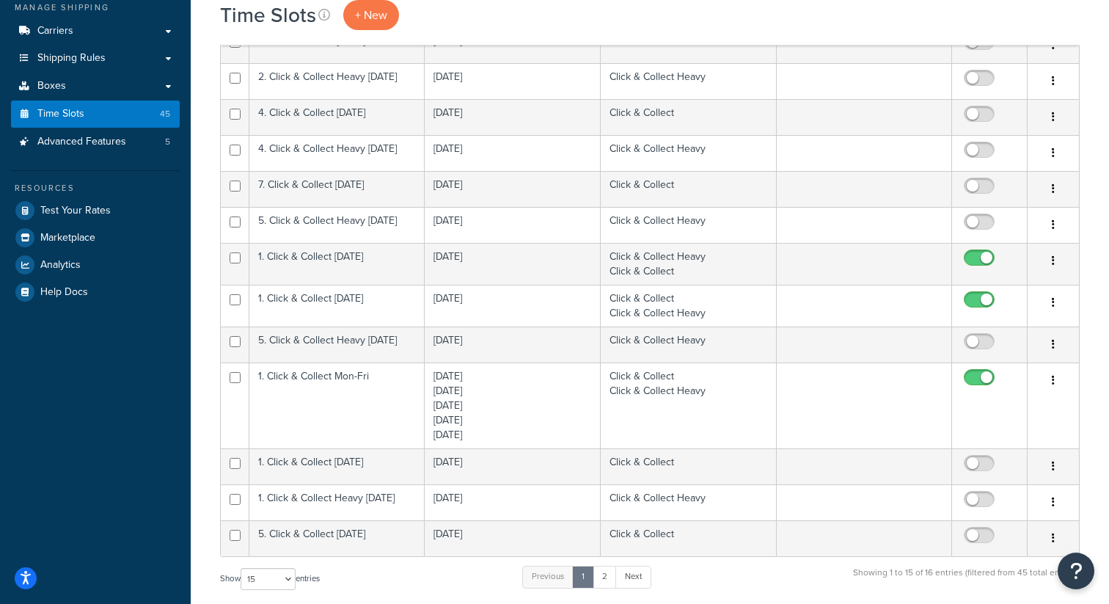
click at [1057, 387] on button "button" at bounding box center [1053, 380] width 21 height 23
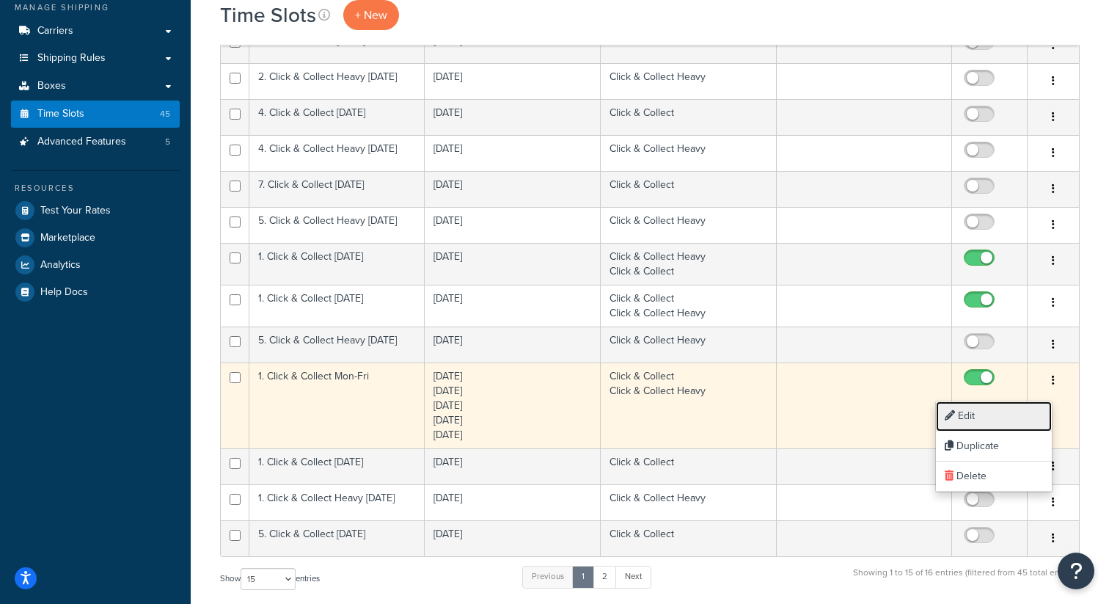
click at [991, 413] on link "Edit" at bounding box center [994, 416] width 116 height 30
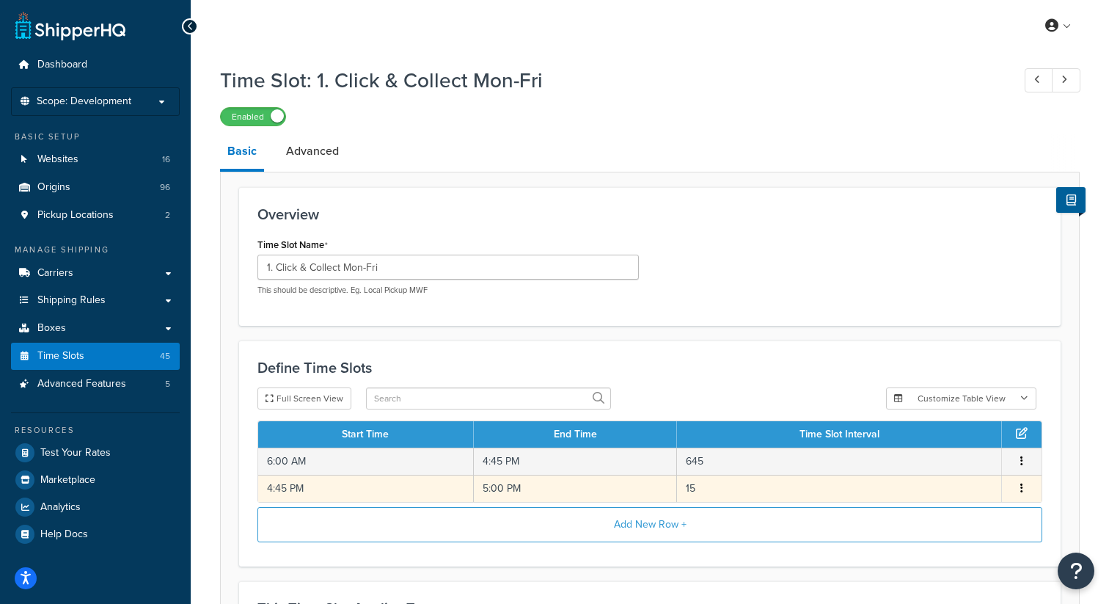
click at [1024, 495] on button "button" at bounding box center [1022, 489] width 12 height 16
click at [935, 506] on div "Delete" at bounding box center [948, 506] width 104 height 30
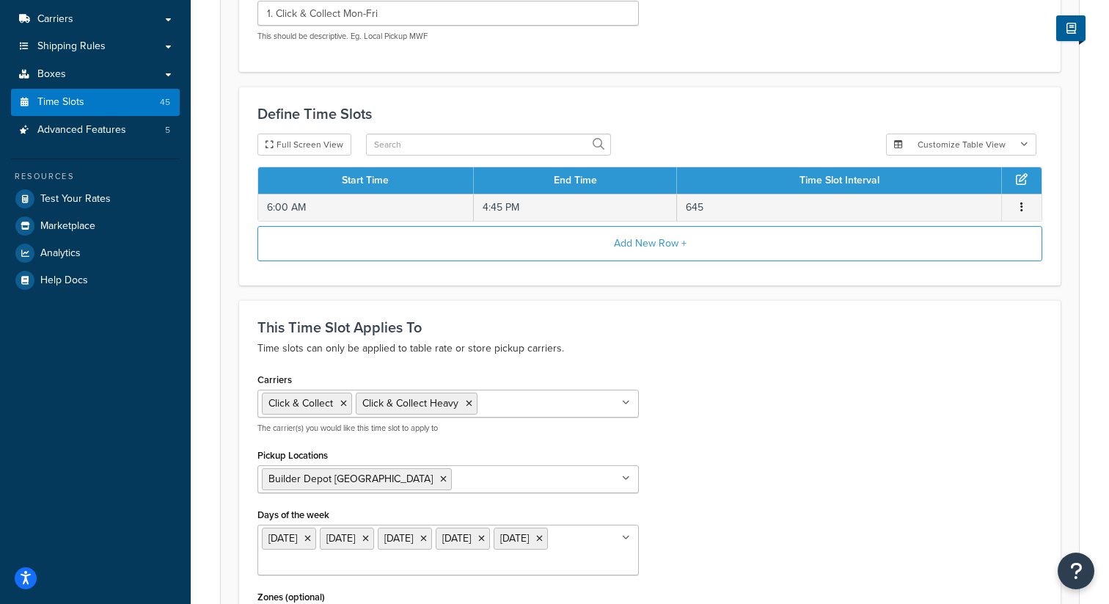
scroll to position [463, 0]
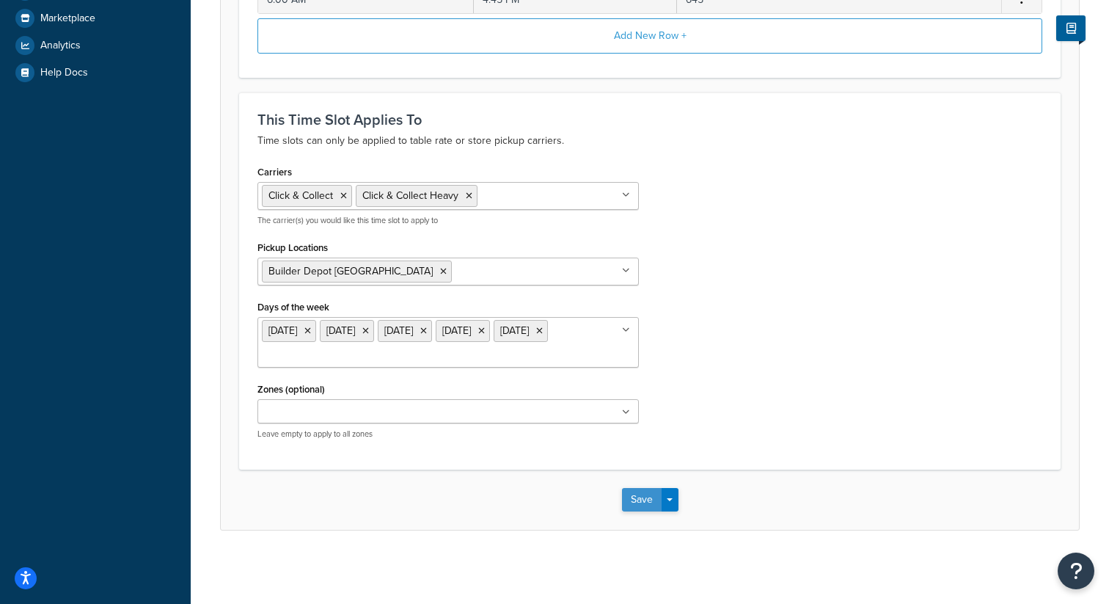
click at [642, 495] on button "Save" at bounding box center [642, 499] width 40 height 23
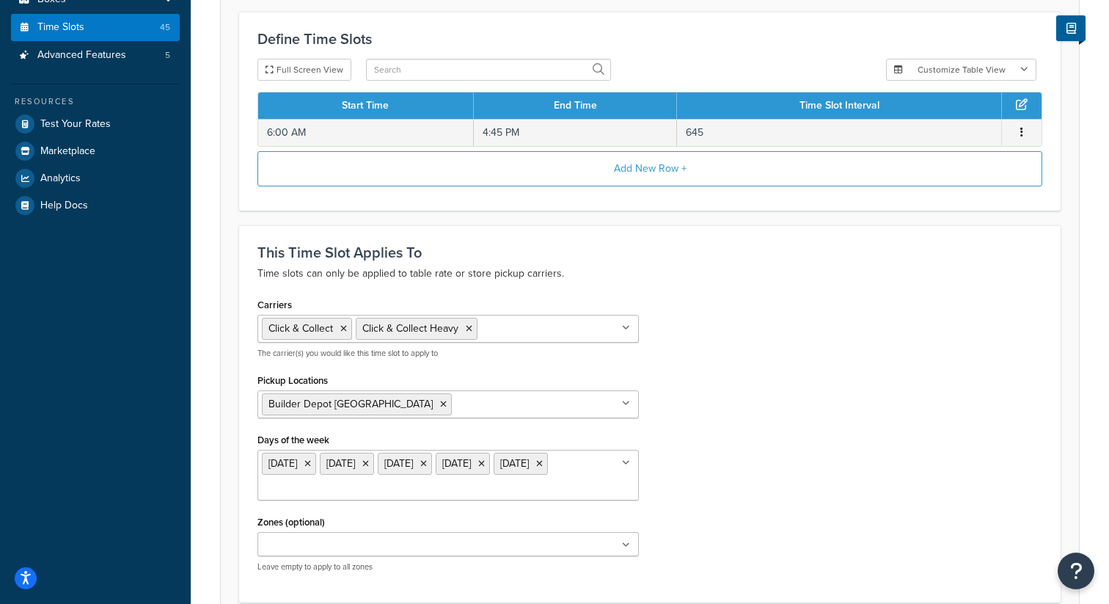
scroll to position [0, 0]
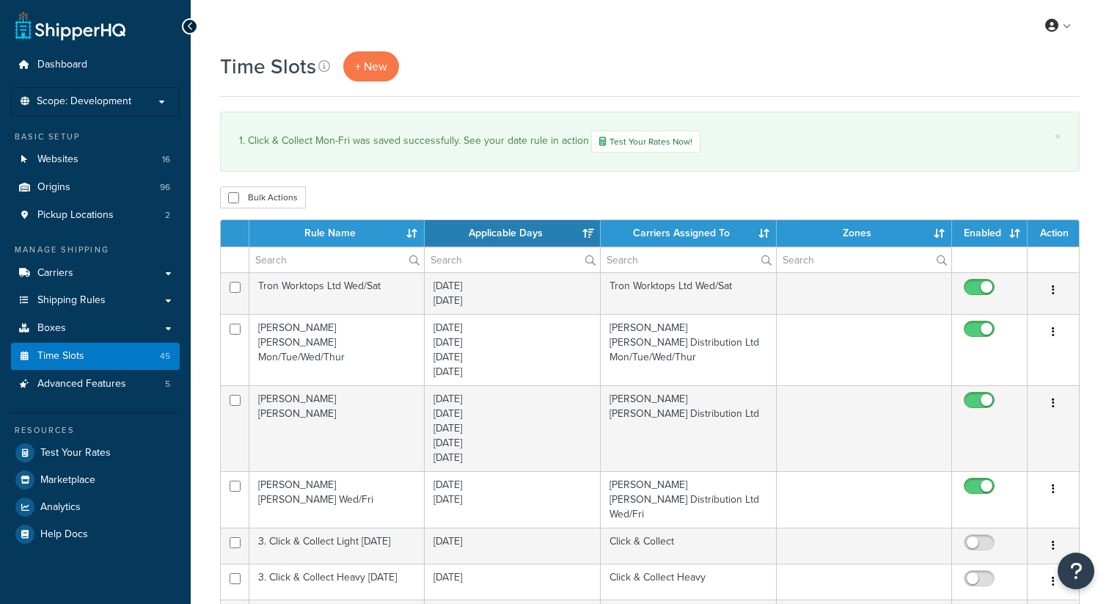
select select "15"
click at [71, 192] on link "Origins 96" at bounding box center [95, 187] width 169 height 27
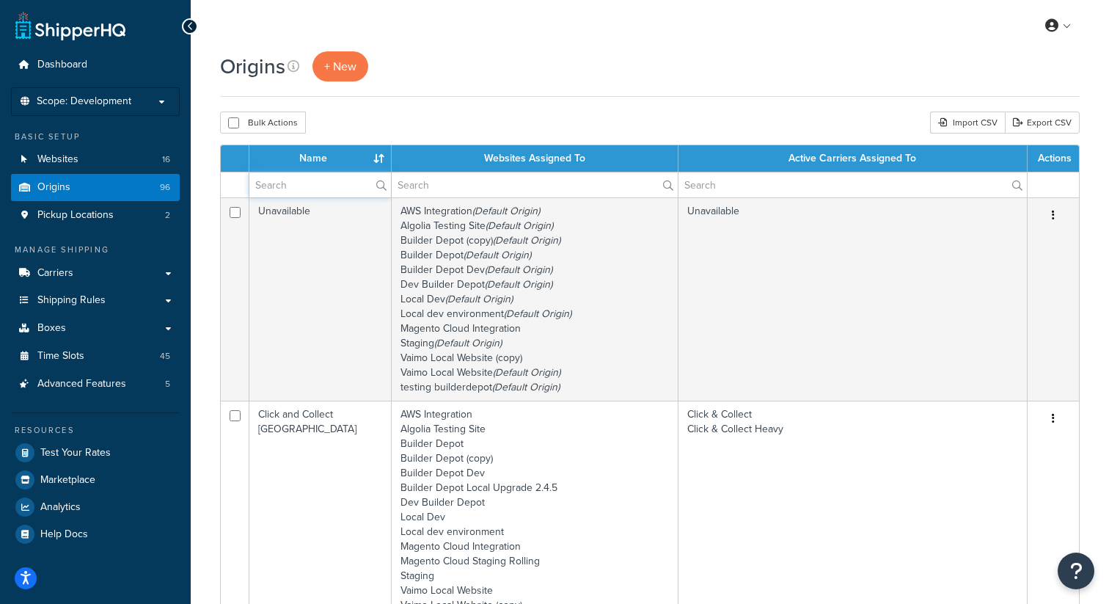
click at [291, 186] on input "text" at bounding box center [320, 184] width 142 height 25
type input "c"
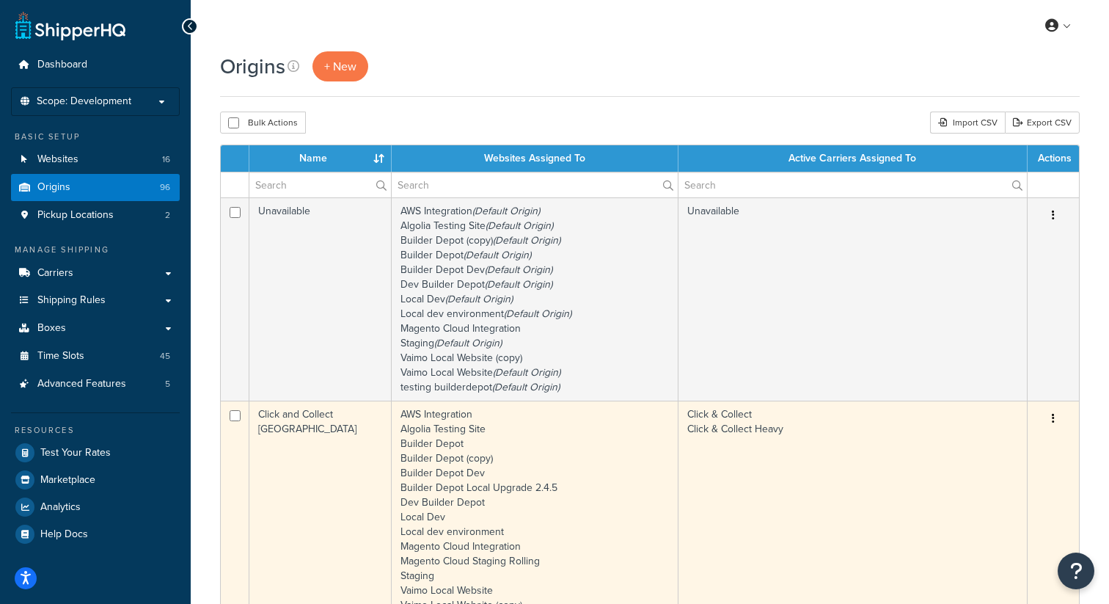
click at [1059, 415] on button "button" at bounding box center [1053, 418] width 21 height 23
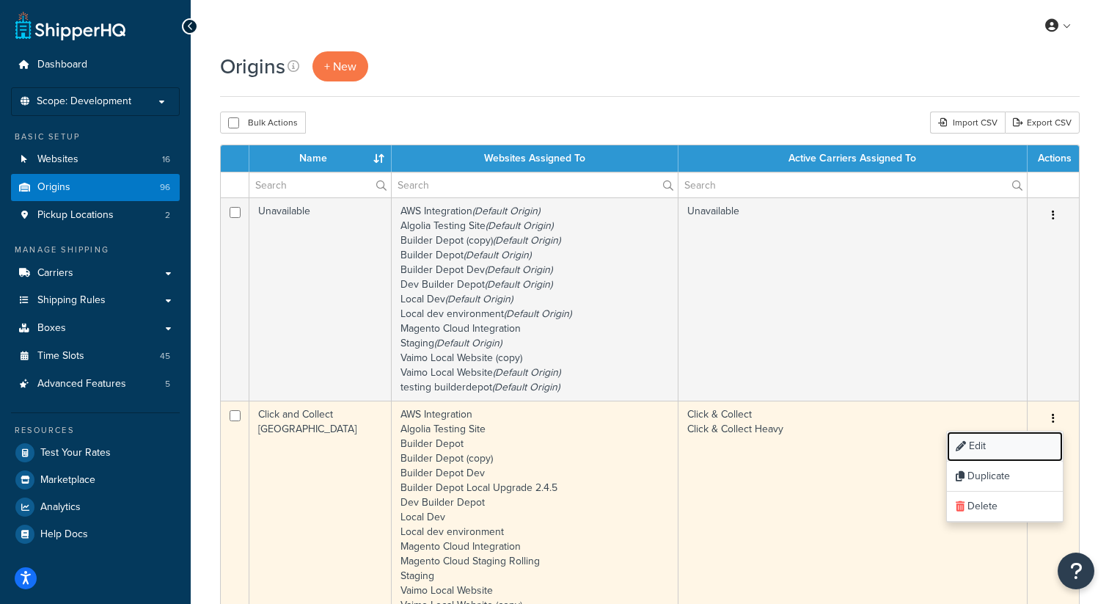
click at [974, 444] on link "Edit" at bounding box center [1005, 446] width 116 height 30
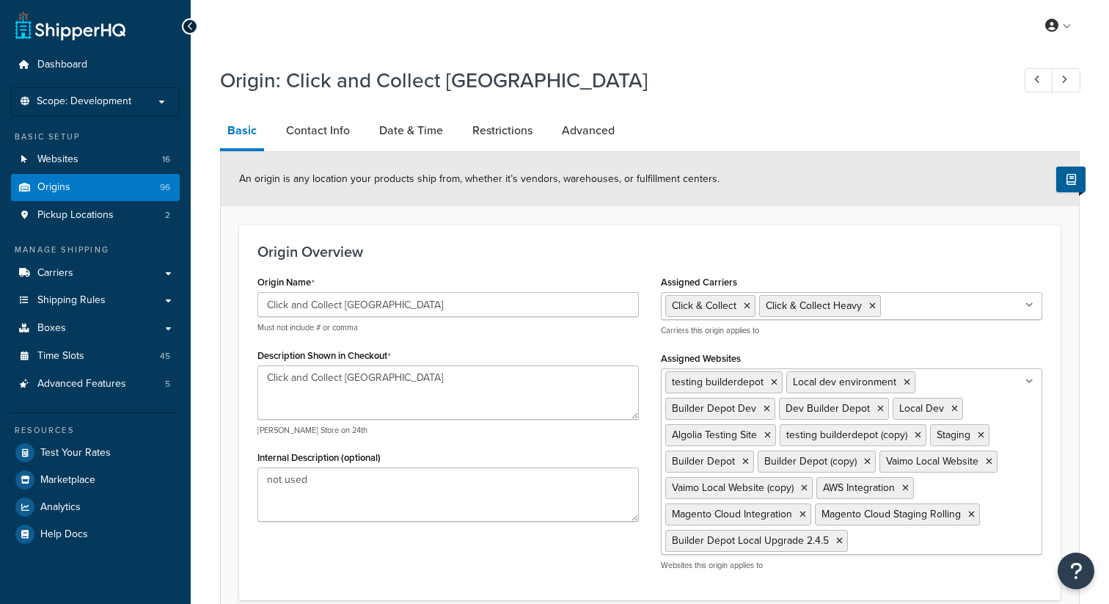
select select "1226"
click at [397, 136] on link "Date & Time" at bounding box center [411, 130] width 79 height 35
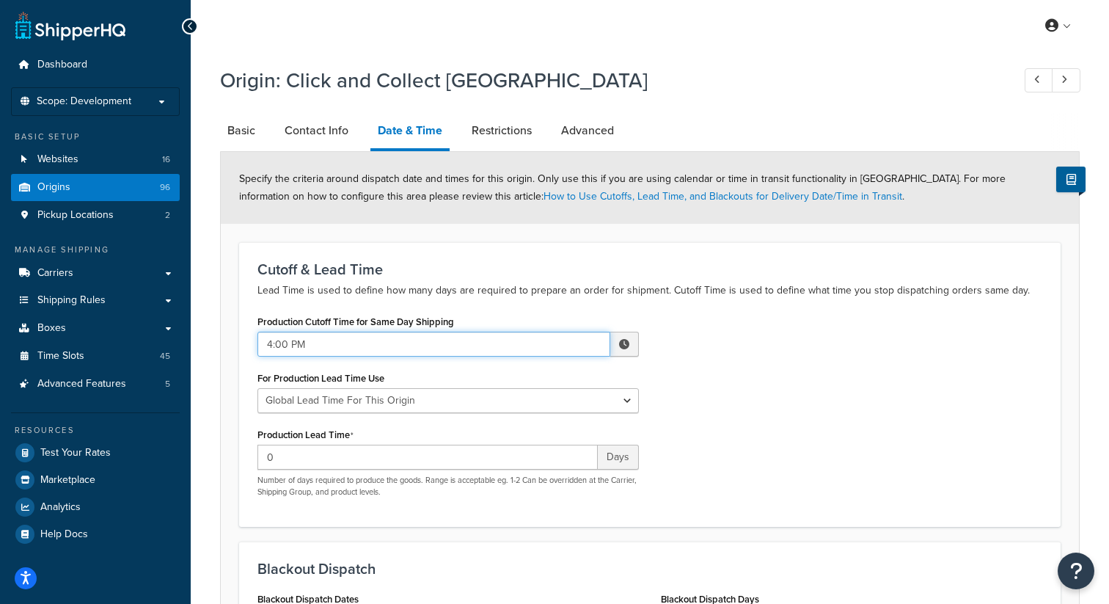
click at [290, 341] on input "4:00 PM" at bounding box center [434, 344] width 353 height 25
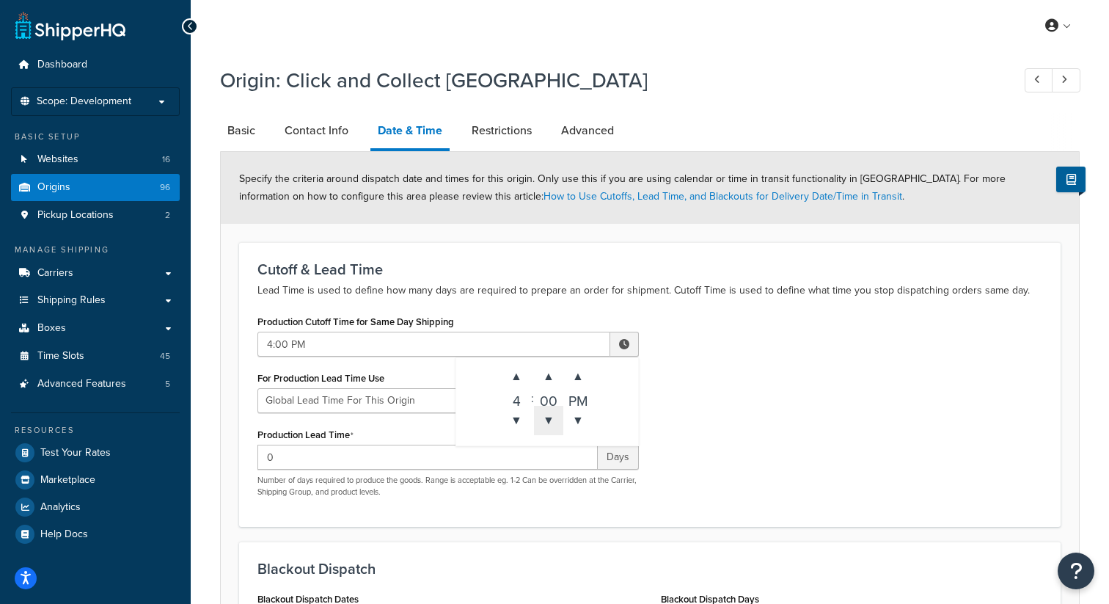
click at [550, 428] on span "▼" at bounding box center [548, 420] width 29 height 29
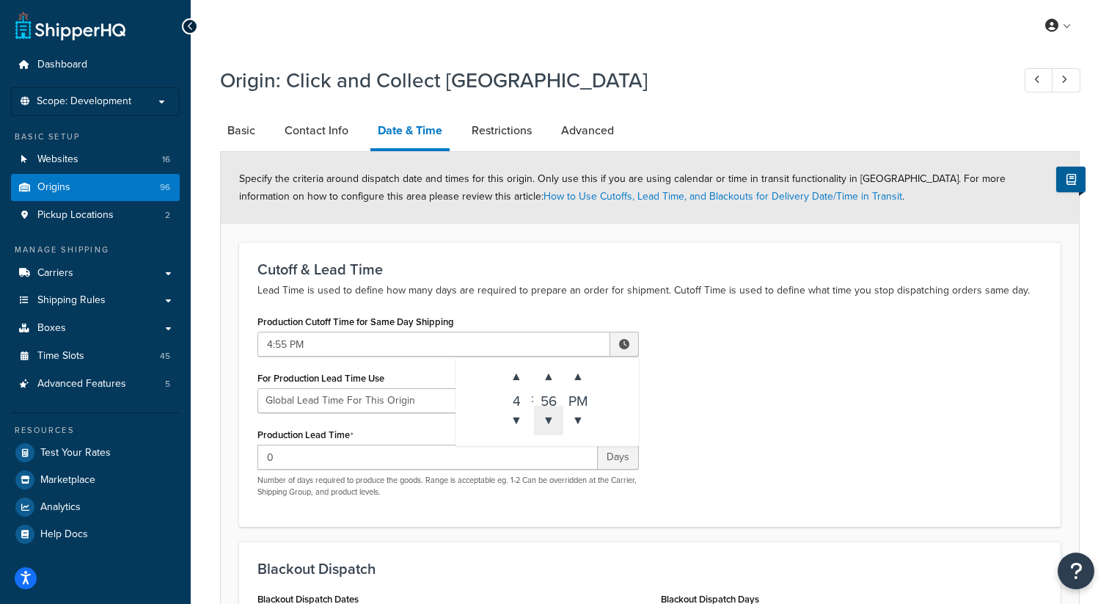
click at [550, 428] on span "▼" at bounding box center [548, 420] width 29 height 29
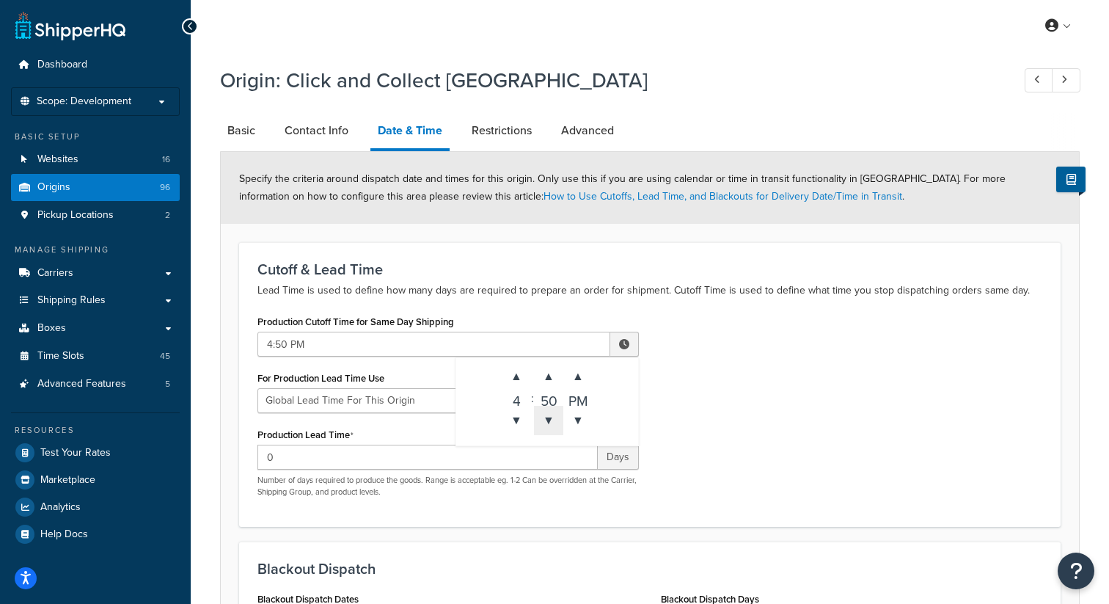
click at [550, 428] on span "▼" at bounding box center [548, 420] width 29 height 29
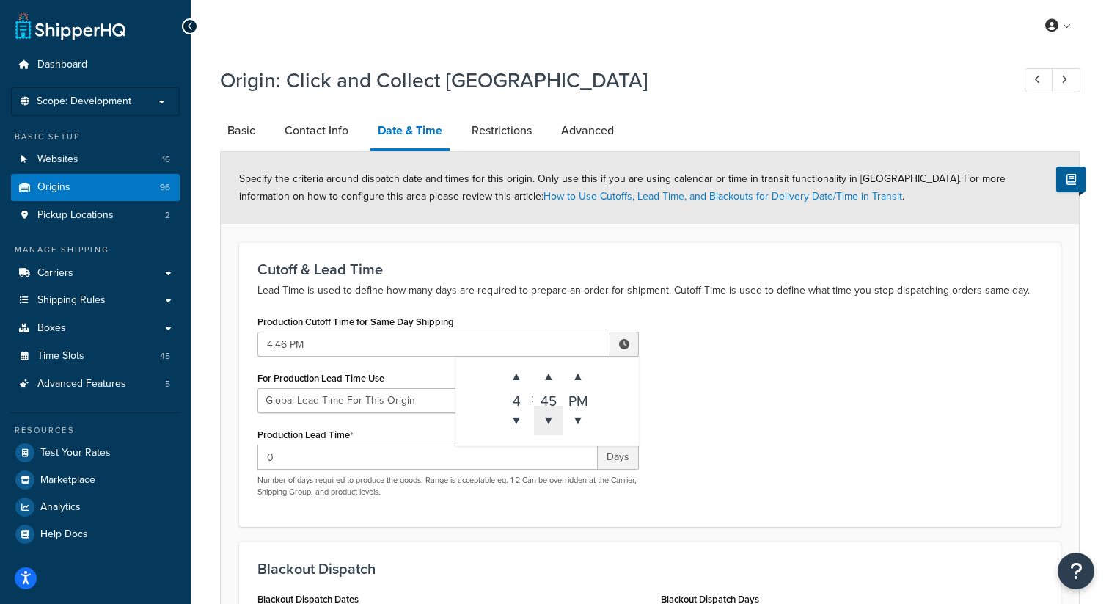
type input "4:45 PM"
click at [713, 374] on div "Production Cutoff Time for Same Day Shipping 4:45 PM ▲ 4 ▼ : ▲ 45 ▼ ▲ PM ▼ For …" at bounding box center [650, 409] width 807 height 197
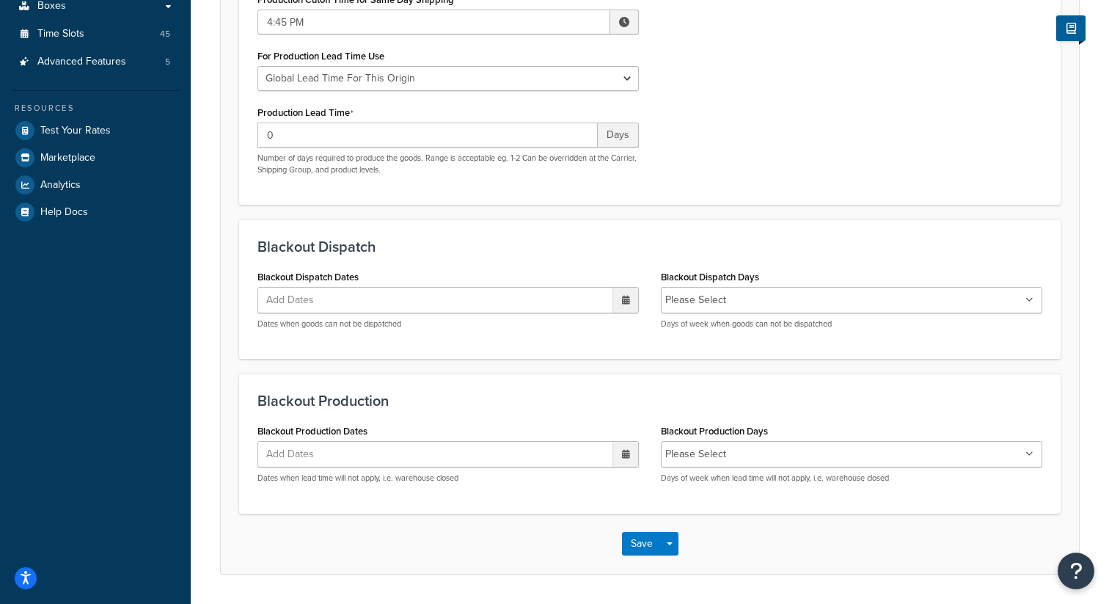
scroll to position [366, 0]
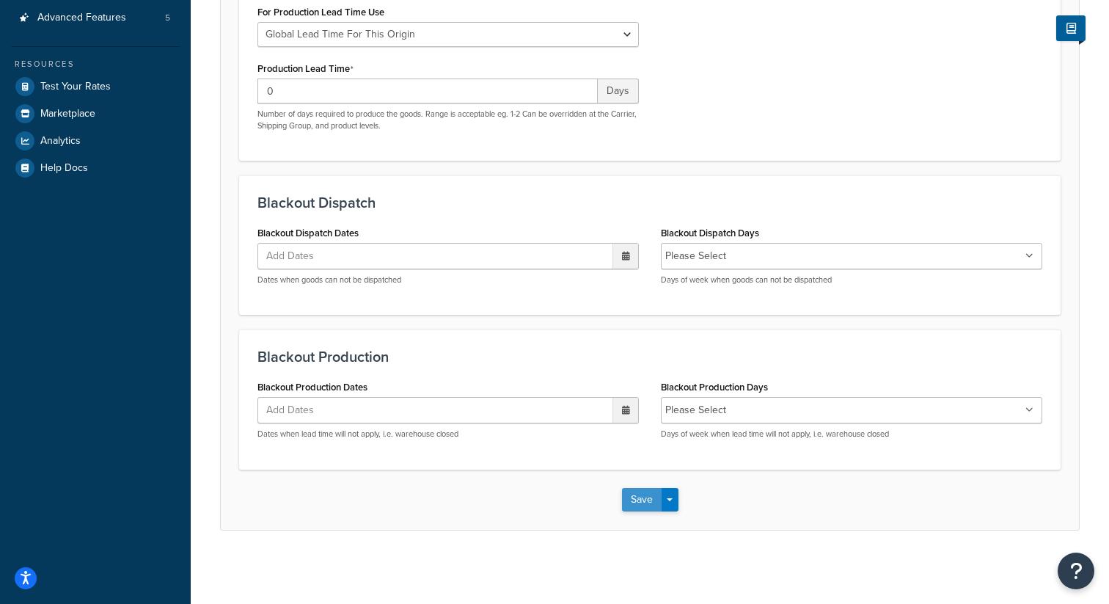
click at [635, 500] on button "Save" at bounding box center [642, 499] width 40 height 23
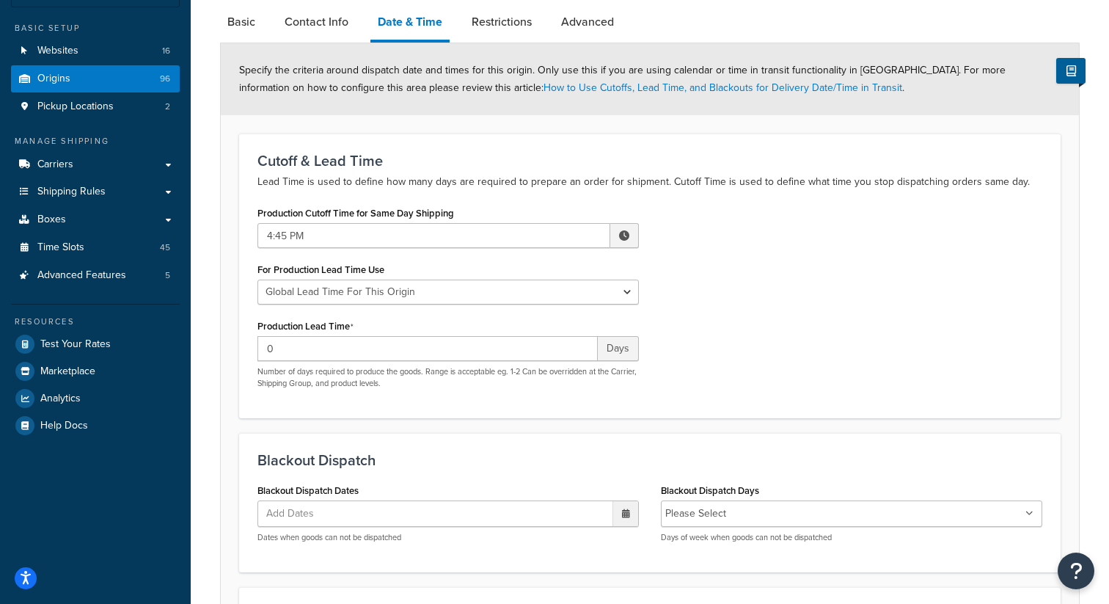
scroll to position [0, 0]
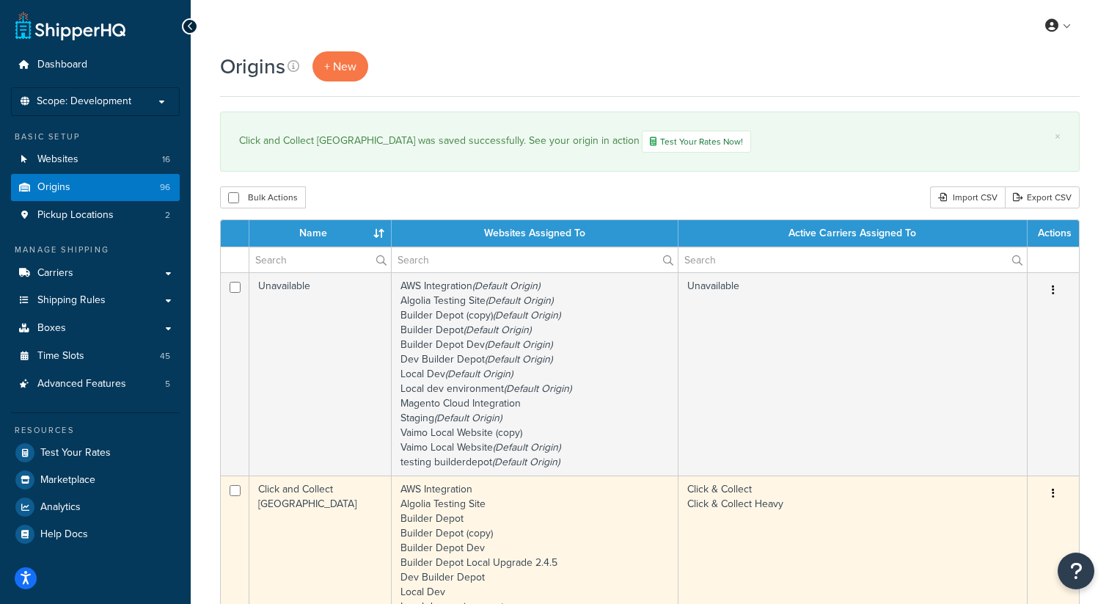
click at [1053, 497] on icon "button" at bounding box center [1053, 493] width 3 height 10
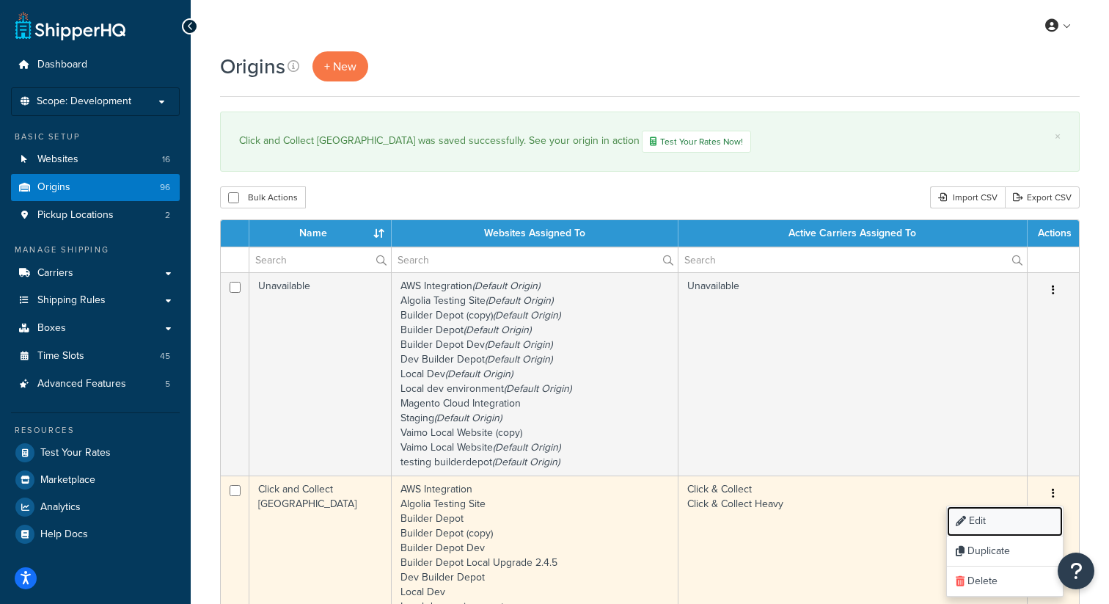
click at [989, 515] on link "Edit" at bounding box center [1005, 521] width 116 height 30
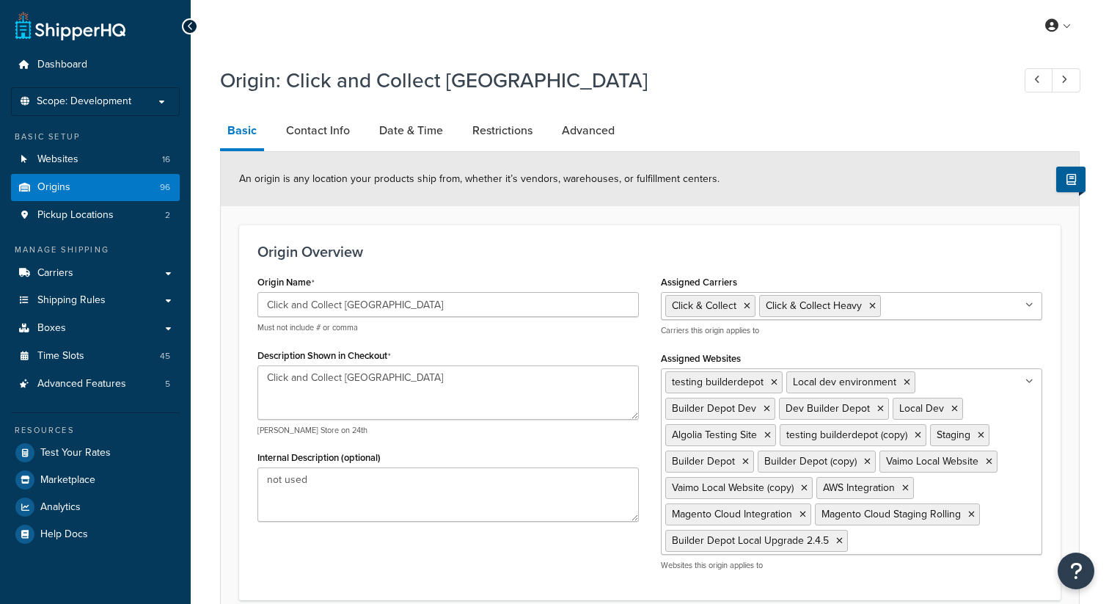
select select "1226"
click at [390, 134] on link "Date & Time" at bounding box center [411, 130] width 79 height 35
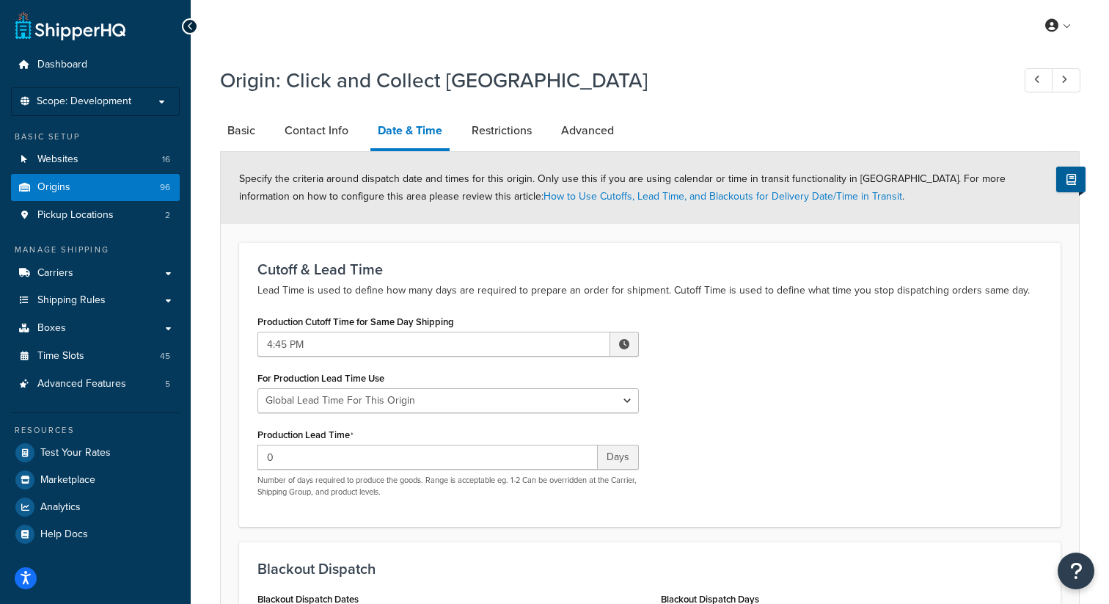
click at [283, 330] on div "Production Cutoff Time for Same Day Shipping 4:45 PM ▲ 4 ▼ : ▲ 45 ▼ ▲ PM ▼" at bounding box center [449, 333] width 382 height 45
click at [292, 344] on input "4:45 PM" at bounding box center [434, 344] width 353 height 25
click at [547, 376] on span "▲" at bounding box center [548, 376] width 29 height 29
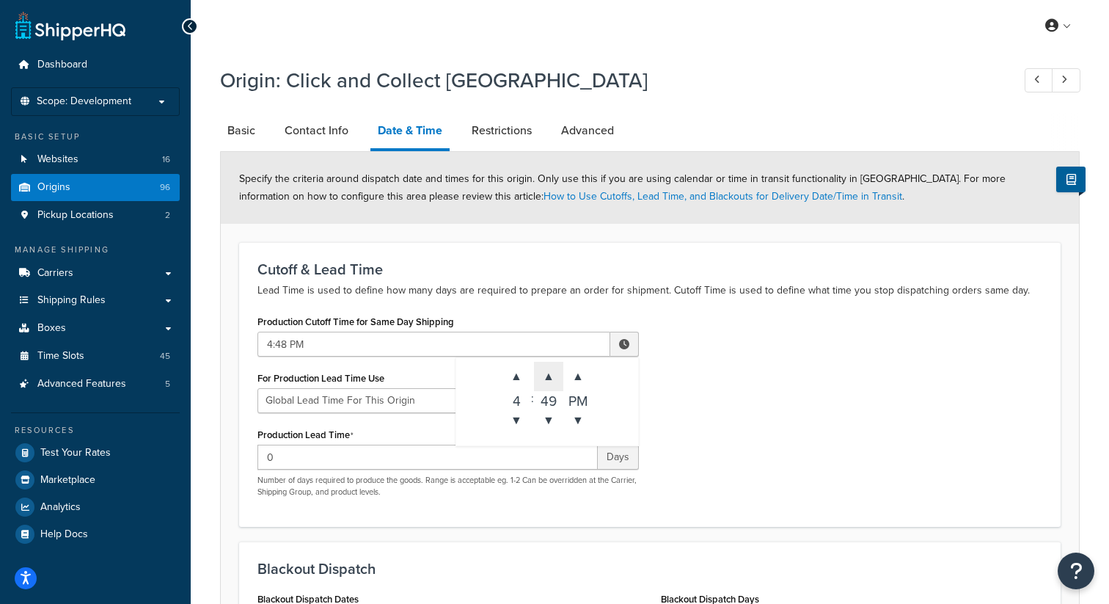
click at [547, 376] on span "▲" at bounding box center [548, 376] width 29 height 29
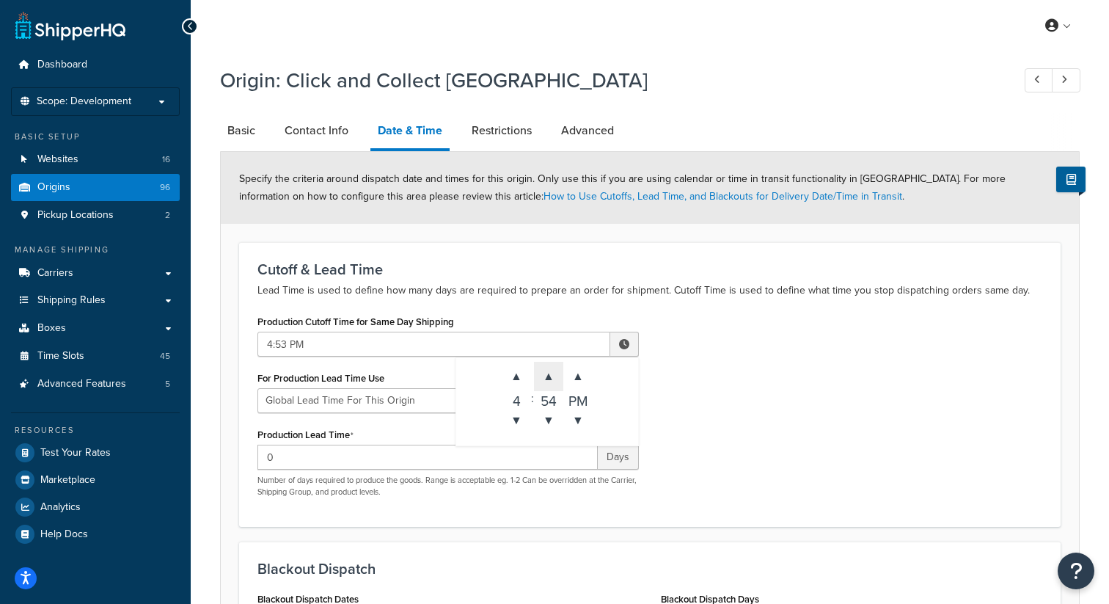
click at [547, 376] on span "▲" at bounding box center [548, 376] width 29 height 29
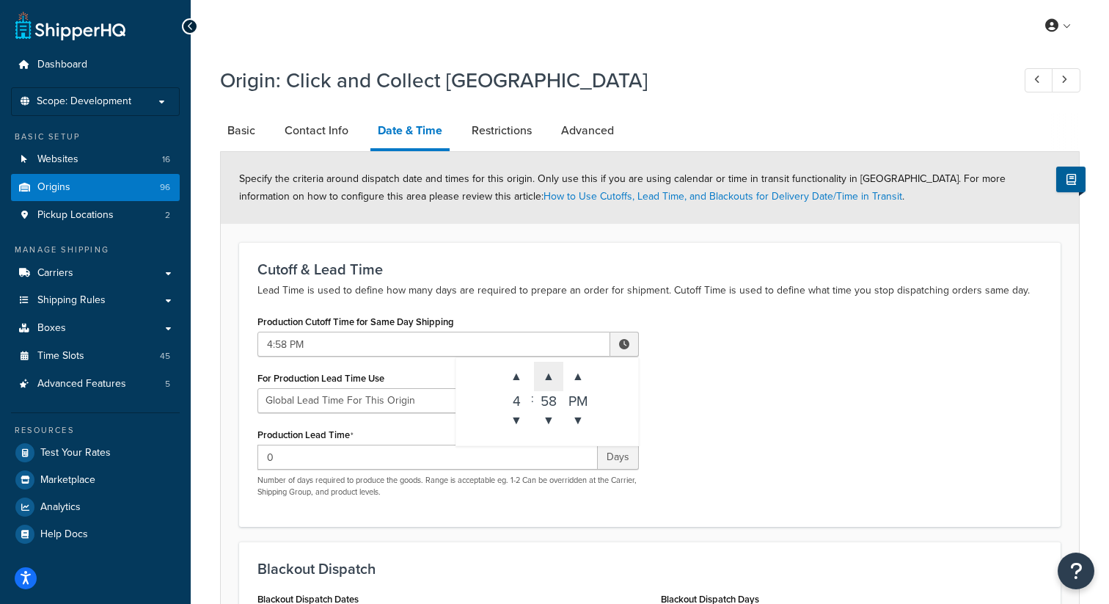
click at [547, 376] on span "▲" at bounding box center [548, 376] width 29 height 29
click at [512, 380] on span "▲" at bounding box center [516, 376] width 29 height 29
type input "5:00 PM"
click at [835, 326] on div "Production Cutoff Time for Same Day Shipping 5:00 PM ▲ 5 ▼ : ▲ 00 ▼ ▲ PM ▼ For …" at bounding box center [650, 409] width 807 height 197
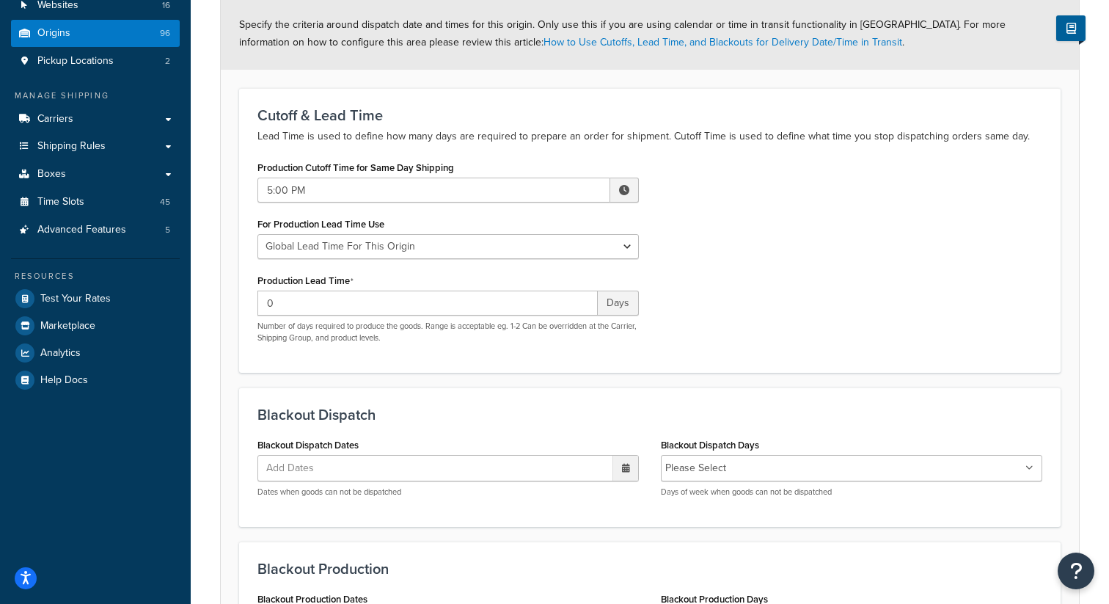
scroll to position [366, 0]
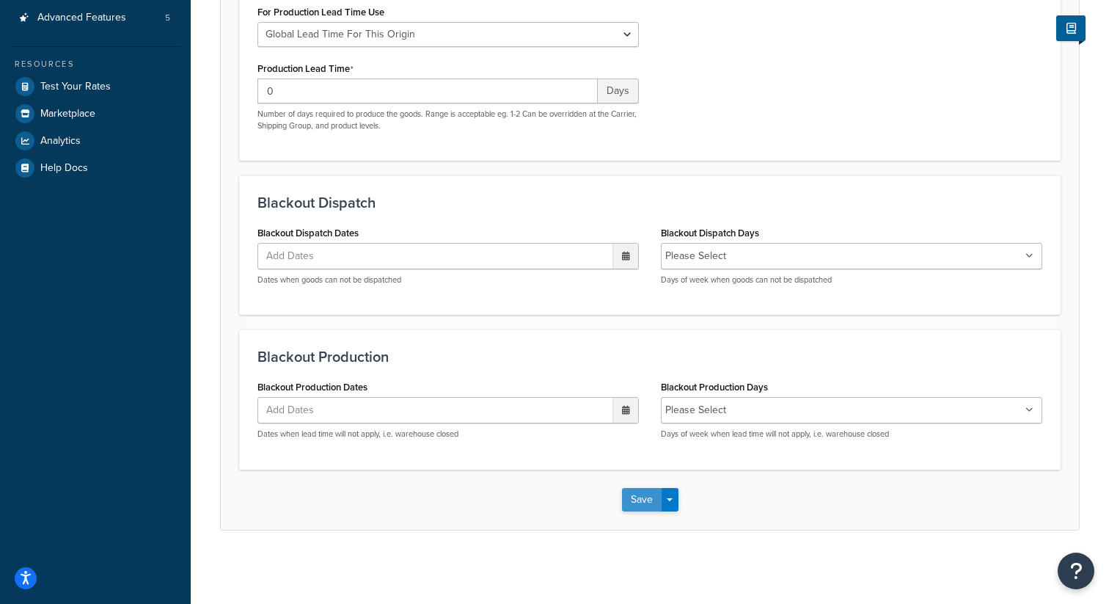
click at [641, 502] on button "Save" at bounding box center [642, 499] width 40 height 23
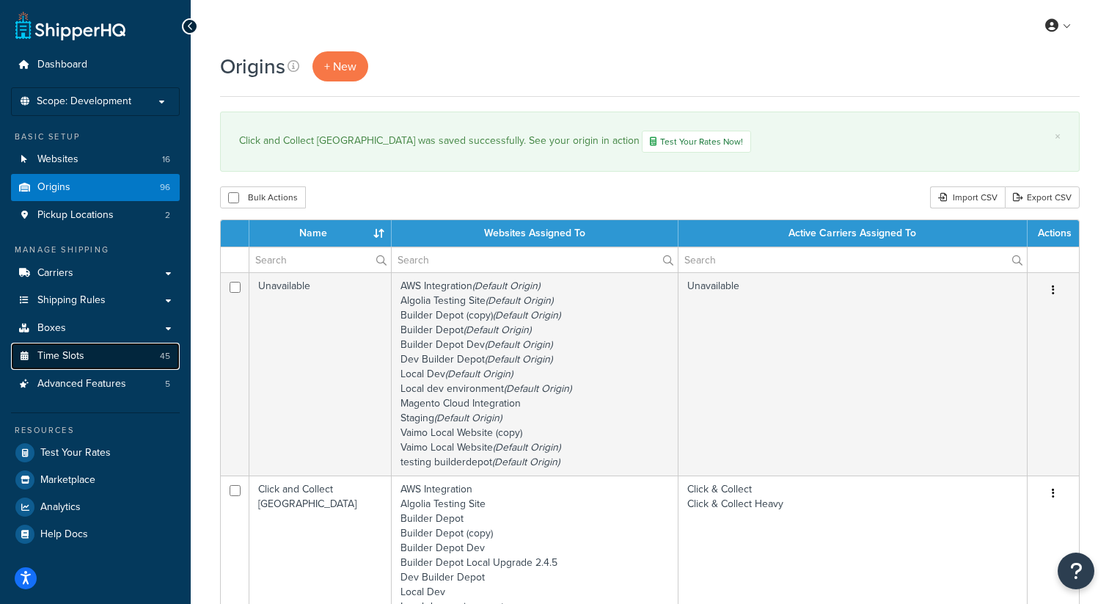
click at [97, 359] on link "Time Slots 45" at bounding box center [95, 356] width 169 height 27
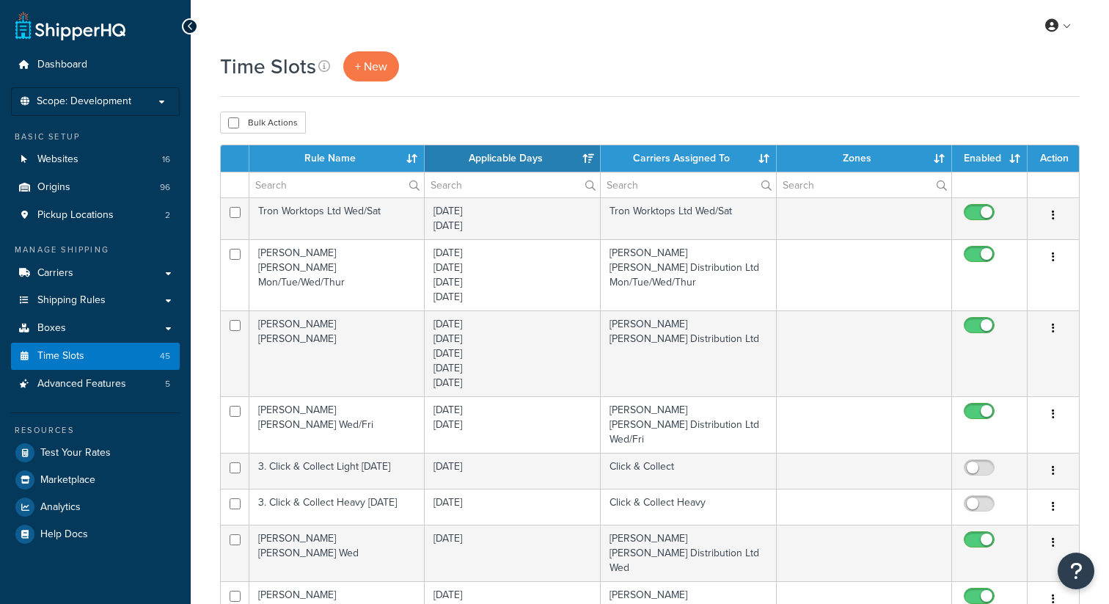
select select "15"
click at [321, 191] on input "text" at bounding box center [336, 184] width 175 height 25
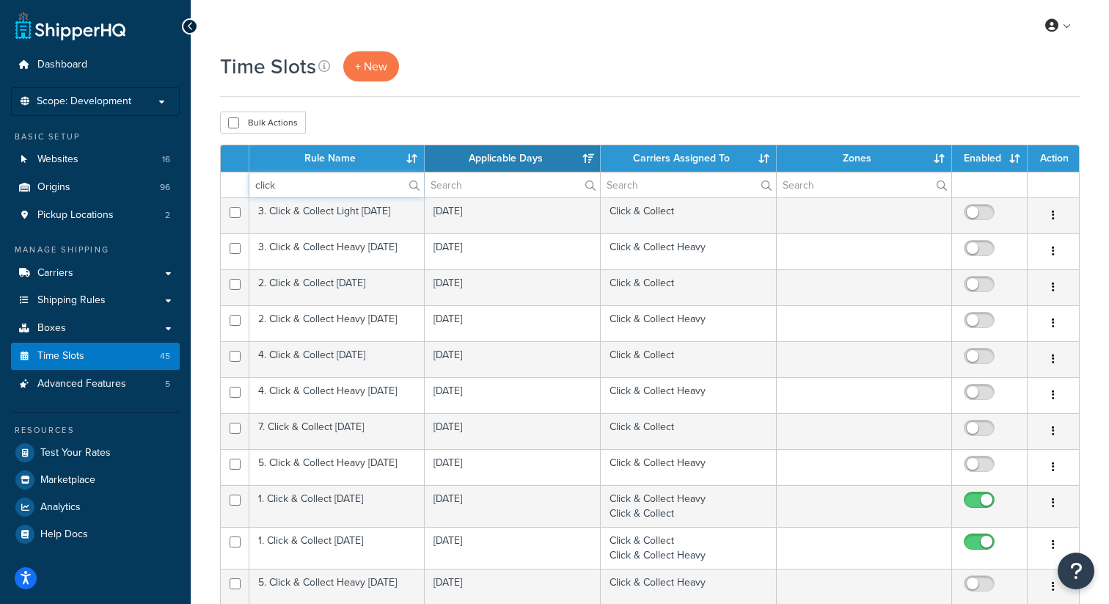
type input "click"
click at [467, 126] on div "Bulk Actions Duplicate Delete" at bounding box center [650, 123] width 860 height 22
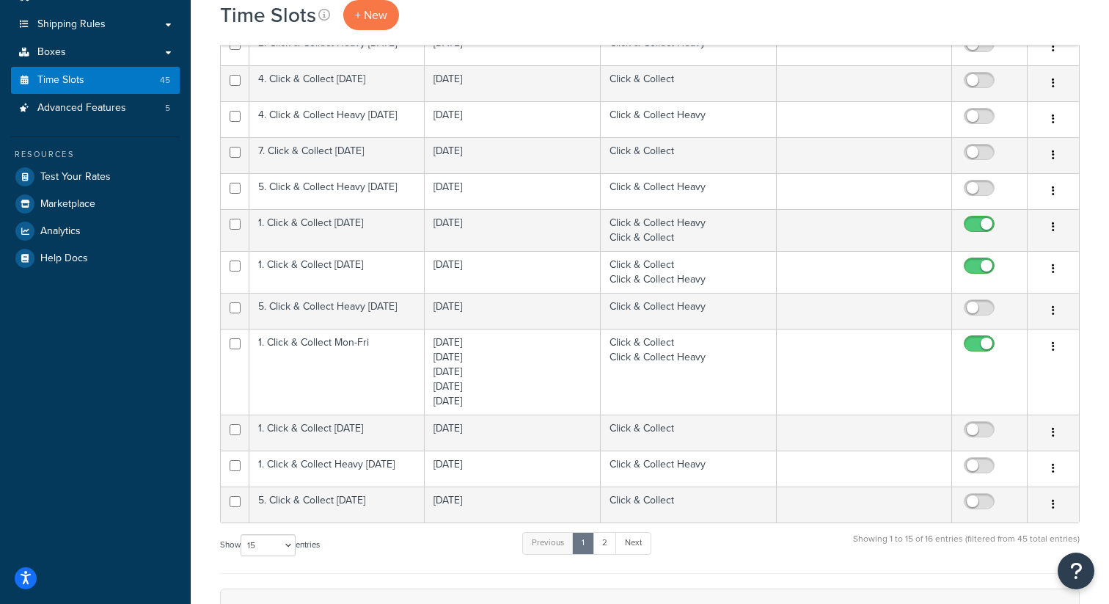
scroll to position [274, 0]
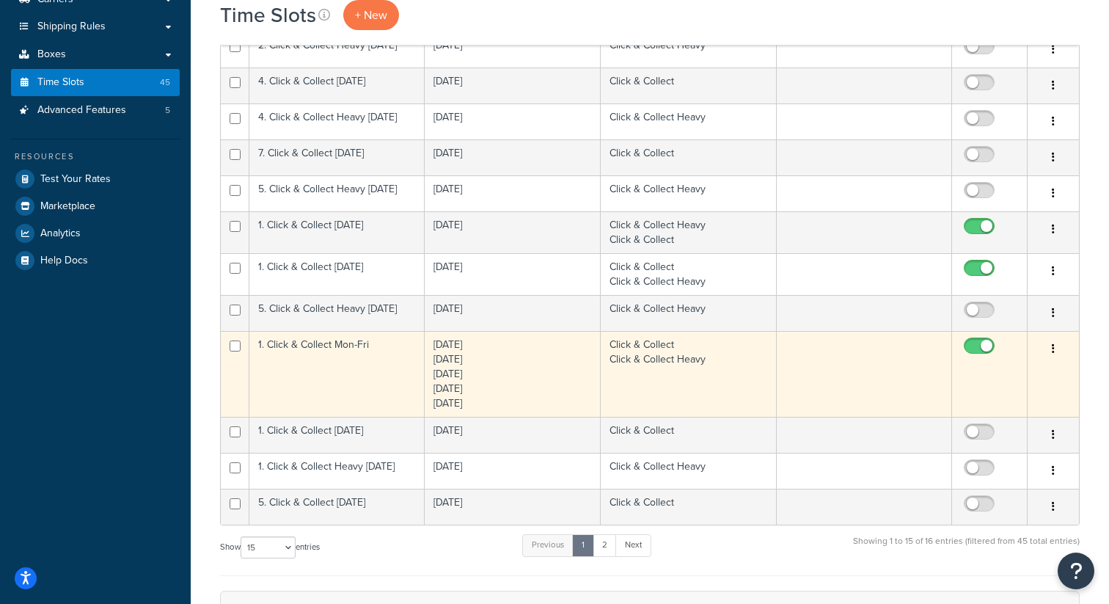
click at [1057, 353] on button "button" at bounding box center [1053, 349] width 21 height 23
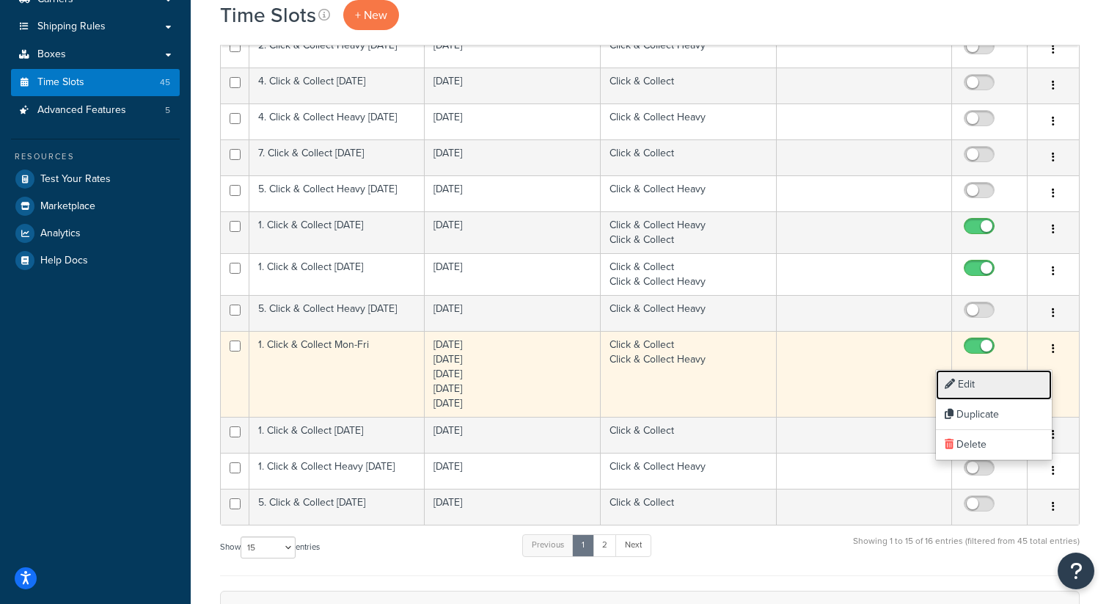
click at [988, 385] on link "Edit" at bounding box center [994, 385] width 116 height 30
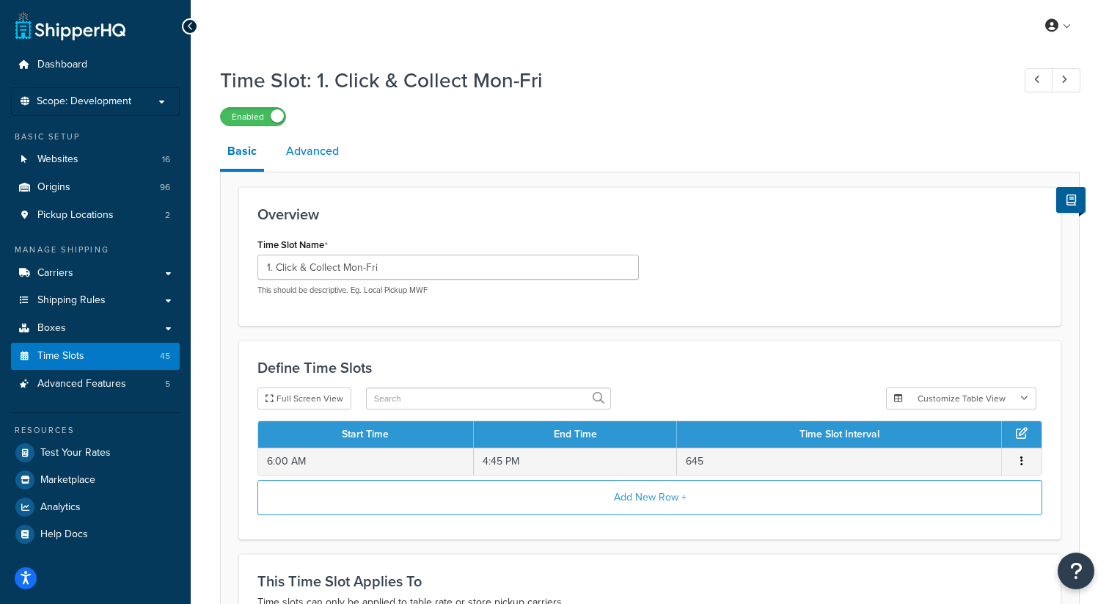
click at [302, 158] on link "Advanced" at bounding box center [313, 151] width 68 height 35
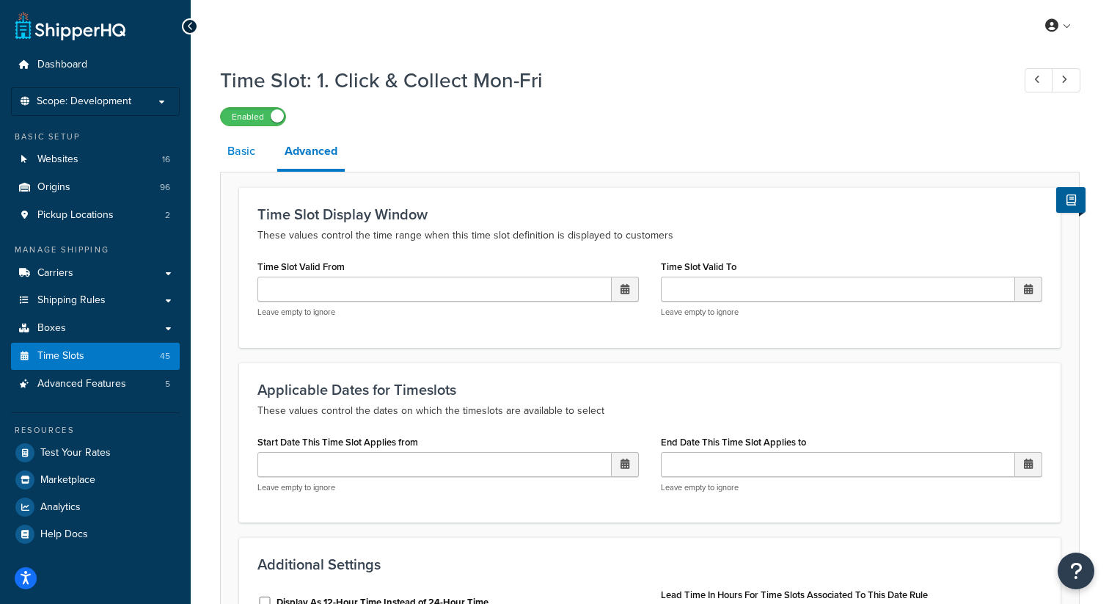
click at [244, 147] on link "Basic" at bounding box center [241, 151] width 43 height 35
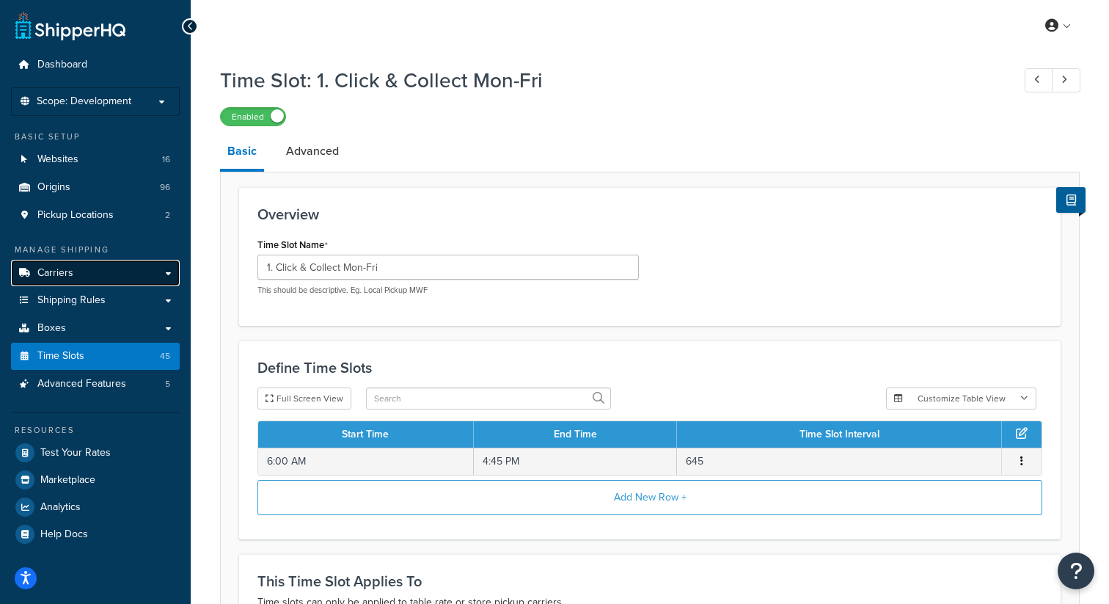
click at [95, 277] on link "Carriers" at bounding box center [95, 273] width 169 height 27
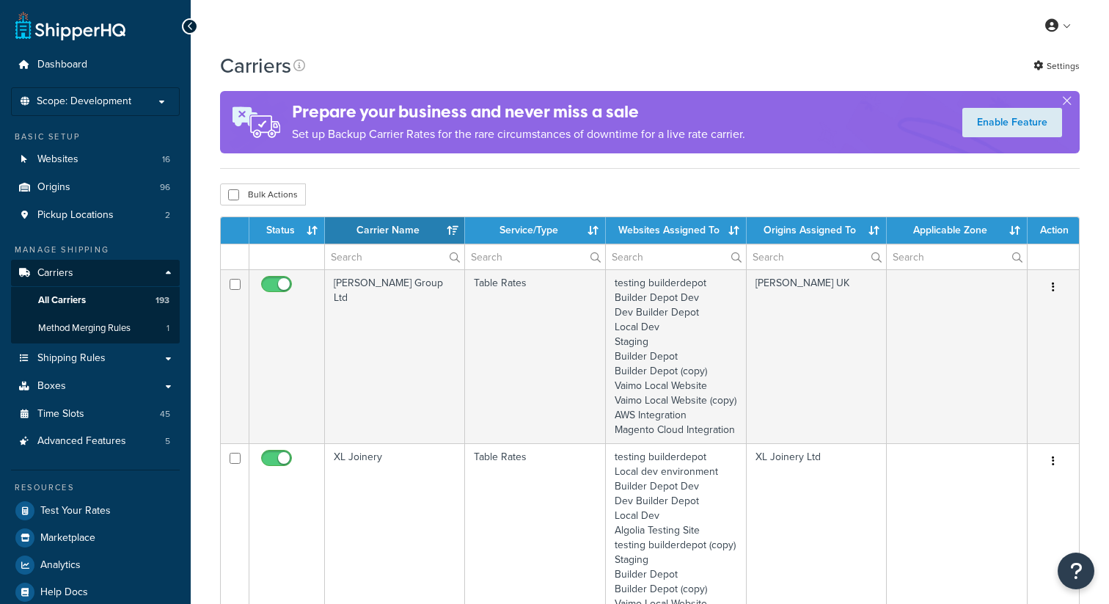
select select "15"
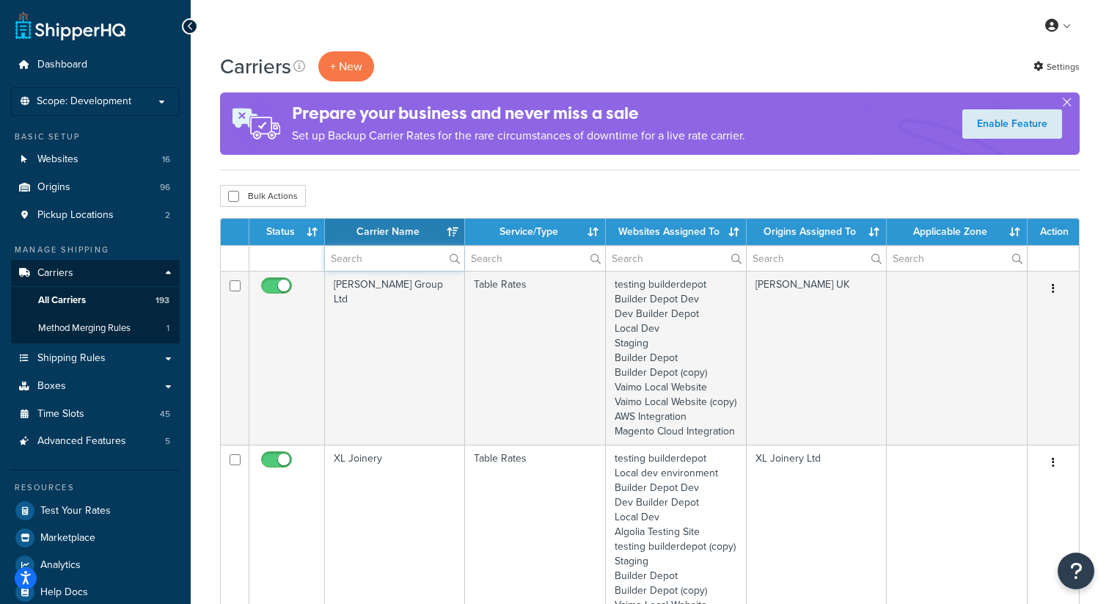
click at [381, 258] on input "text" at bounding box center [394, 258] width 139 height 25
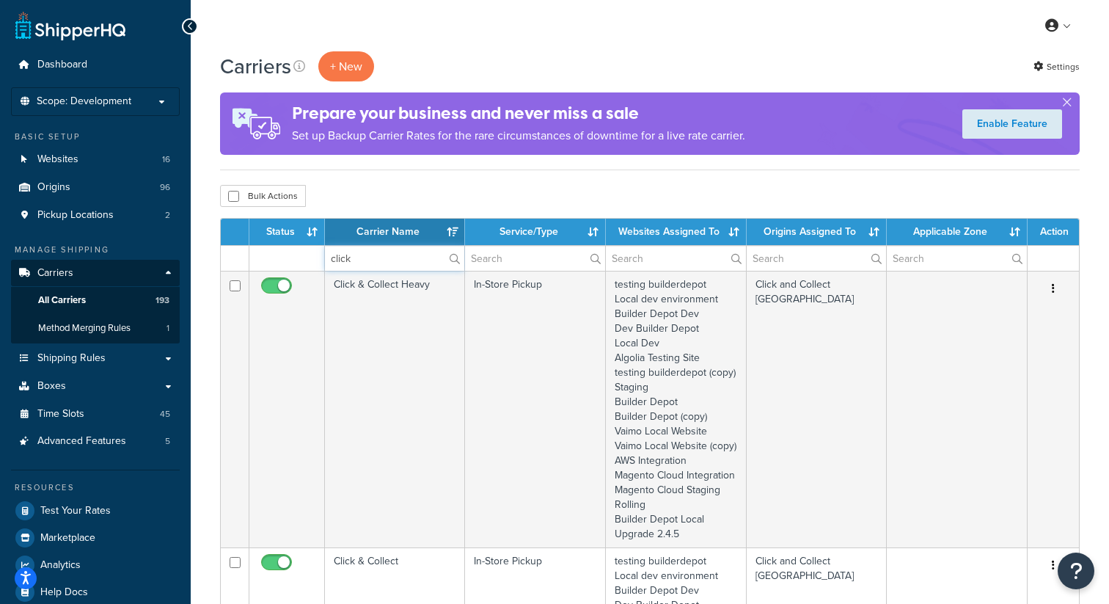
type input "click"
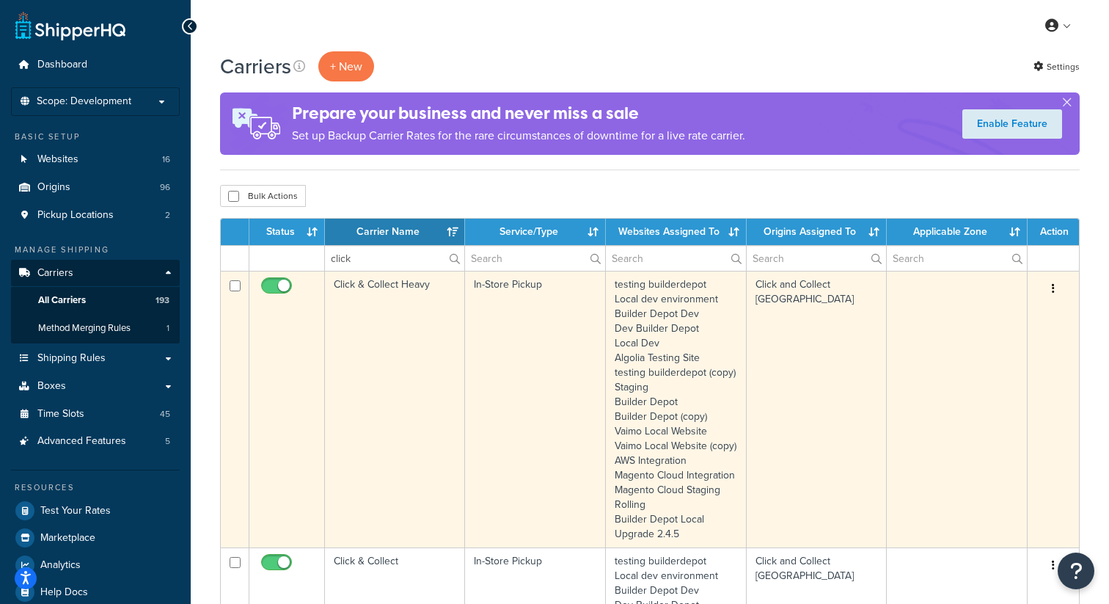
click at [1054, 286] on icon "button" at bounding box center [1053, 288] width 3 height 10
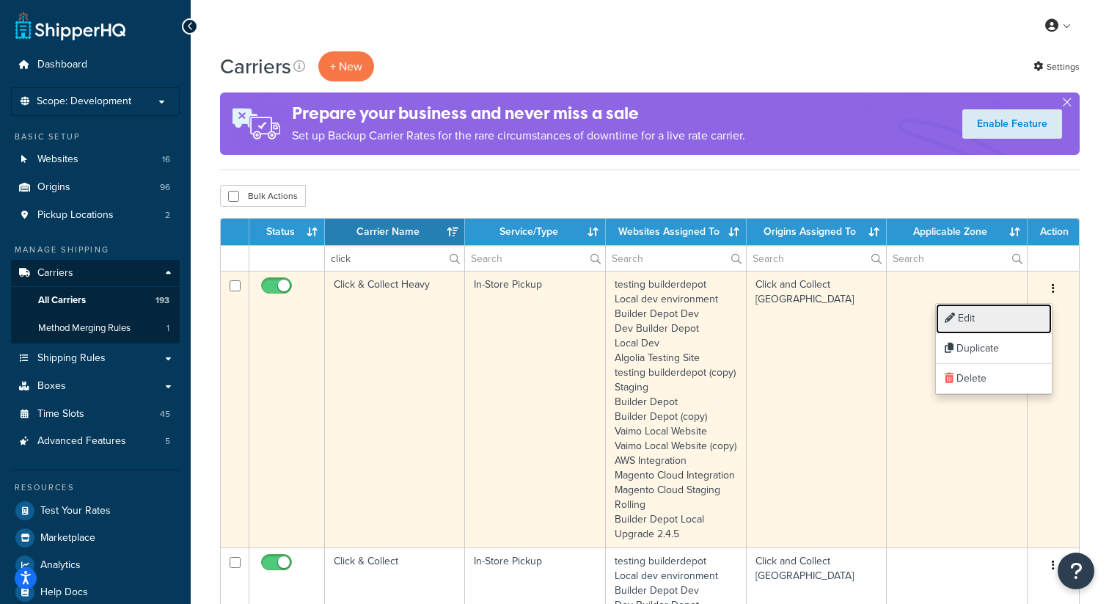
click at [982, 316] on link "Edit" at bounding box center [994, 319] width 116 height 30
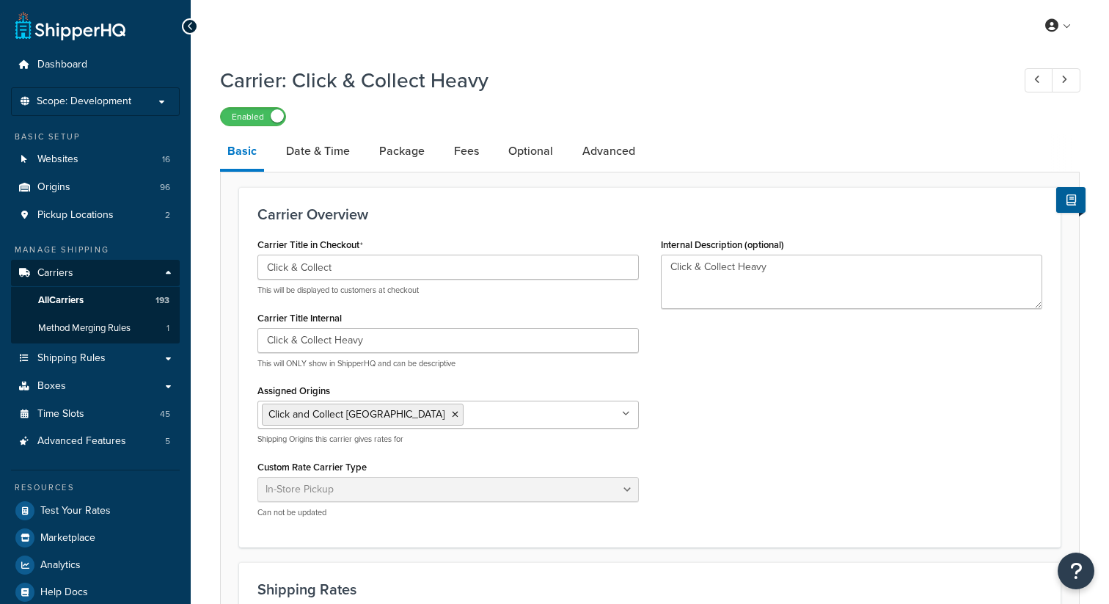
select select "pickup"
click at [333, 157] on link "Date & Time" at bounding box center [318, 151] width 79 height 35
select select "calendar"
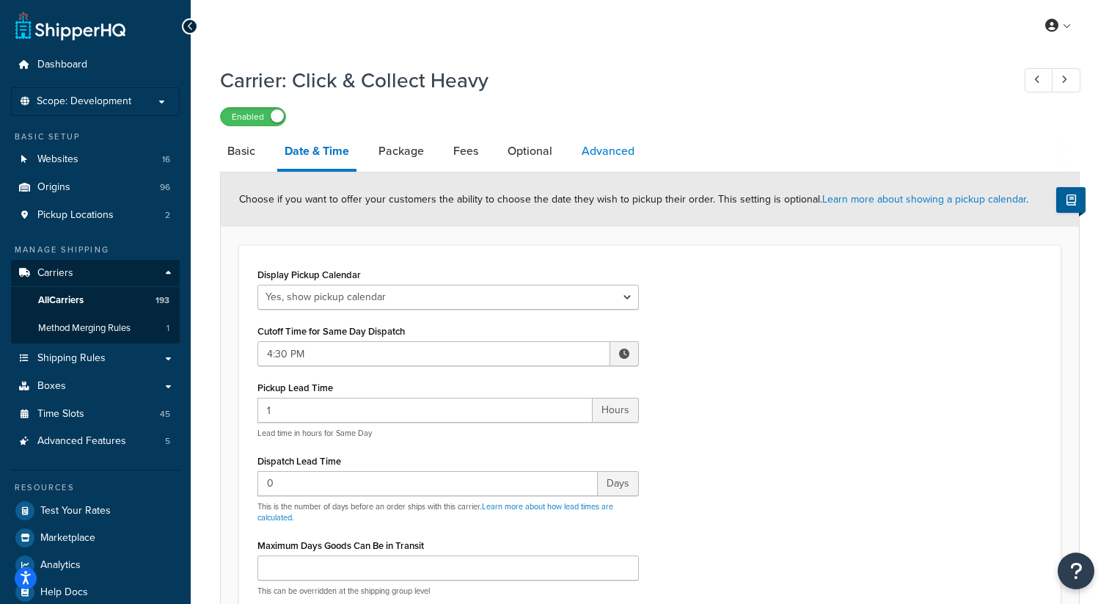
click at [621, 162] on link "Advanced" at bounding box center [609, 151] width 68 height 35
select select "false"
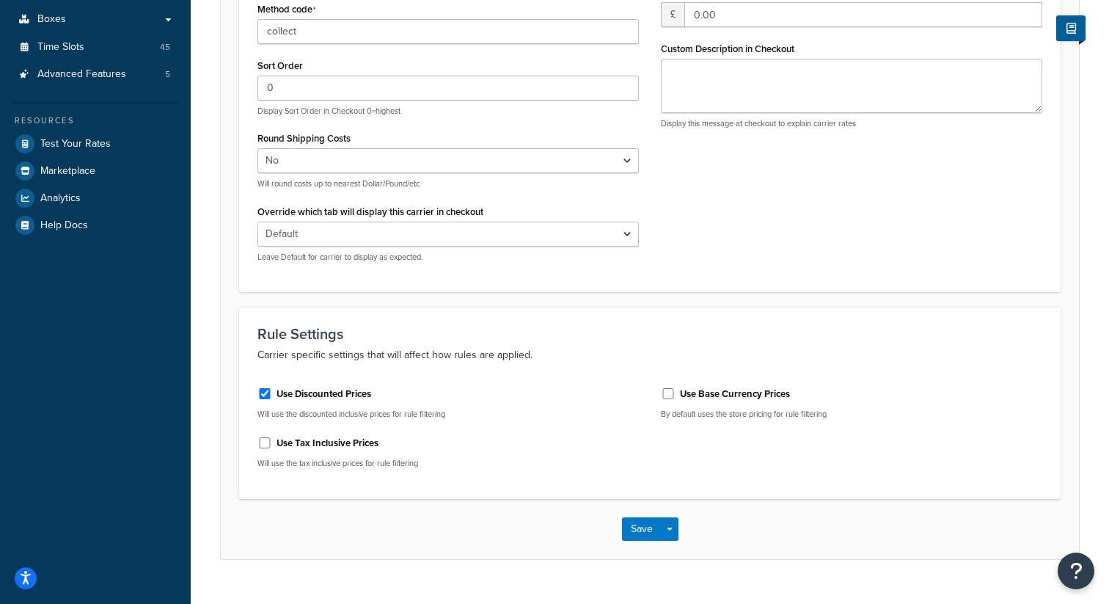
scroll to position [368, 0]
click at [627, 232] on select "Default Delivery Pickup" at bounding box center [449, 233] width 382 height 25
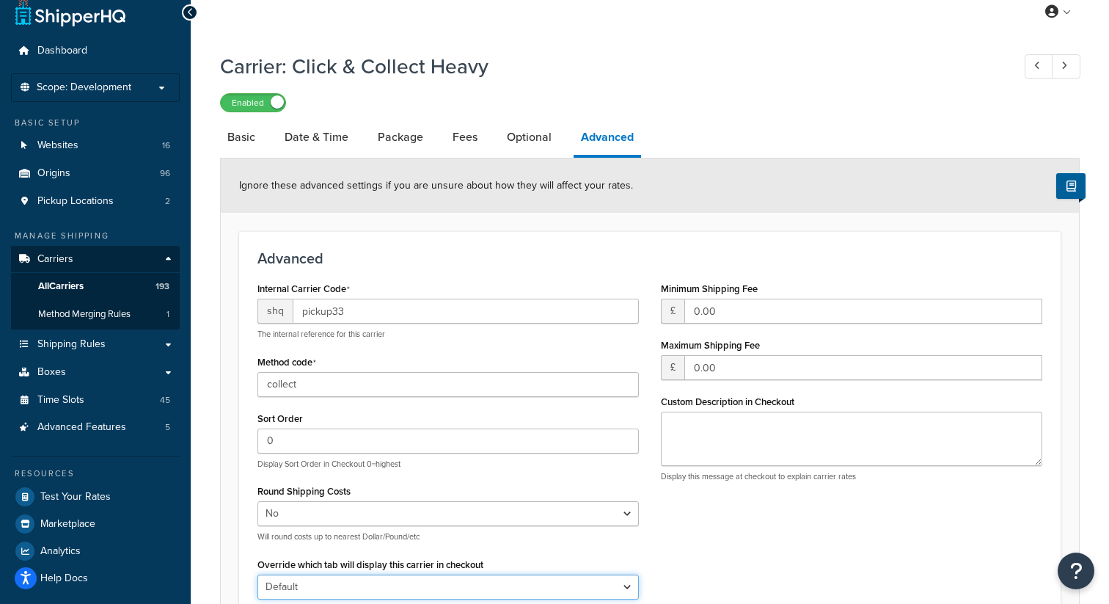
scroll to position [0, 0]
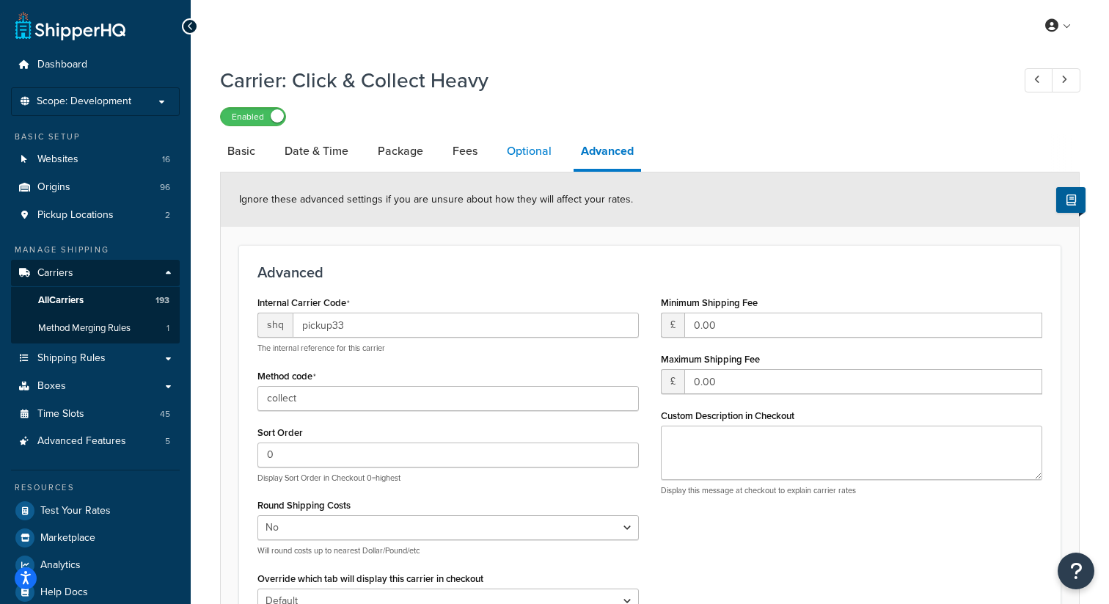
click at [543, 154] on link "Optional" at bounding box center [529, 151] width 59 height 35
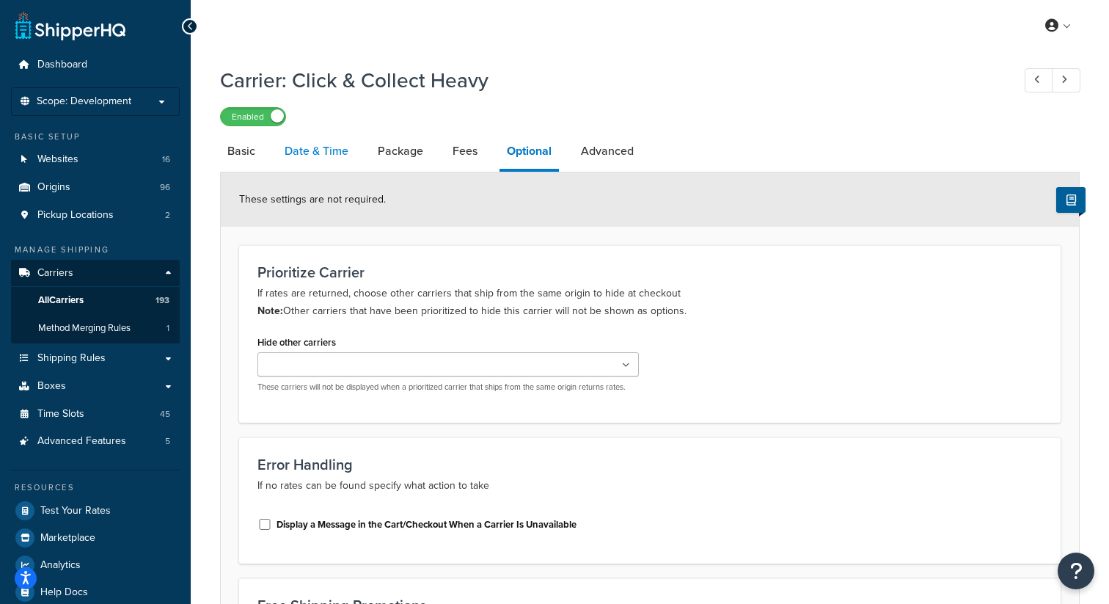
click at [324, 153] on link "Date & Time" at bounding box center [316, 151] width 79 height 35
select select "calendar"
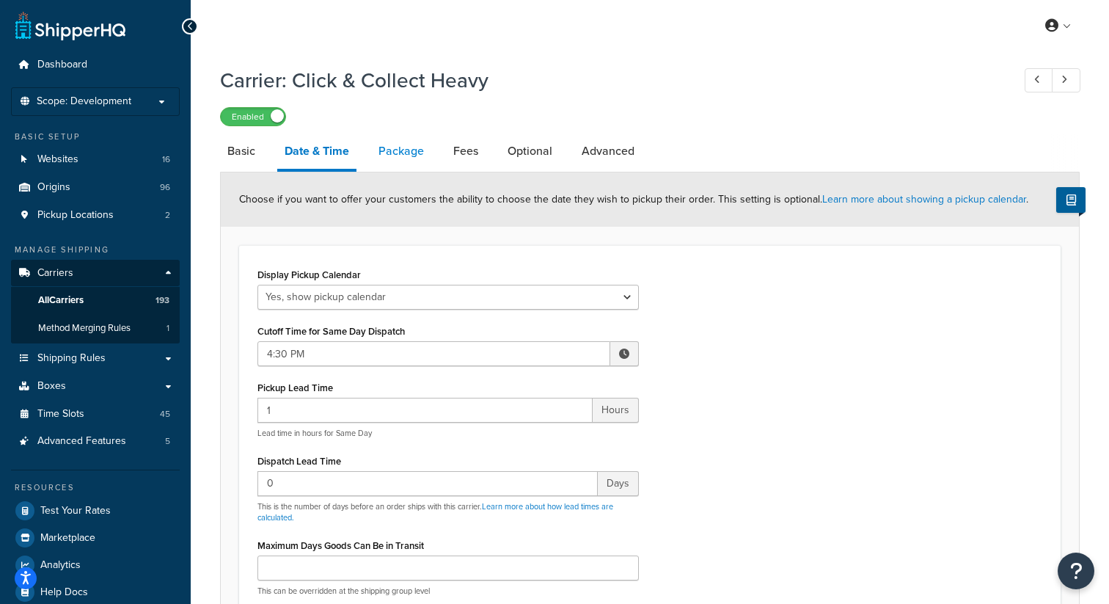
click at [405, 151] on link "Package" at bounding box center [401, 151] width 60 height 35
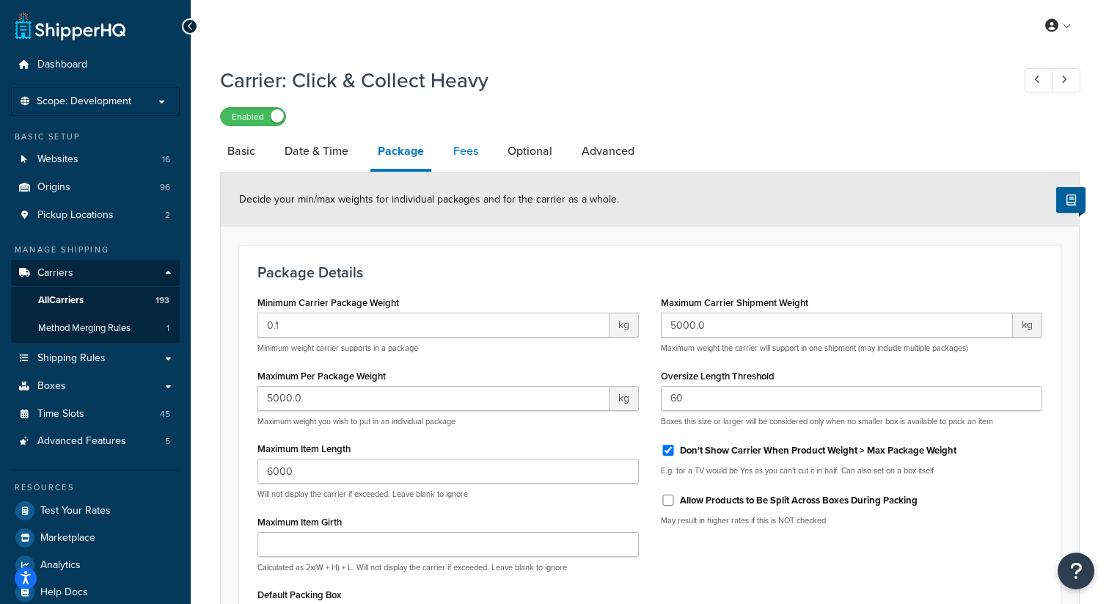
click at [458, 152] on link "Fees" at bounding box center [466, 151] width 40 height 35
select select "AFTER"
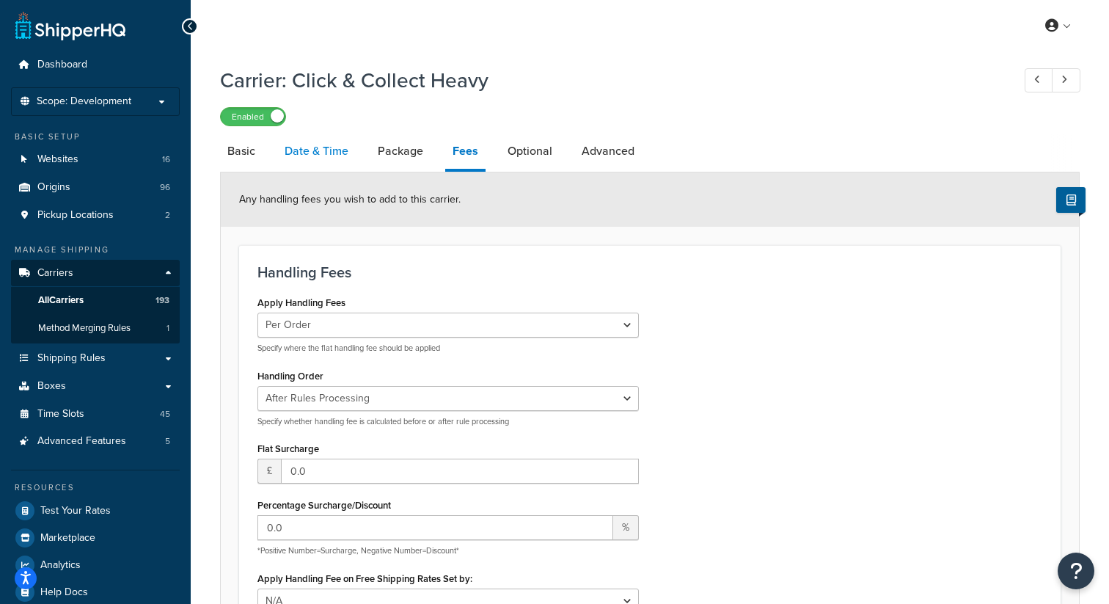
click at [298, 156] on link "Date & Time" at bounding box center [316, 151] width 79 height 35
select select "calendar"
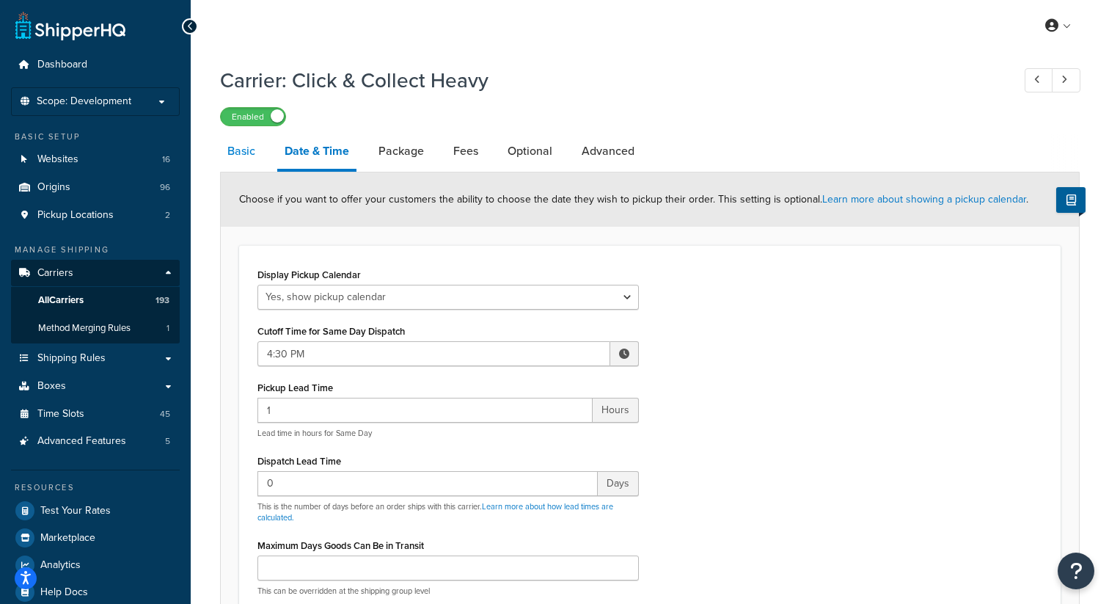
click at [252, 158] on link "Basic" at bounding box center [241, 151] width 43 height 35
select select "pickup"
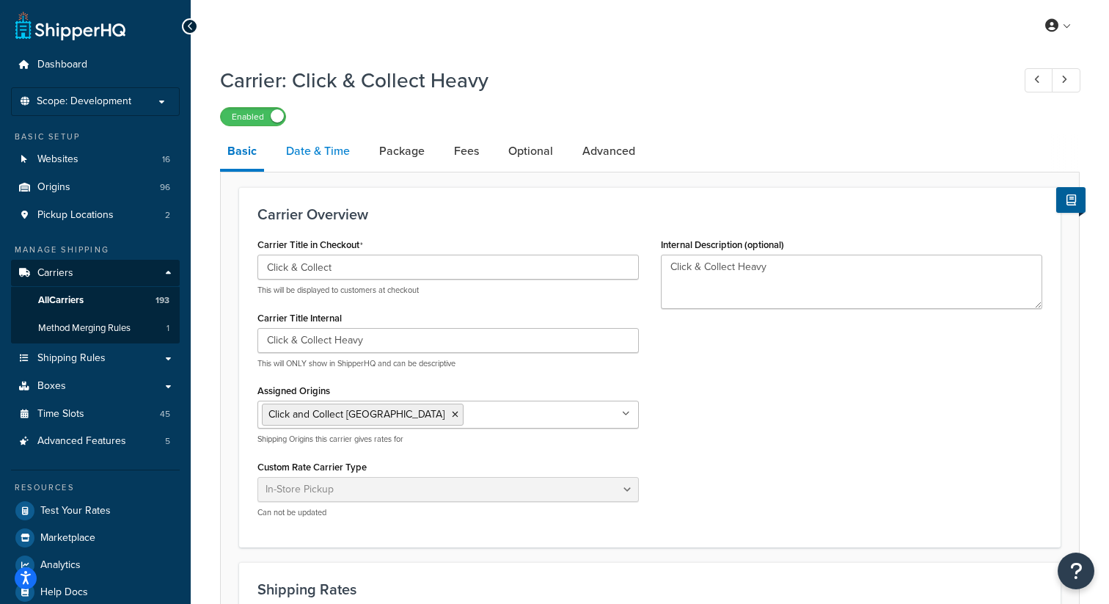
click at [319, 156] on link "Date & Time" at bounding box center [318, 151] width 79 height 35
select select "calendar"
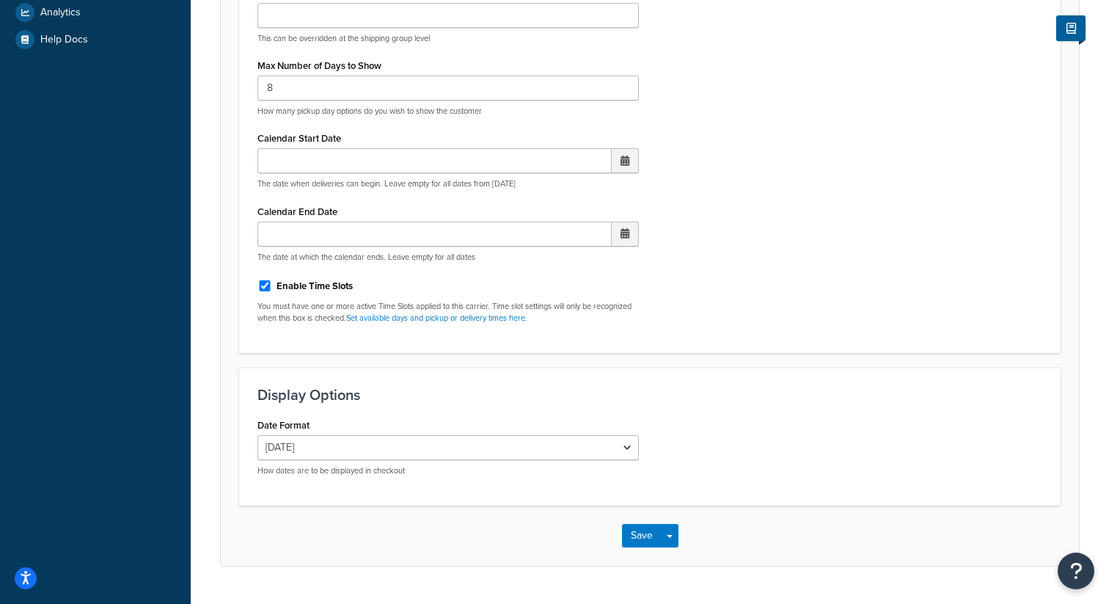
scroll to position [559, 0]
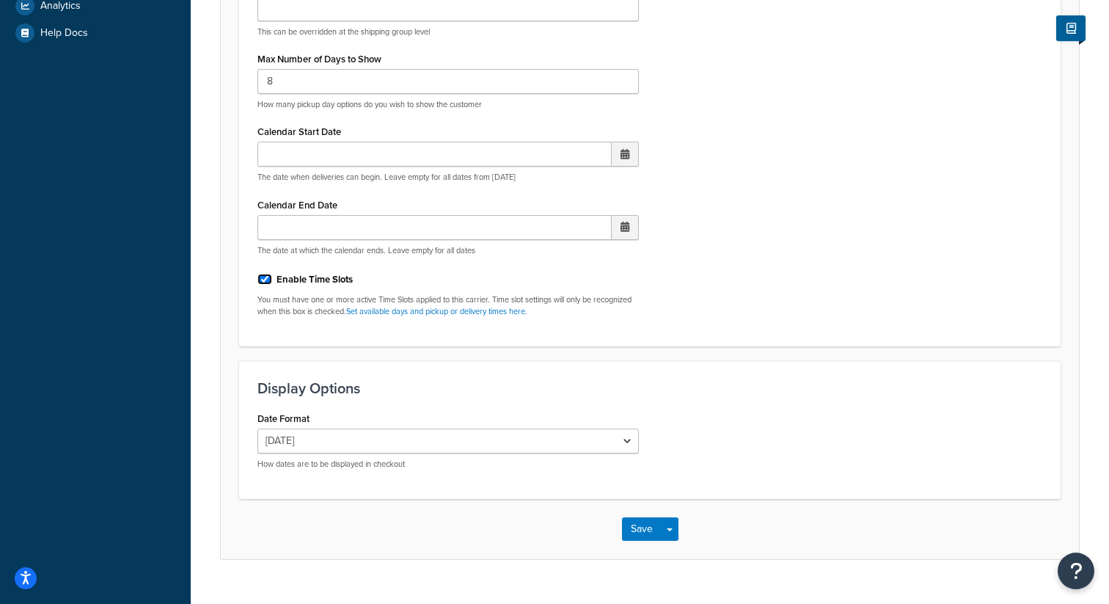
click at [264, 282] on input "Enable Time Slots" at bounding box center [265, 279] width 15 height 11
checkbox input "true"
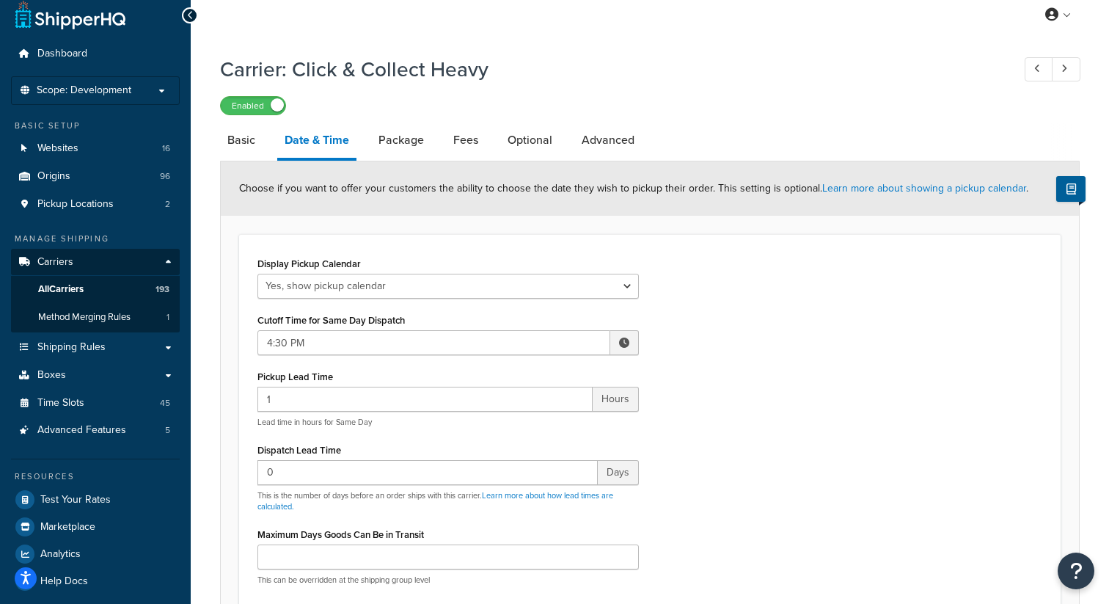
scroll to position [0, 0]
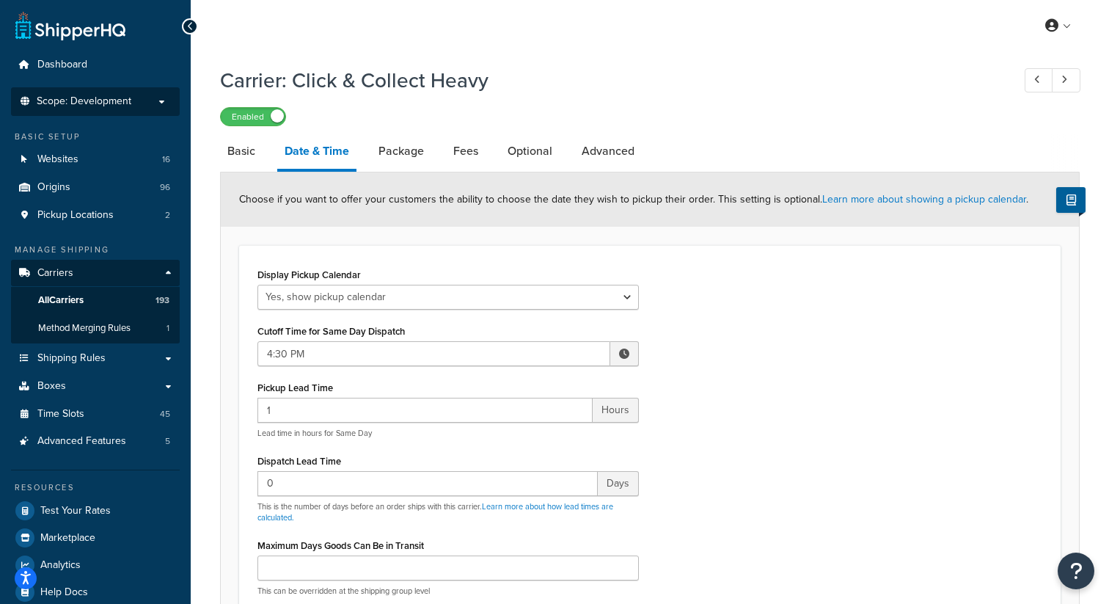
click at [137, 111] on li "Scope: Development" at bounding box center [95, 101] width 169 height 29
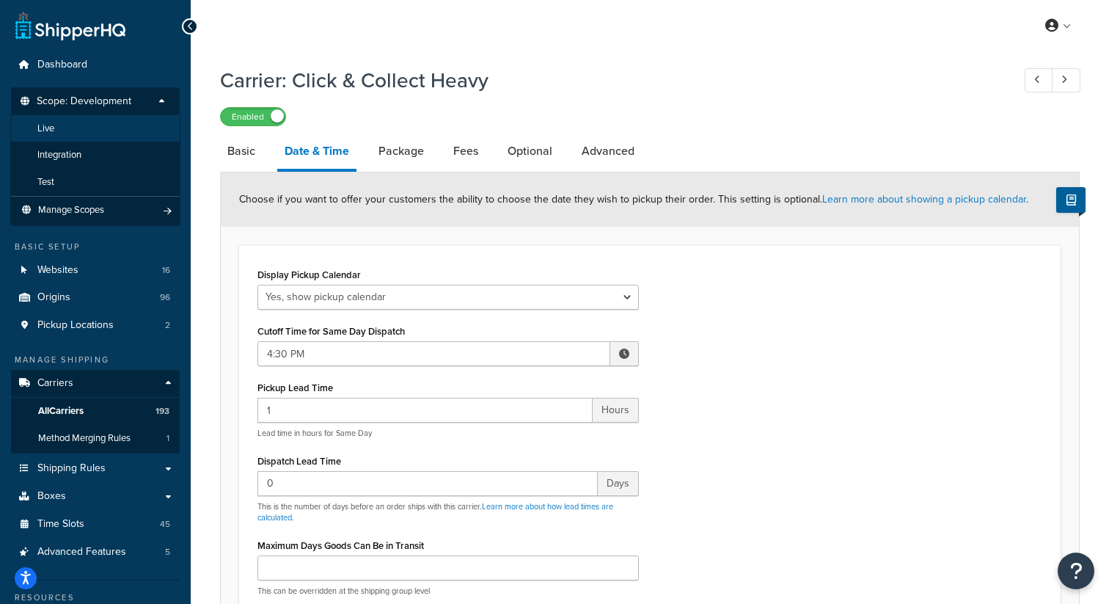
click at [108, 134] on li "Live" at bounding box center [95, 128] width 170 height 27
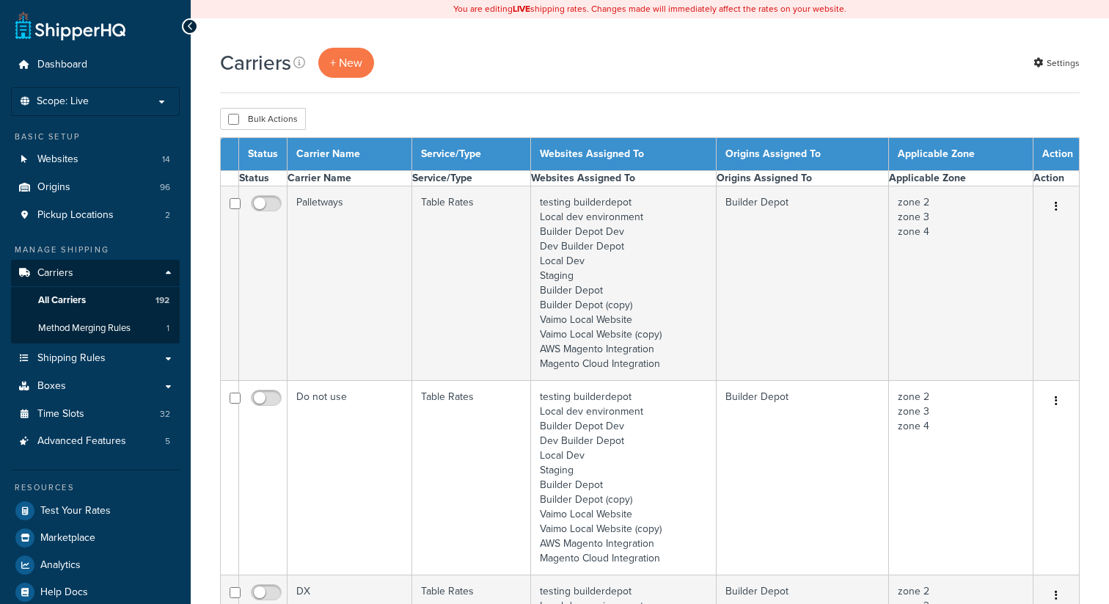
select select "15"
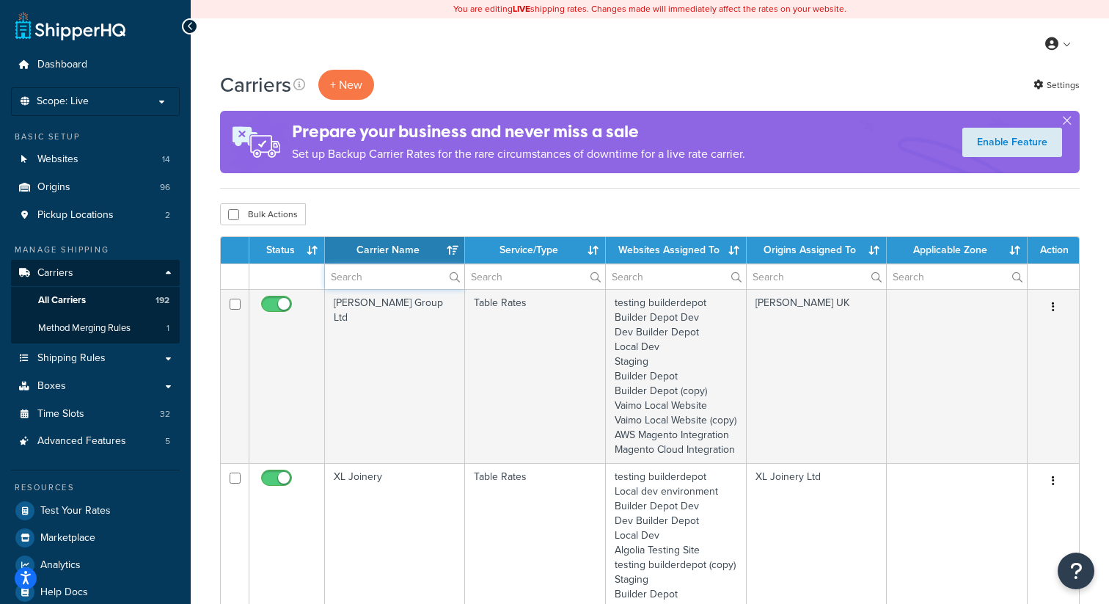
click at [351, 272] on input "text" at bounding box center [394, 276] width 139 height 25
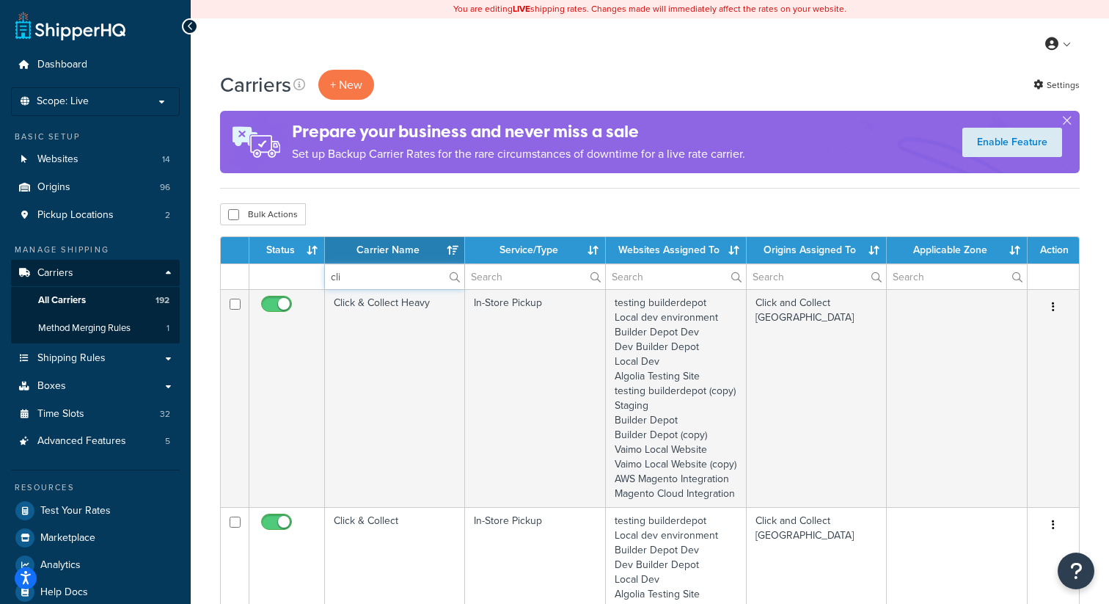
type input "cli"
click at [595, 206] on div "Bulk Actions Duplicate [GEOGRAPHIC_DATA]" at bounding box center [650, 214] width 860 height 22
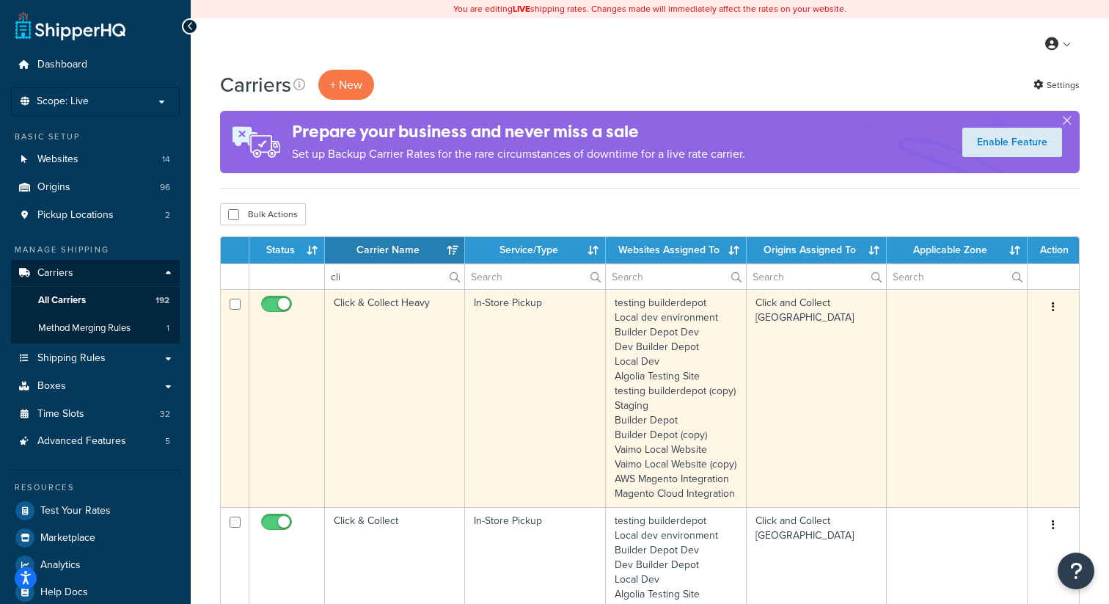
click at [1062, 307] on button "button" at bounding box center [1053, 307] width 21 height 23
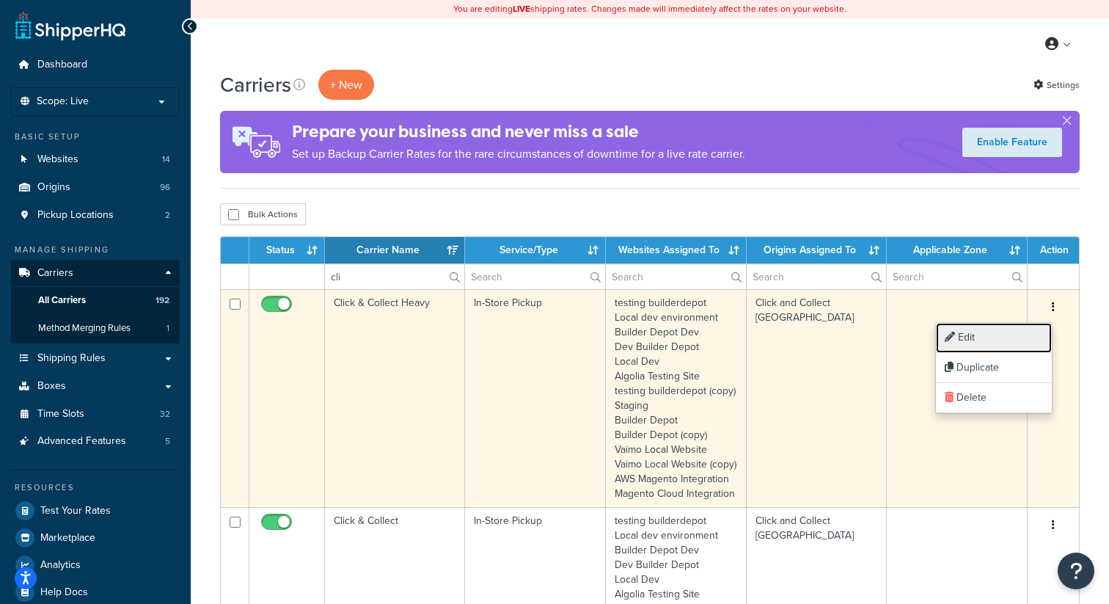
click at [1002, 332] on link "Edit" at bounding box center [994, 338] width 116 height 30
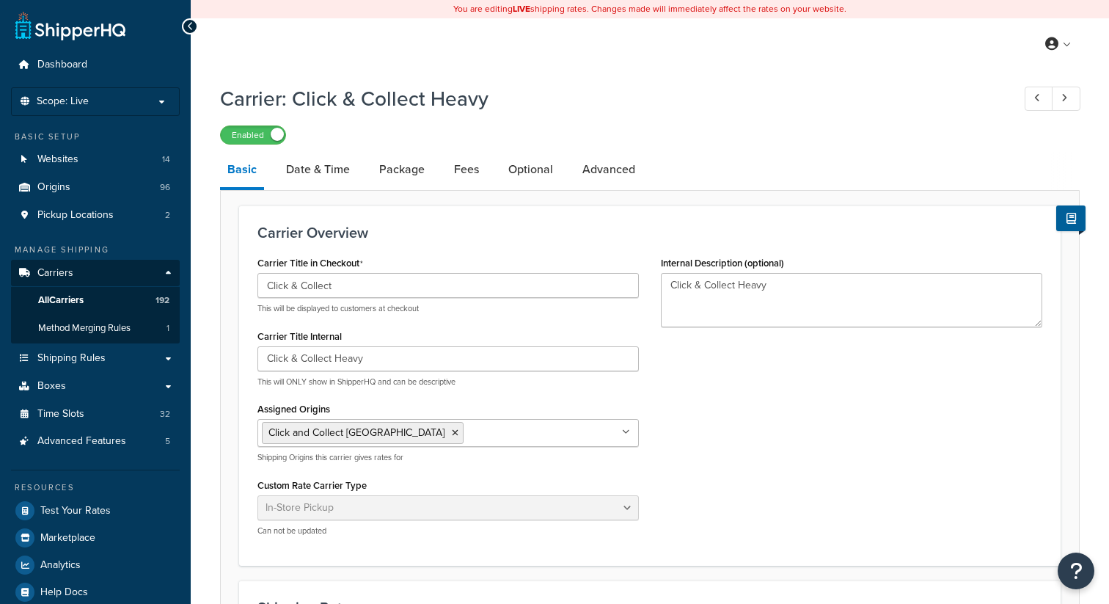
select select "pickup"
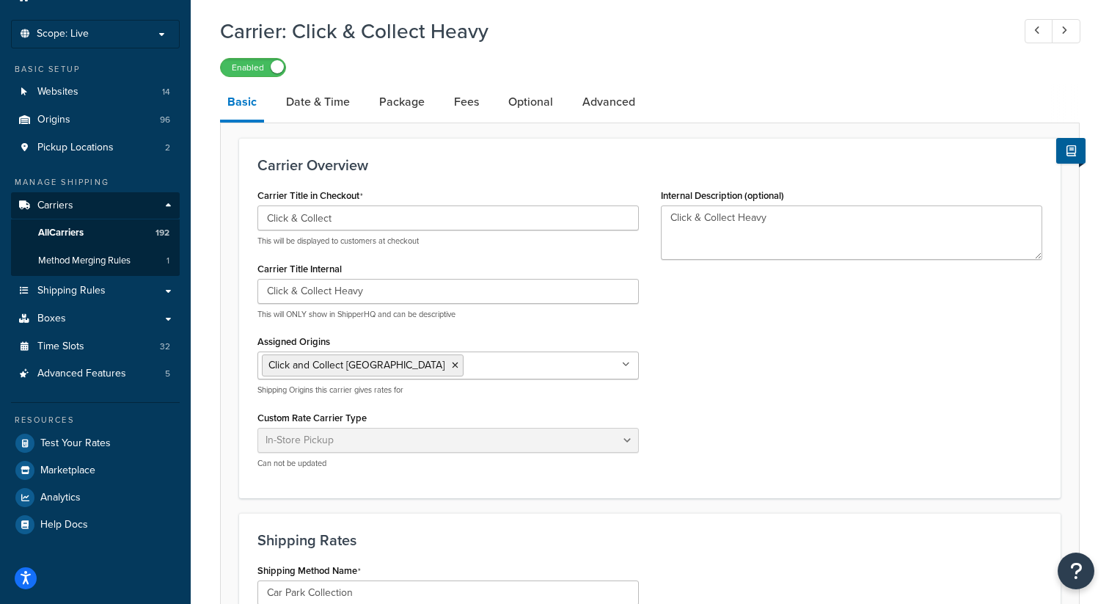
scroll to position [87, 0]
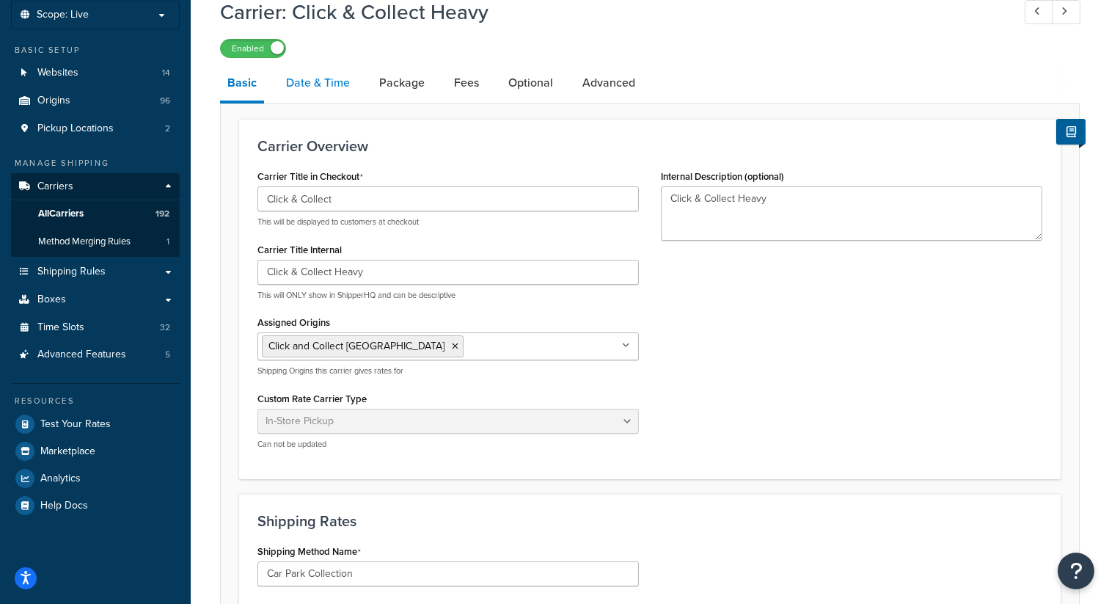
click at [342, 79] on link "Date & Time" at bounding box center [318, 82] width 79 height 35
select select "calendar"
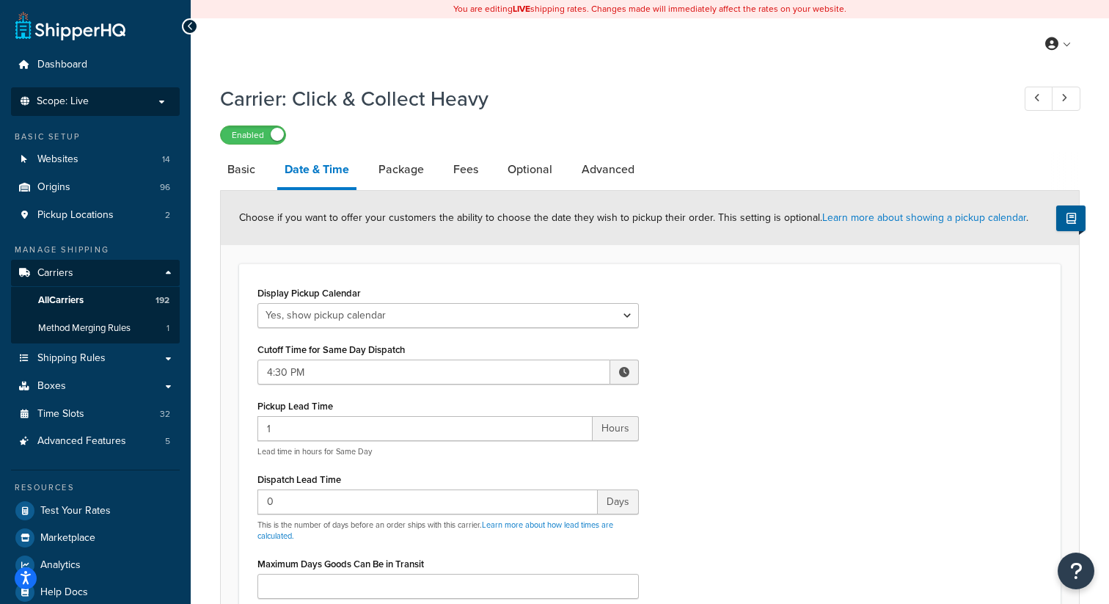
click at [133, 98] on p "Scope: Live" at bounding box center [96, 101] width 156 height 12
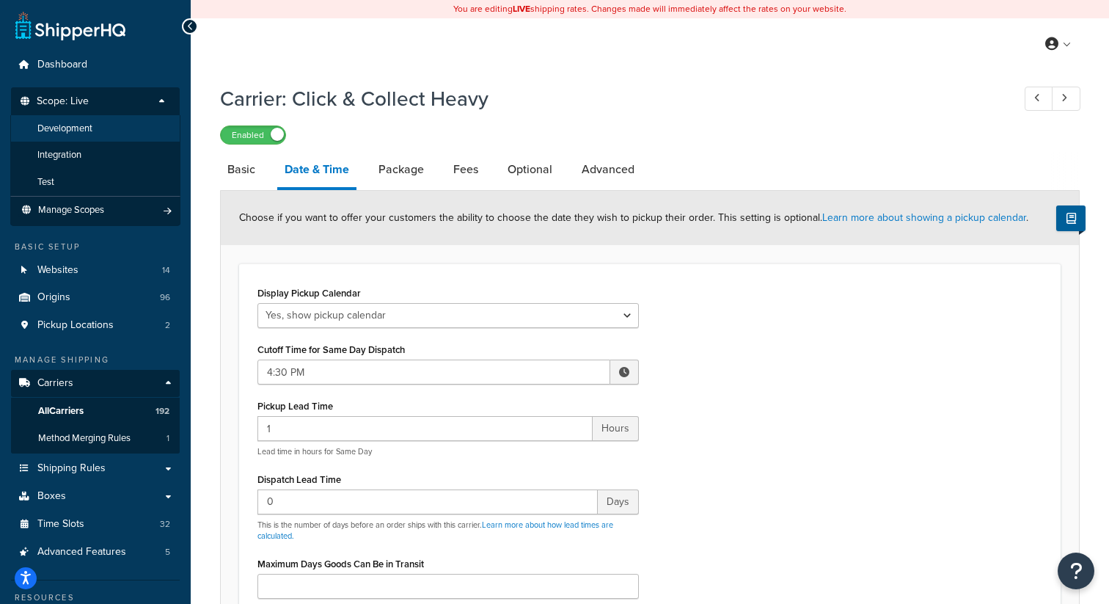
click at [82, 134] on li "Development" at bounding box center [95, 128] width 170 height 27
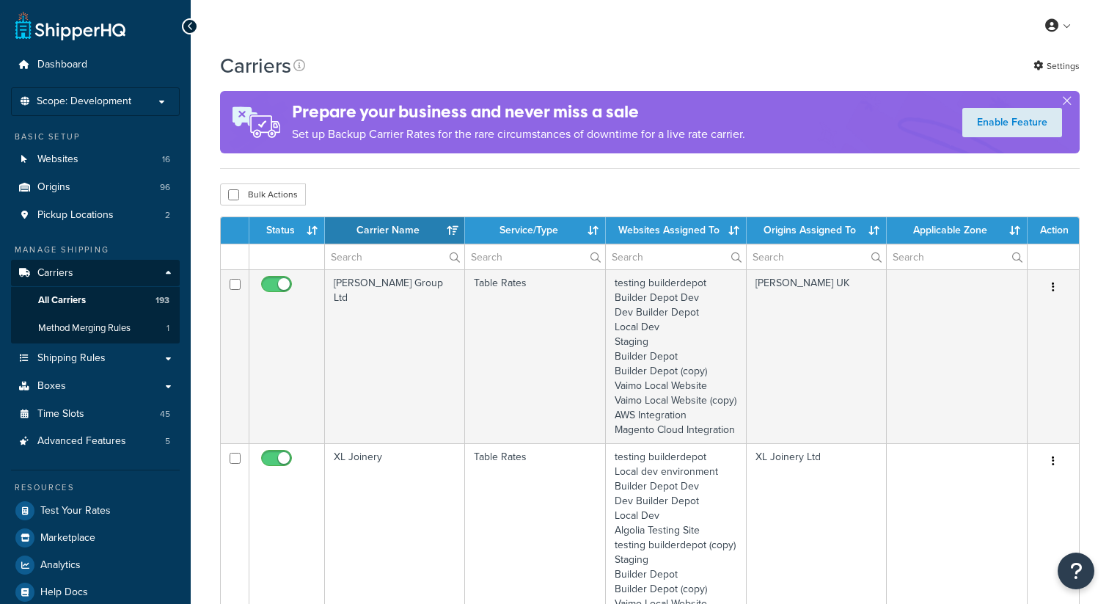
select select "15"
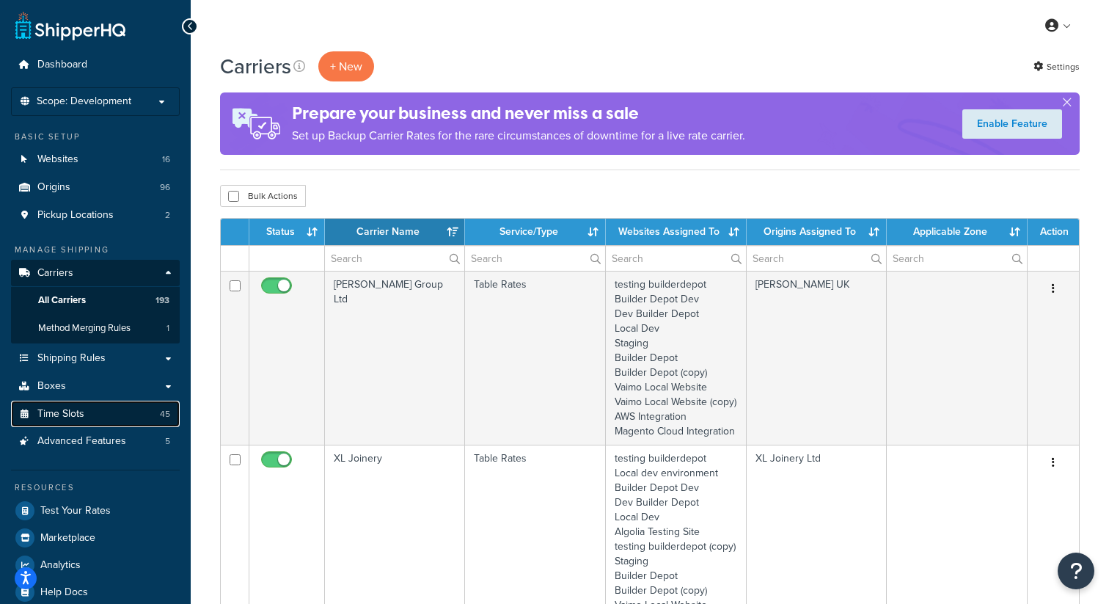
click at [82, 409] on span "Time Slots" at bounding box center [60, 414] width 47 height 12
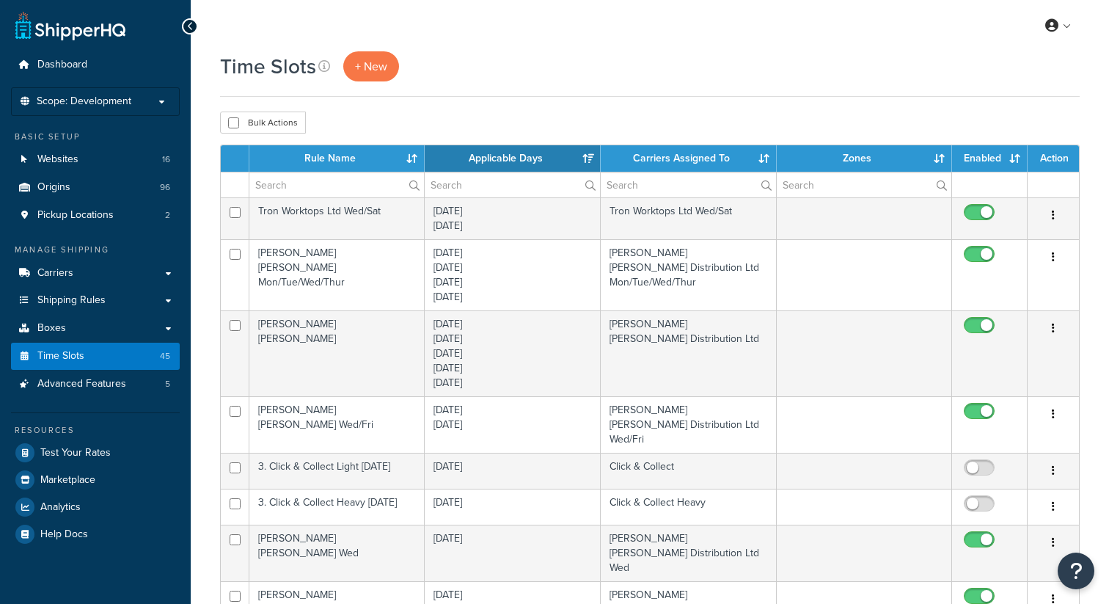
select select "15"
click at [303, 191] on input "text" at bounding box center [336, 184] width 175 height 25
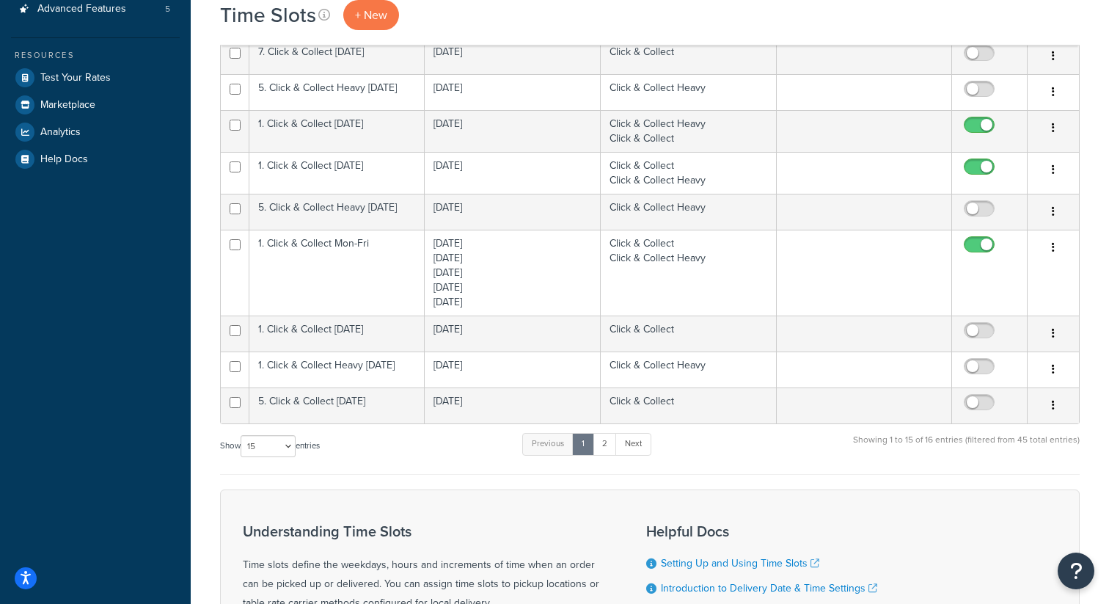
scroll to position [377, 0]
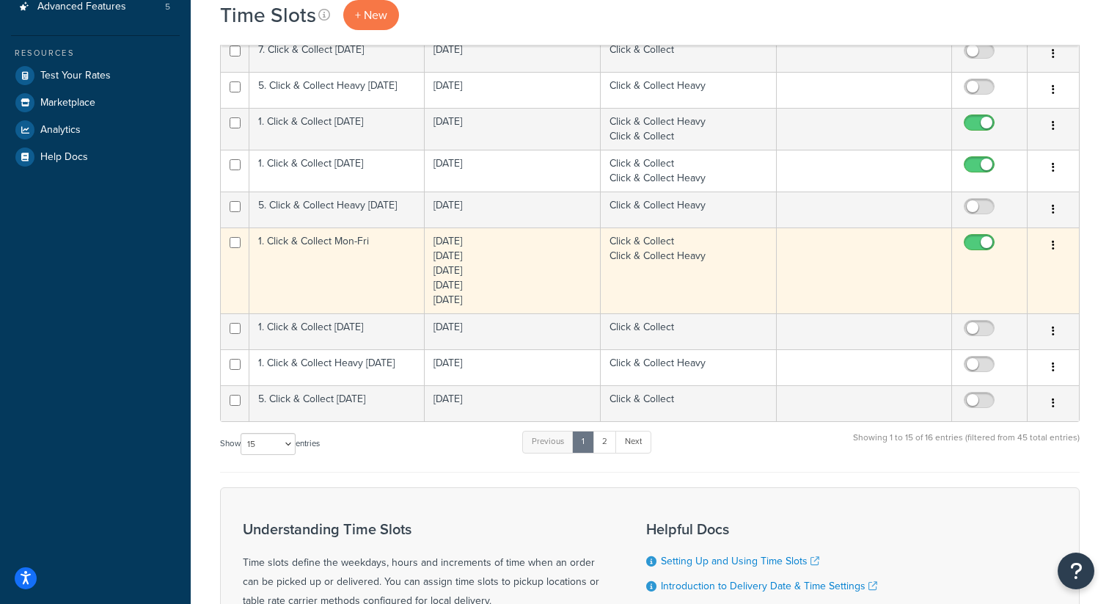
type input "click"
click at [1053, 250] on icon "button" at bounding box center [1053, 245] width 3 height 10
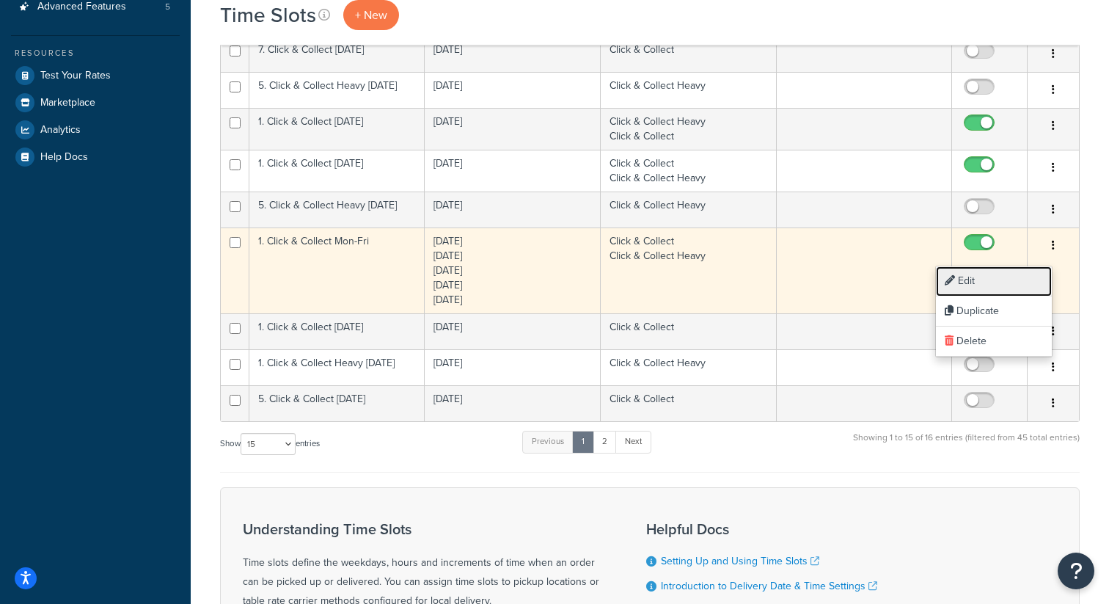
click at [993, 271] on link "Edit" at bounding box center [994, 281] width 116 height 30
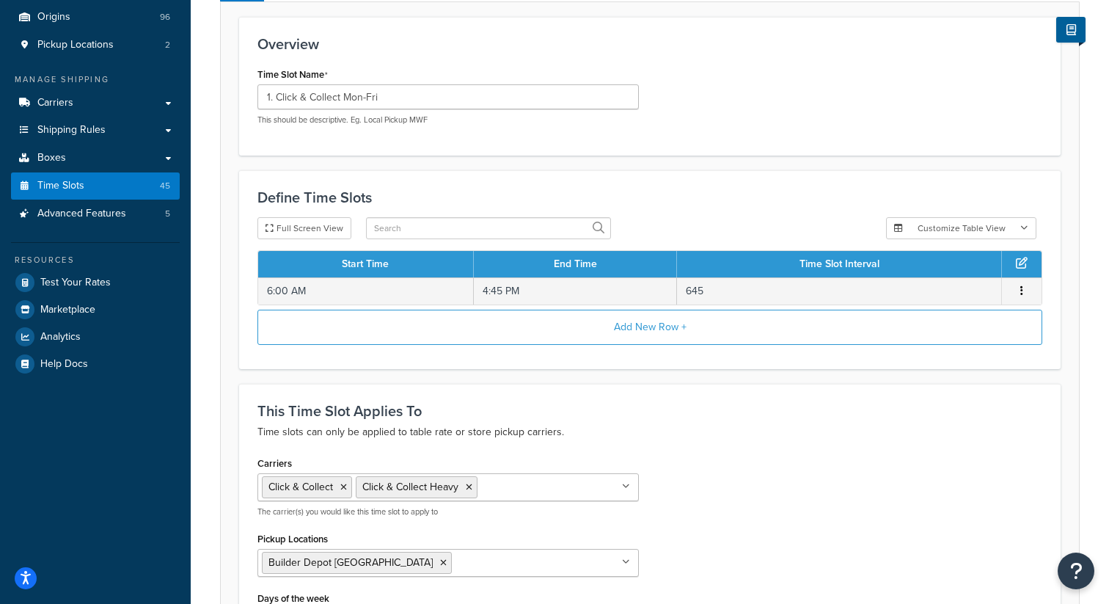
scroll to position [171, 0]
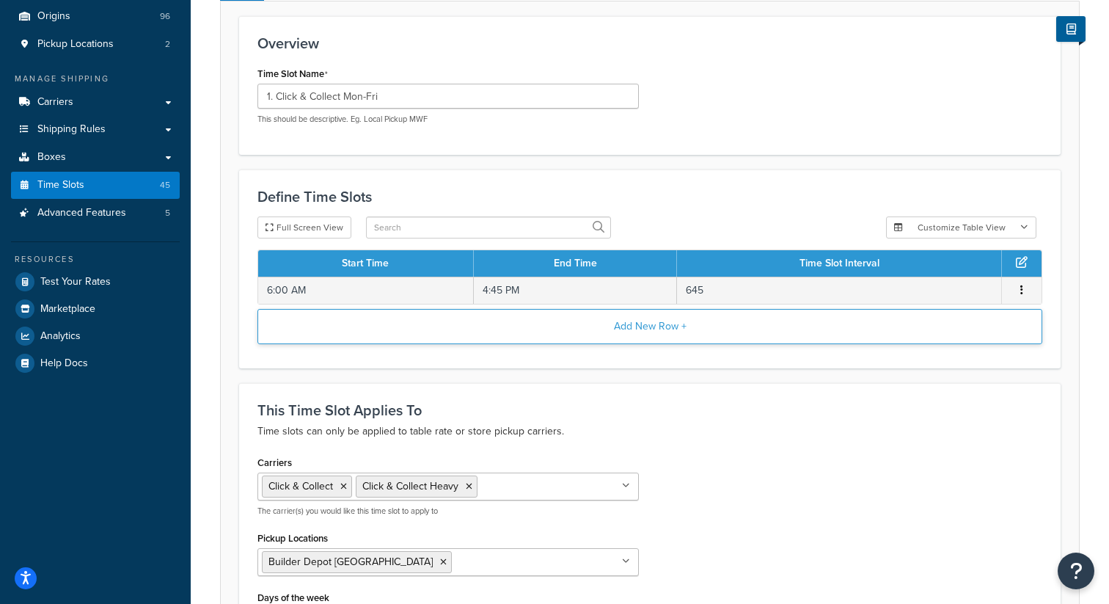
click at [665, 324] on button "Add New Row +" at bounding box center [650, 326] width 785 height 35
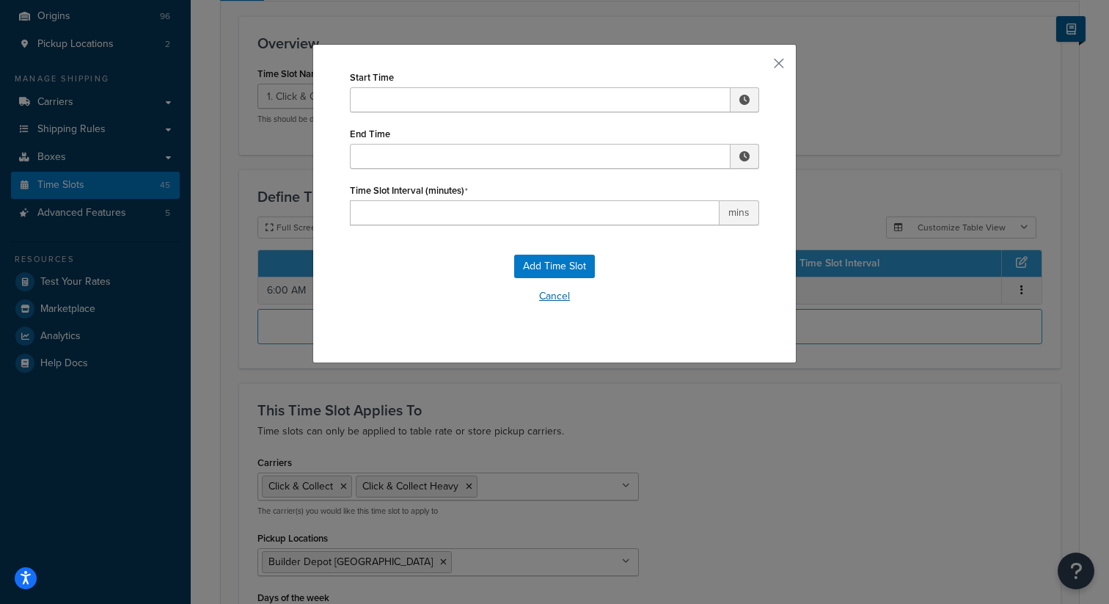
click at [553, 298] on button "Cancel" at bounding box center [554, 296] width 409 height 22
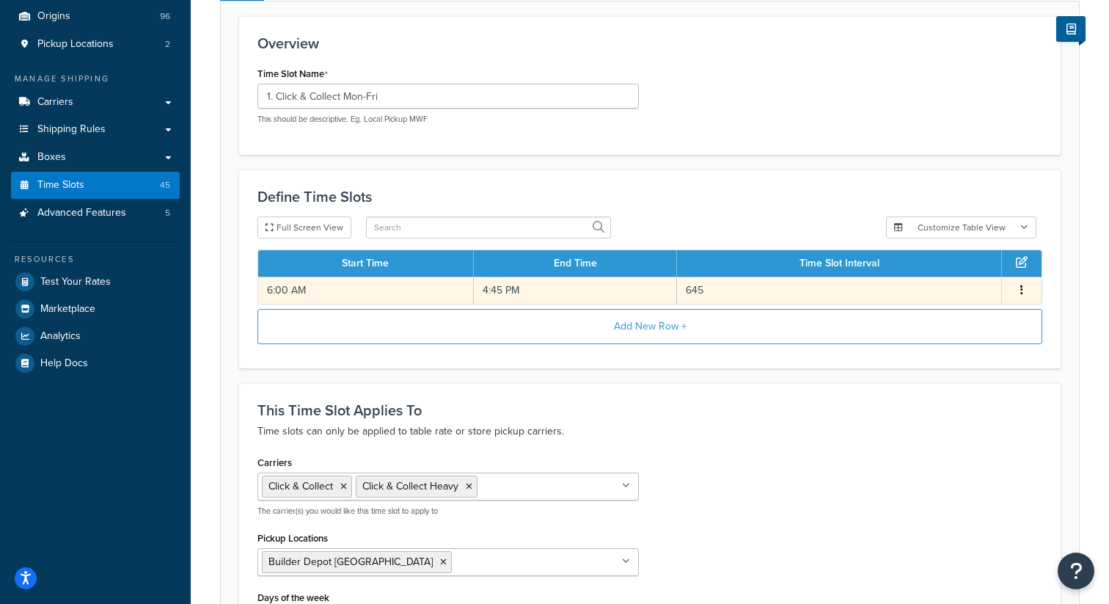
click at [1024, 291] on button "button" at bounding box center [1022, 290] width 12 height 16
click at [941, 276] on div "Edit" at bounding box center [948, 278] width 104 height 30
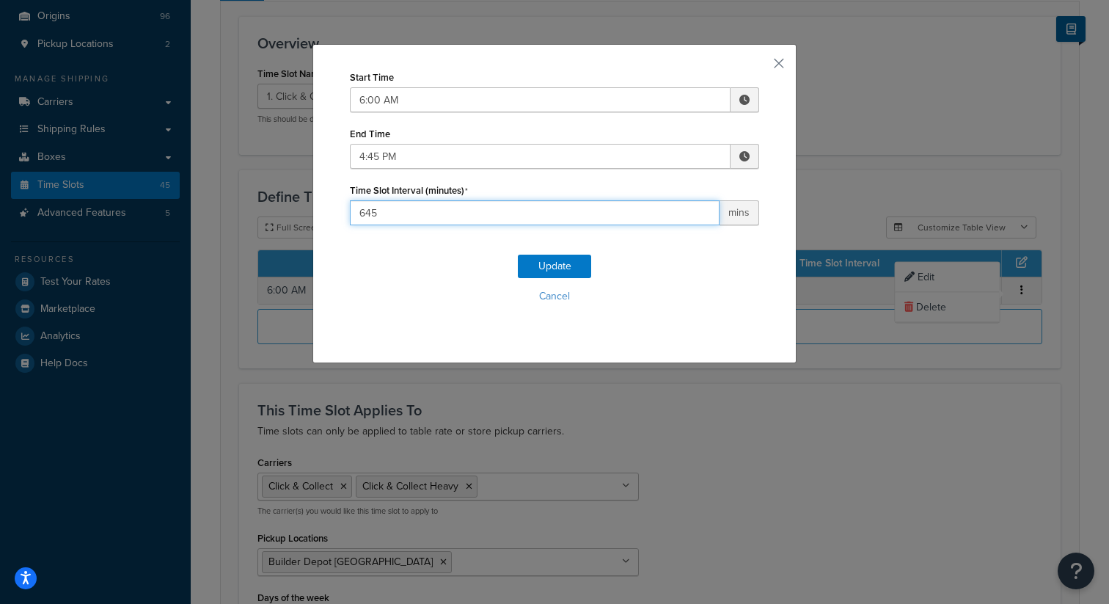
click at [453, 207] on input "645" at bounding box center [535, 212] width 370 height 25
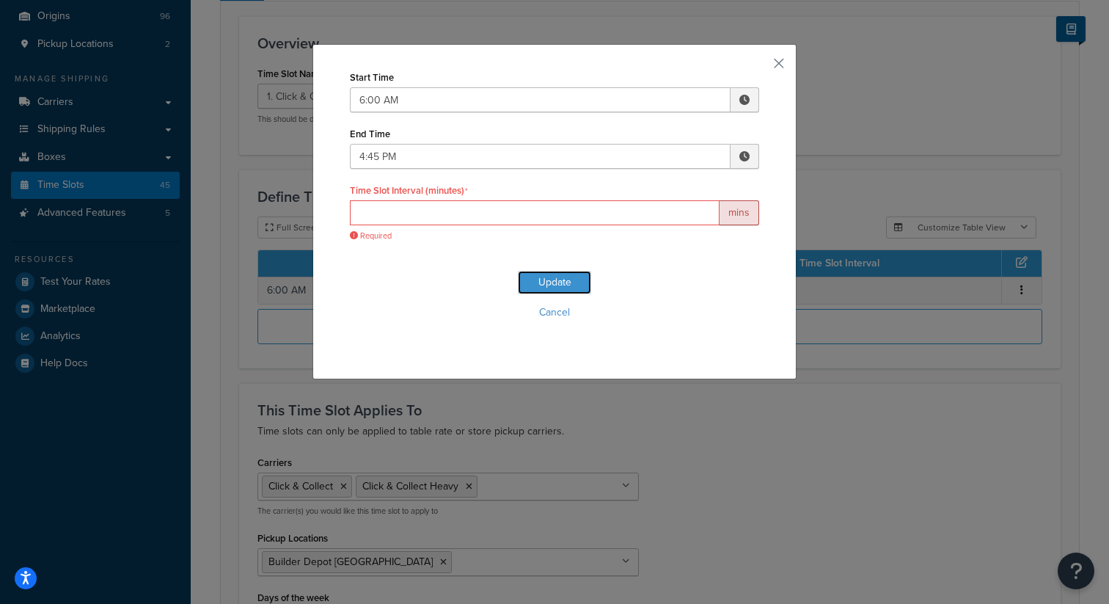
click at [543, 267] on div "Update Cancel" at bounding box center [554, 300] width 409 height 97
click at [550, 281] on button "Update" at bounding box center [554, 282] width 73 height 23
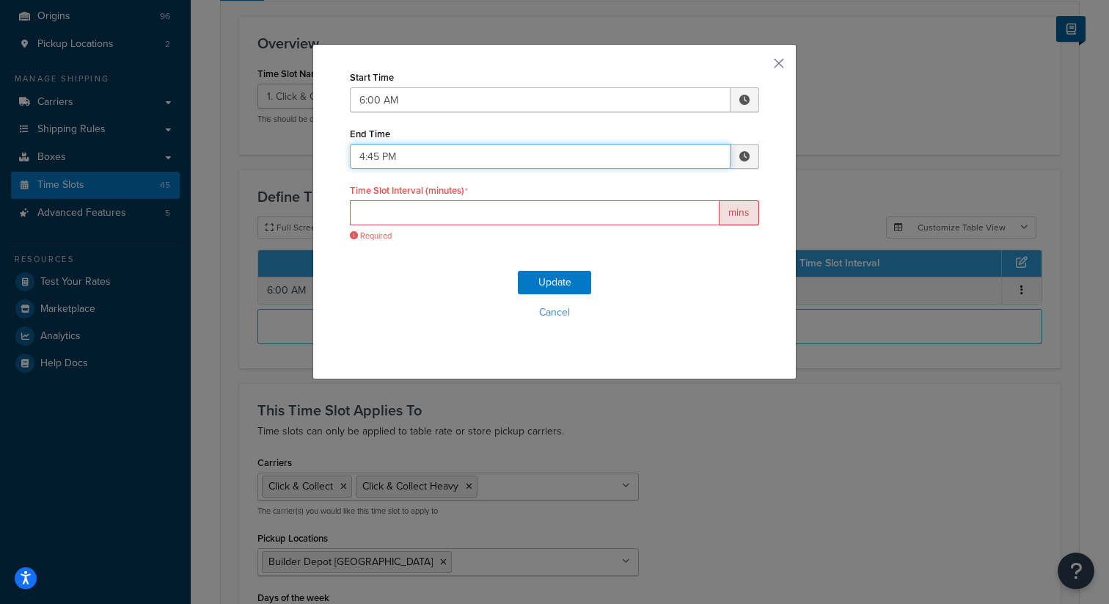
click at [413, 158] on input "4:45 PM" at bounding box center [540, 156] width 381 height 25
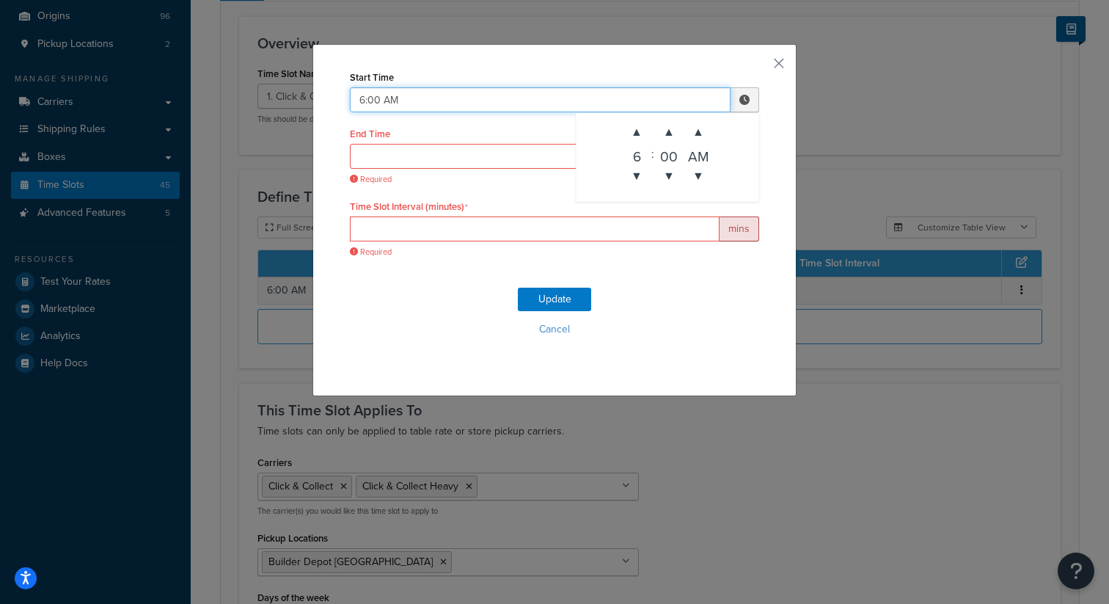
click at [384, 101] on input "6:00 AM" at bounding box center [540, 99] width 381 height 25
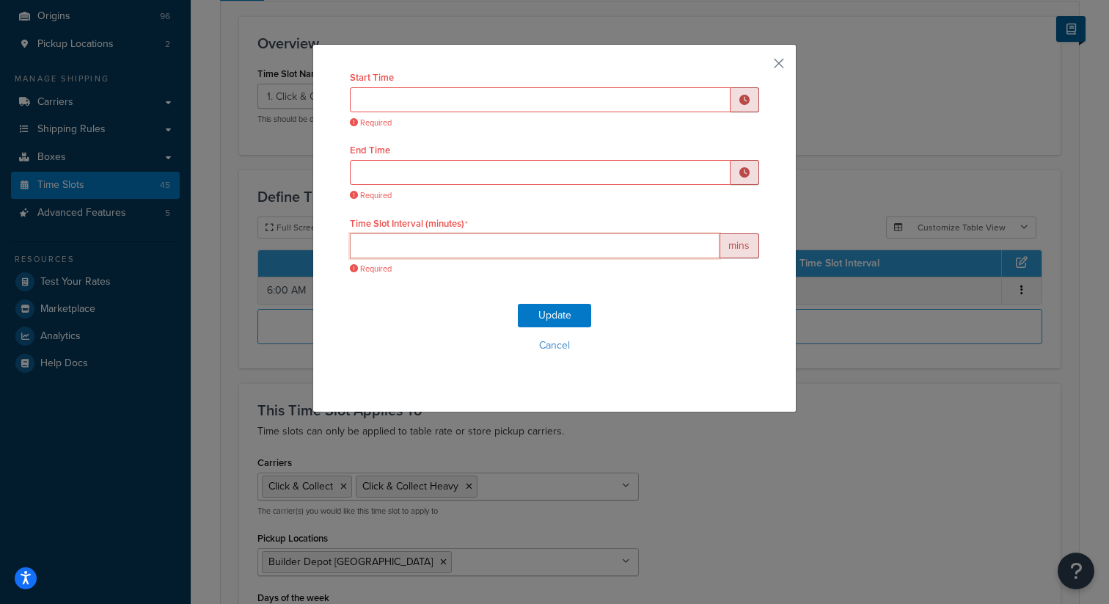
click at [401, 248] on input "Time Slot Interval (minutes)" at bounding box center [535, 245] width 370 height 25
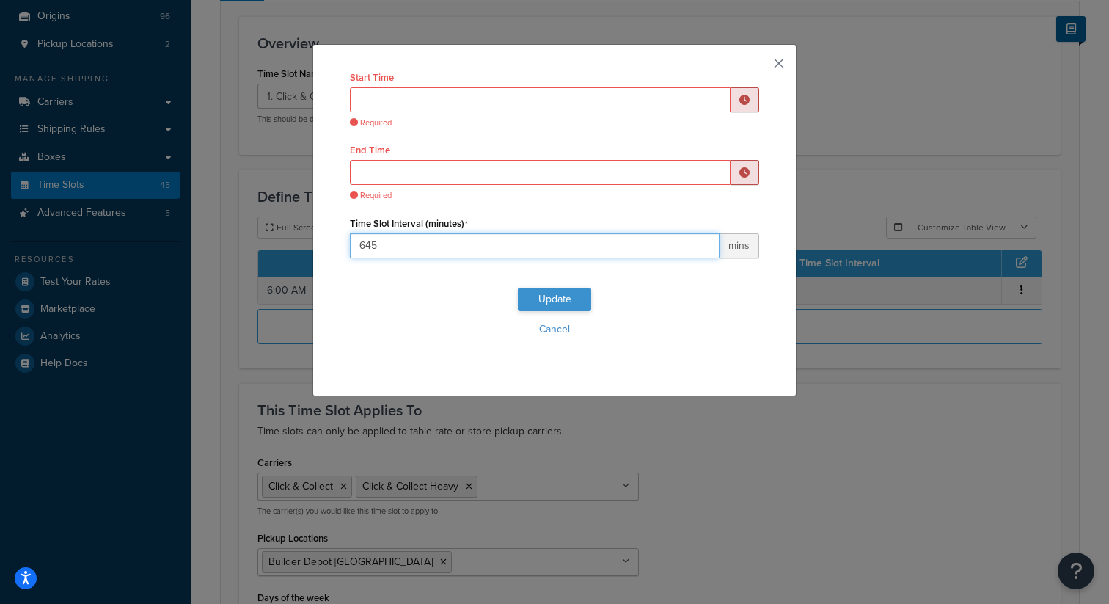
type input "645"
click at [527, 296] on button "Update" at bounding box center [554, 299] width 73 height 23
click at [566, 329] on button "Cancel" at bounding box center [554, 329] width 409 height 22
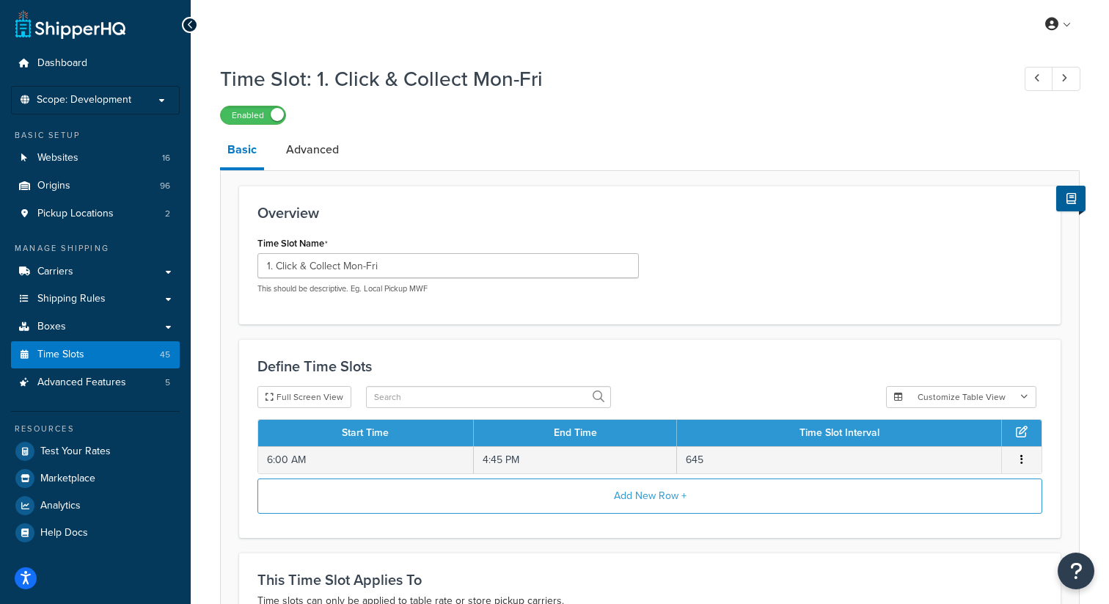
scroll to position [0, 0]
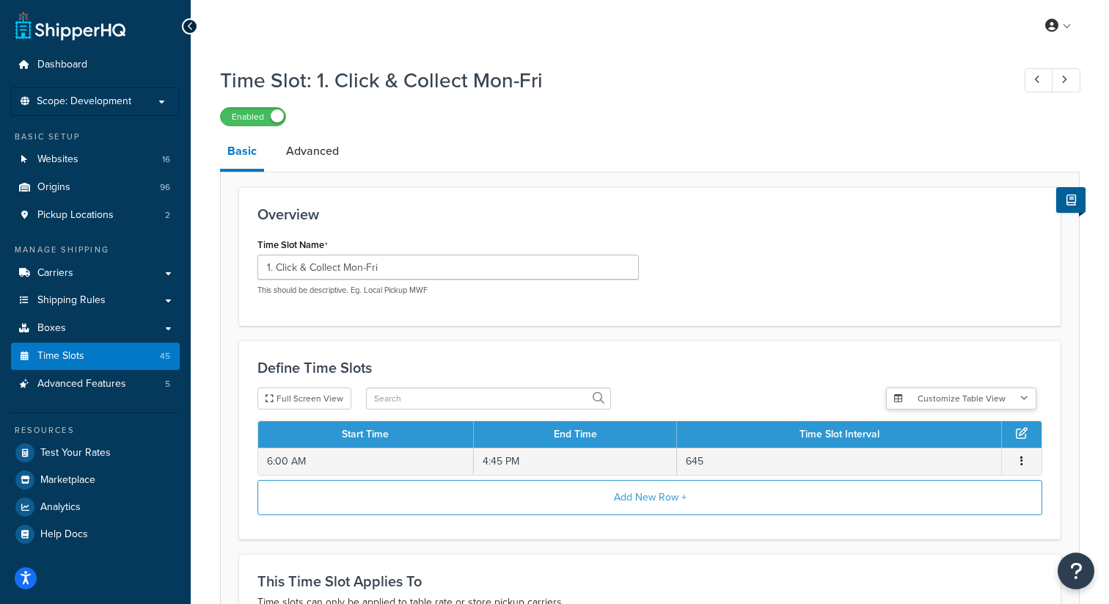
click at [1019, 398] on button "Customize Table View" at bounding box center [961, 398] width 150 height 22
click at [968, 448] on label "Show selected columns" at bounding box center [962, 453] width 128 height 21
click at [909, 448] on input "Show selected columns" at bounding box center [903, 453] width 11 height 11
radio input "true"
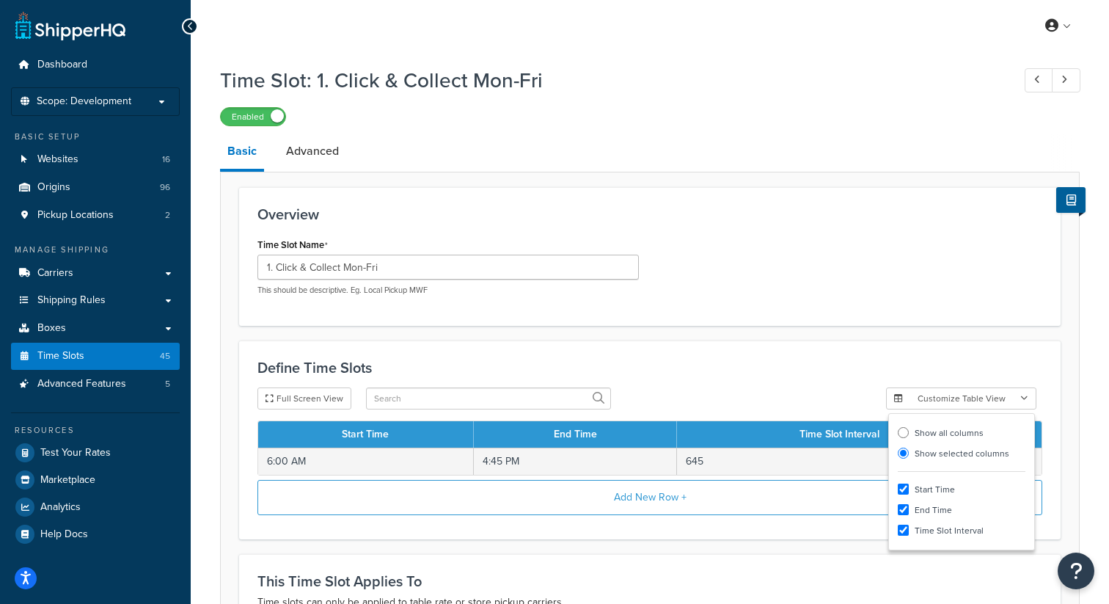
click at [968, 448] on label "Show selected columns" at bounding box center [962, 453] width 128 height 21
click at [909, 448] on input "Show selected columns" at bounding box center [903, 453] width 11 height 11
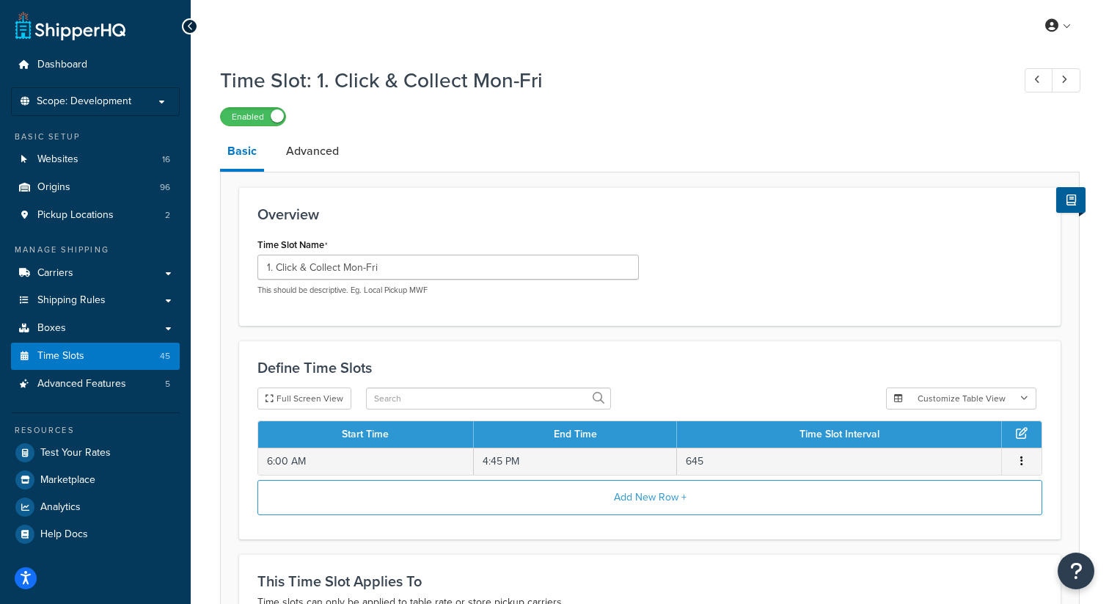
click at [938, 369] on h3 "Define Time Slots" at bounding box center [650, 368] width 785 height 16
click at [326, 151] on link "Advanced" at bounding box center [313, 151] width 68 height 35
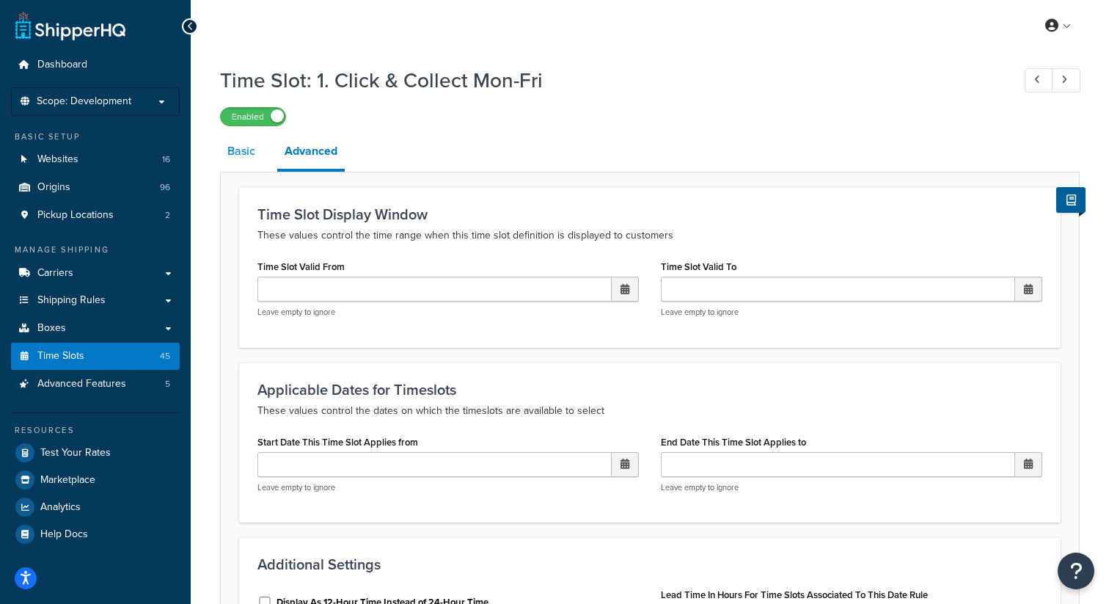
click at [246, 153] on link "Basic" at bounding box center [241, 151] width 43 height 35
